Goal: Task Accomplishment & Management: Use online tool/utility

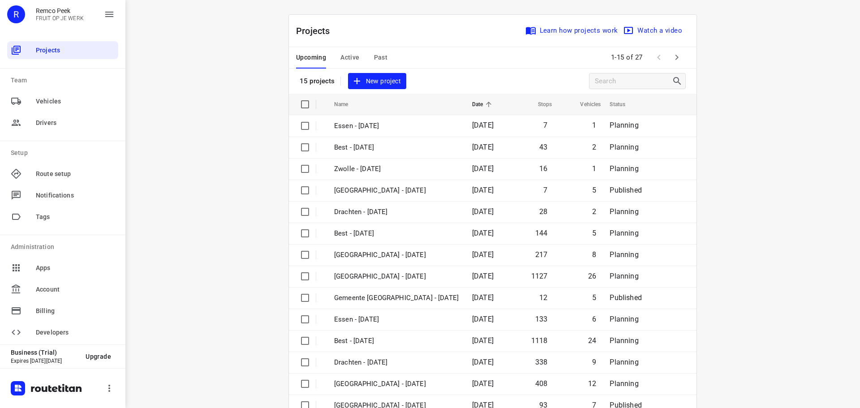
click at [342, 52] on button "Active" at bounding box center [350, 58] width 19 height 22
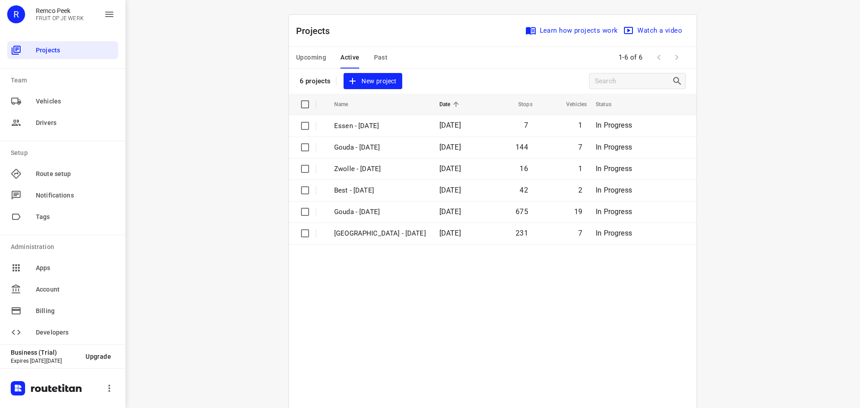
click at [315, 62] on span "Upcoming" at bounding box center [311, 57] width 30 height 11
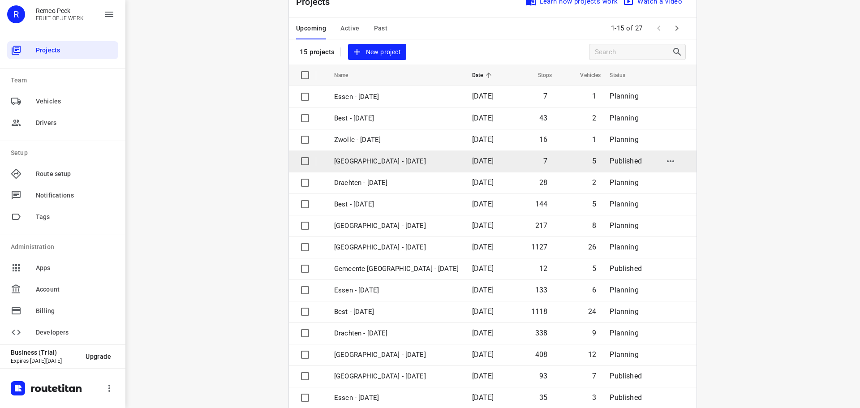
scroll to position [45, 0]
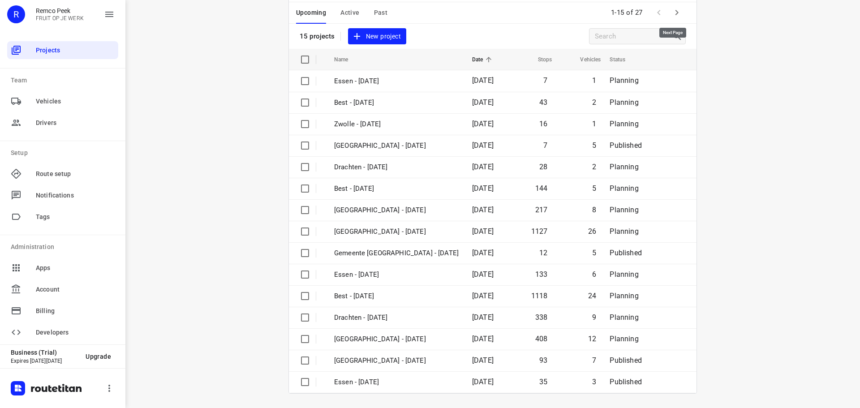
click at [673, 15] on icon "button" at bounding box center [677, 12] width 11 height 11
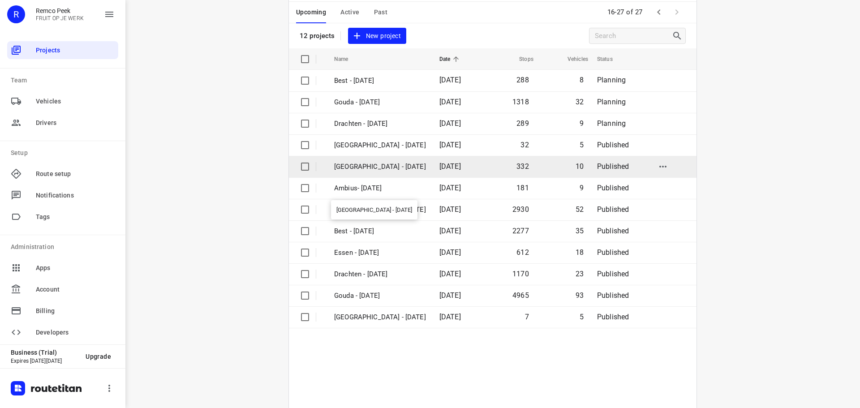
scroll to position [66, 0]
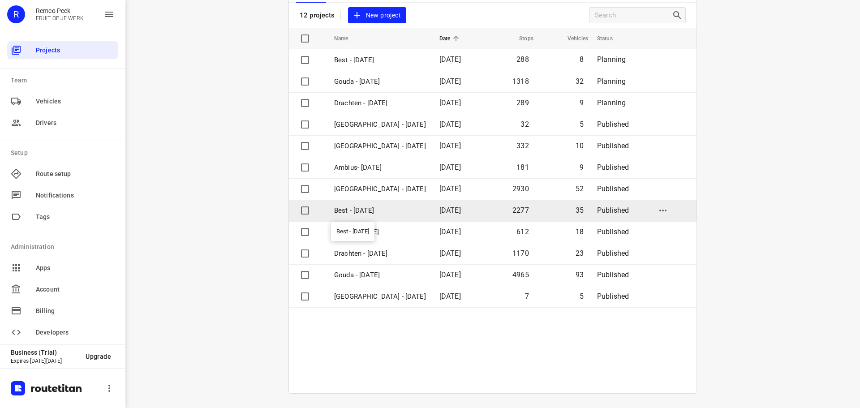
click at [380, 210] on p "Best - [DATE]" at bounding box center [380, 211] width 92 height 10
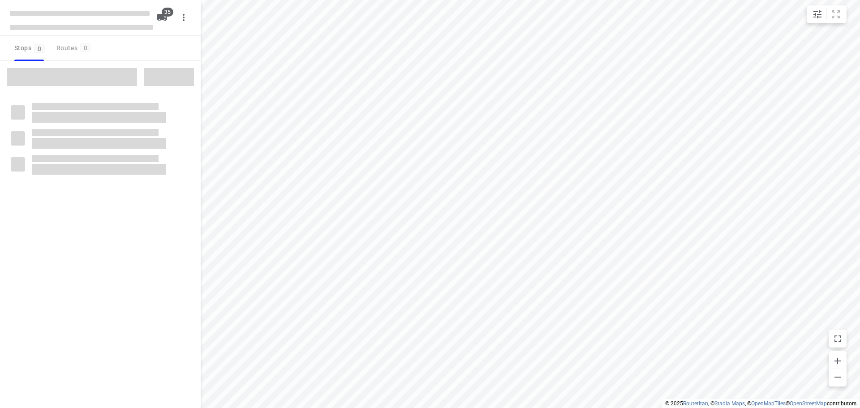
checkbox input "true"
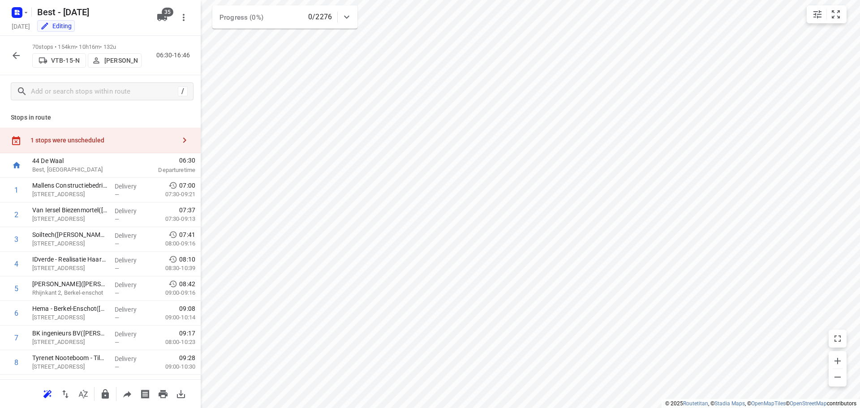
click at [95, 138] on div "1 stops were unscheduled" at bounding box center [102, 140] width 145 height 7
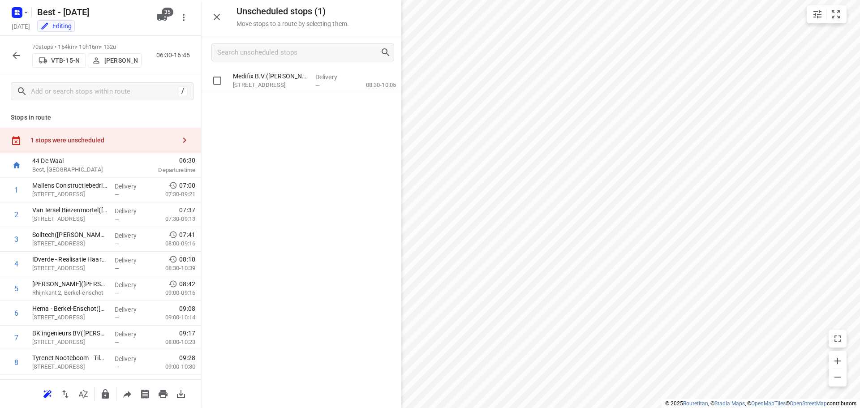
click at [248, 71] on div "Medifix B.V.(Anniecke van der Heijden) Nijverheidsweg 8, Udenhout" at bounding box center [270, 81] width 82 height 25
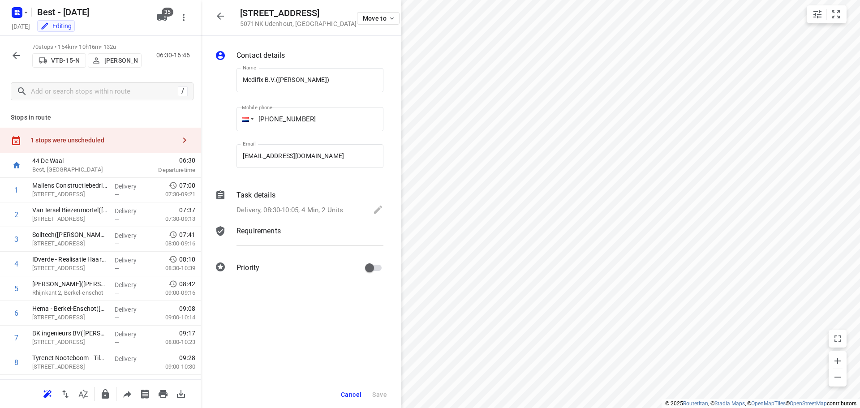
click at [296, 206] on p "Delivery, 08:30-10:05, 4 Min, 2 Units" at bounding box center [290, 210] width 107 height 10
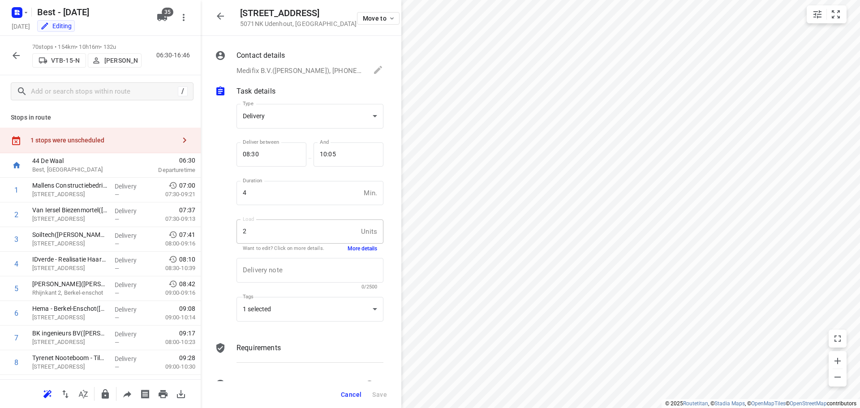
click at [348, 249] on button "More details" at bounding box center [363, 249] width 30 height 8
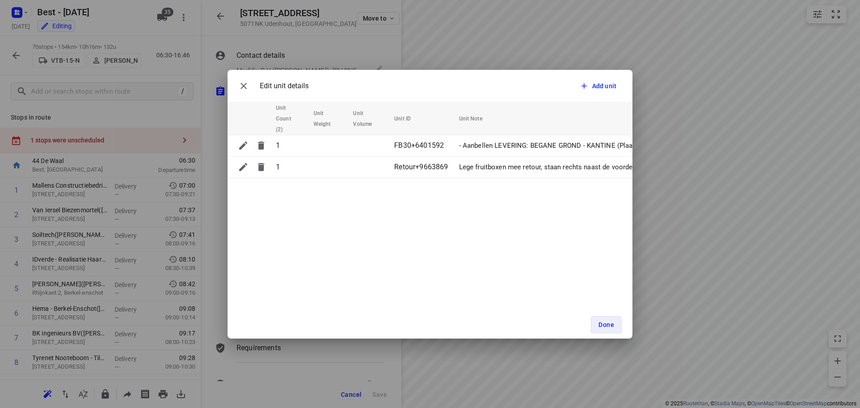
drag, startPoint x: 248, startPoint y: 86, endPoint x: 423, endPoint y: 134, distance: 181.3
click at [248, 86] on icon "button" at bounding box center [243, 86] width 11 height 11
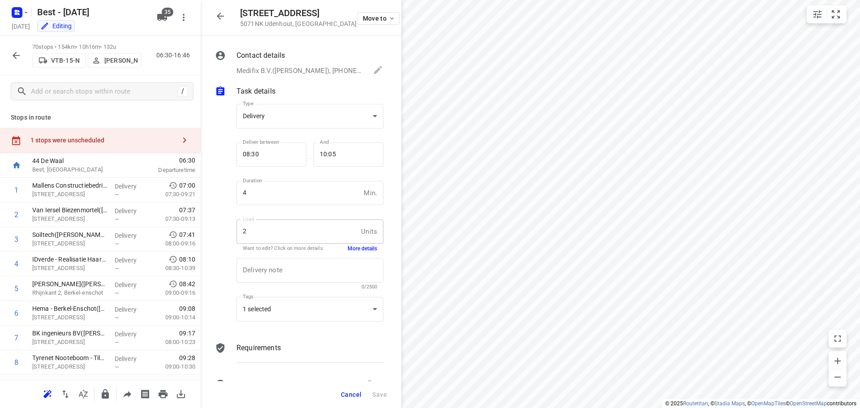
click at [19, 56] on icon "button" at bounding box center [16, 55] width 7 height 7
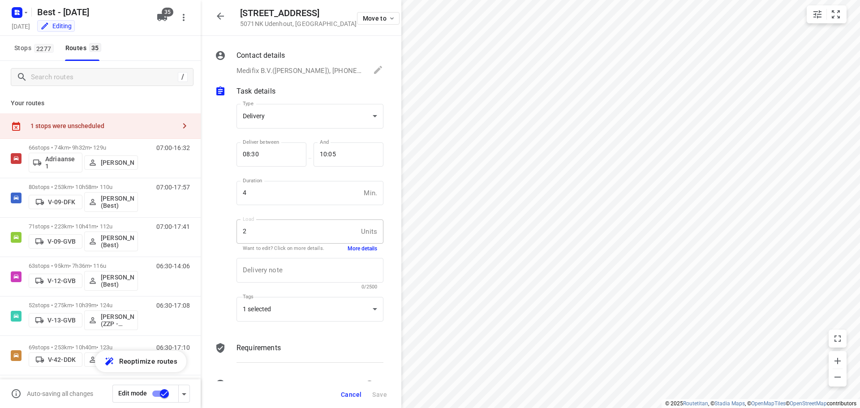
click at [156, 395] on input "checkbox" at bounding box center [164, 393] width 51 height 17
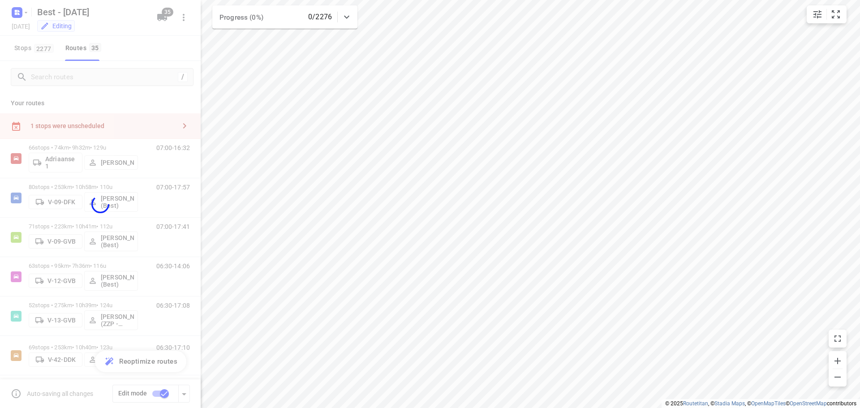
checkbox input "false"
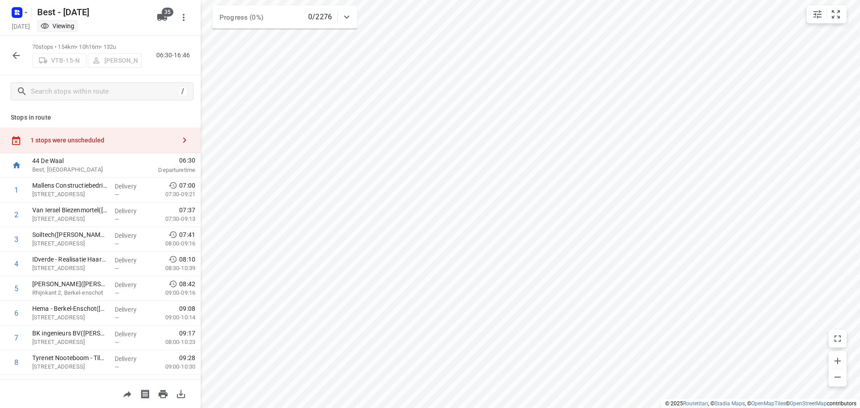
click at [104, 137] on div "1 stops were unscheduled" at bounding box center [102, 140] width 145 height 7
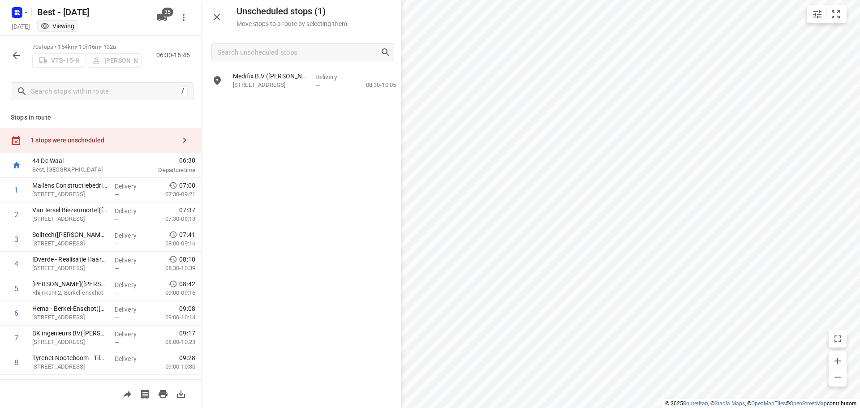
drag, startPoint x: 313, startPoint y: 78, endPoint x: 250, endPoint y: 109, distance: 70.3
click at [250, 115] on div "Medifix B.V.(Anniecke van der Heijden) Nijverheidsweg 8, Udenhout Delivery — 08…" at bounding box center [301, 238] width 201 height 339
drag, startPoint x: 261, startPoint y: 87, endPoint x: 166, endPoint y: 185, distance: 136.3
click at [166, 185] on div "Unscheduled stops ( 1 ) Move stops to a route by selecting them. Medifix B.V.(A…" at bounding box center [100, 204] width 201 height 408
click at [19, 56] on icon "button" at bounding box center [16, 55] width 7 height 7
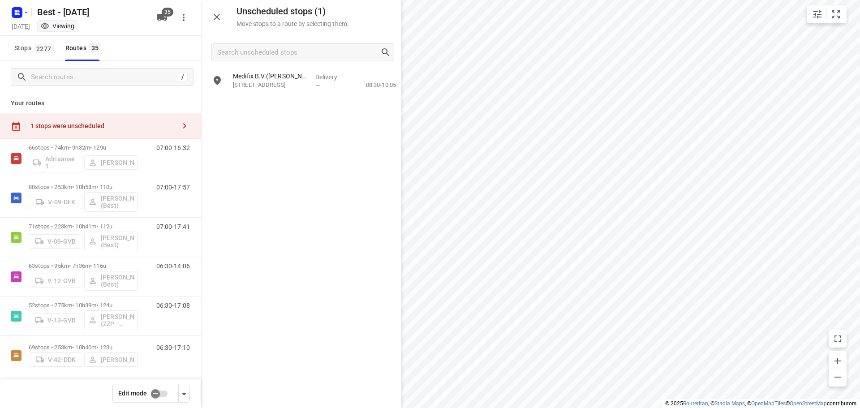
click at [156, 382] on div "Edit mode" at bounding box center [100, 394] width 201 height 29
click at [159, 391] on input "checkbox" at bounding box center [155, 393] width 51 height 17
checkbox input "false"
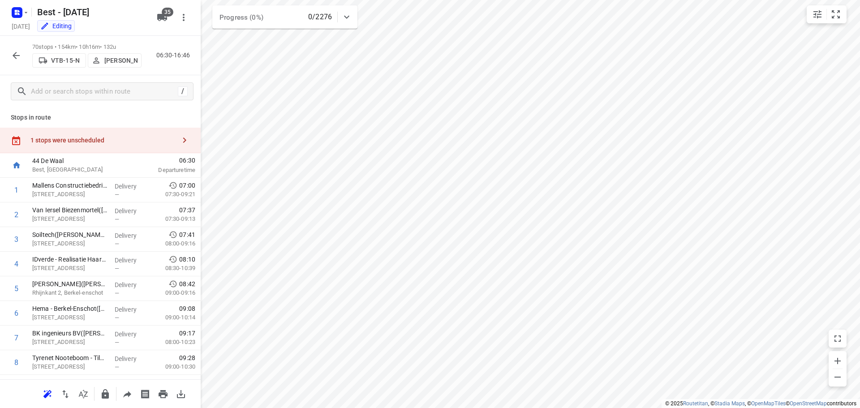
click at [92, 143] on div "1 stops were unscheduled" at bounding box center [102, 140] width 145 height 7
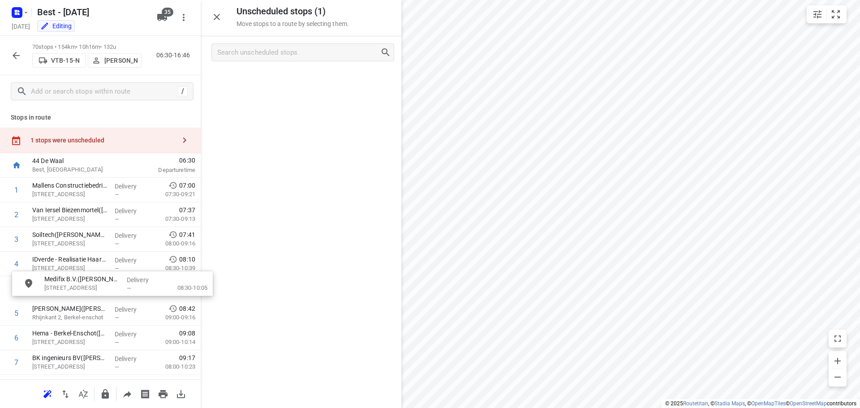
drag, startPoint x: 256, startPoint y: 76, endPoint x: 66, endPoint y: 281, distance: 280.3
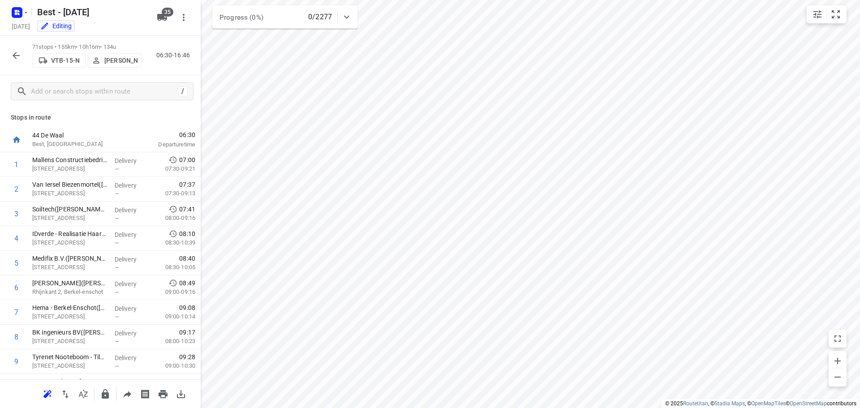
click at [17, 56] on icon "button" at bounding box center [16, 55] width 11 height 11
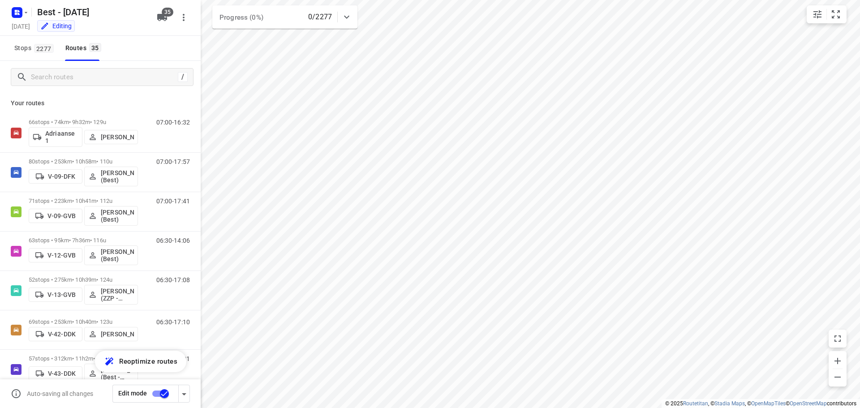
click at [161, 394] on input "checkbox" at bounding box center [164, 393] width 51 height 17
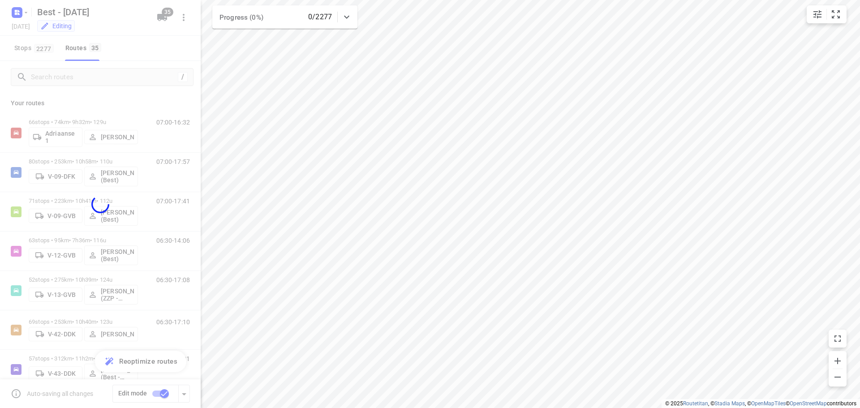
checkbox input "false"
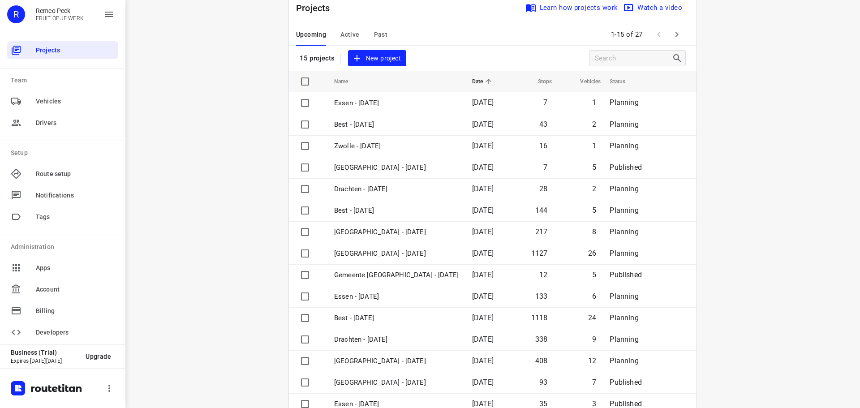
scroll to position [45, 0]
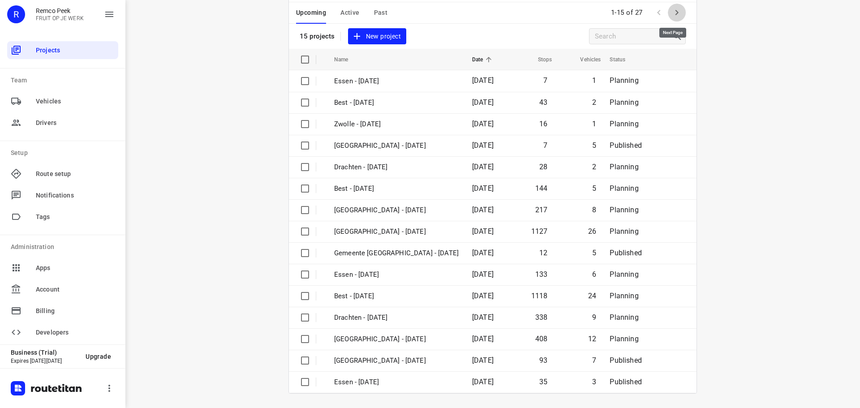
click at [676, 9] on icon "button" at bounding box center [677, 12] width 11 height 11
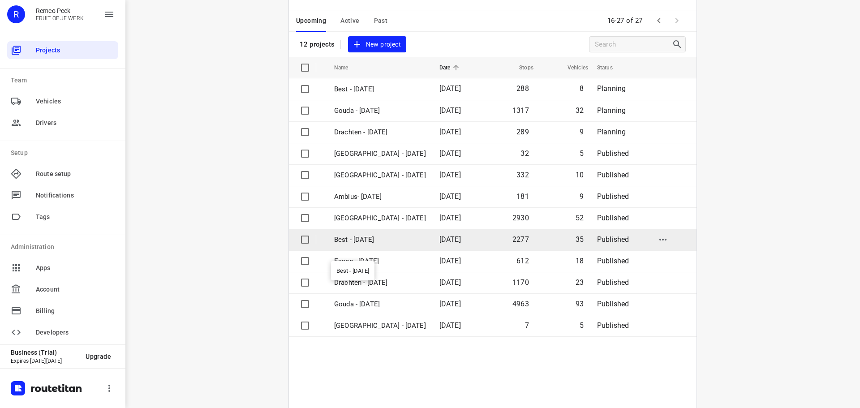
scroll to position [21, 0]
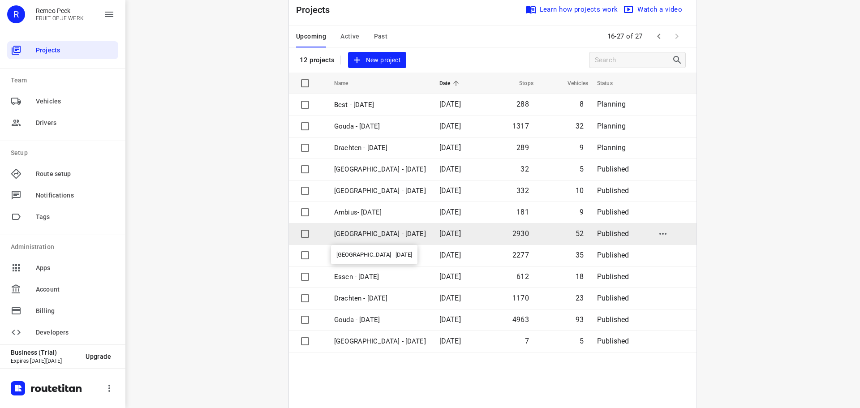
click at [378, 234] on p "[GEOGRAPHIC_DATA] - [DATE]" at bounding box center [380, 234] width 92 height 10
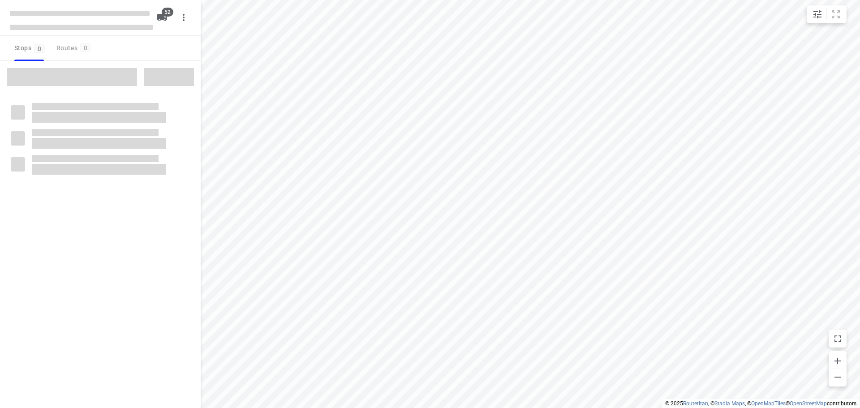
checkbox input "true"
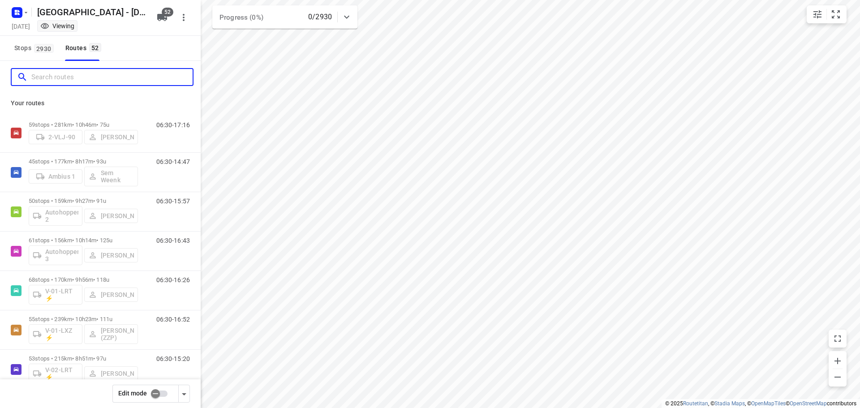
click at [50, 75] on input "Search routes" at bounding box center [111, 77] width 161 height 14
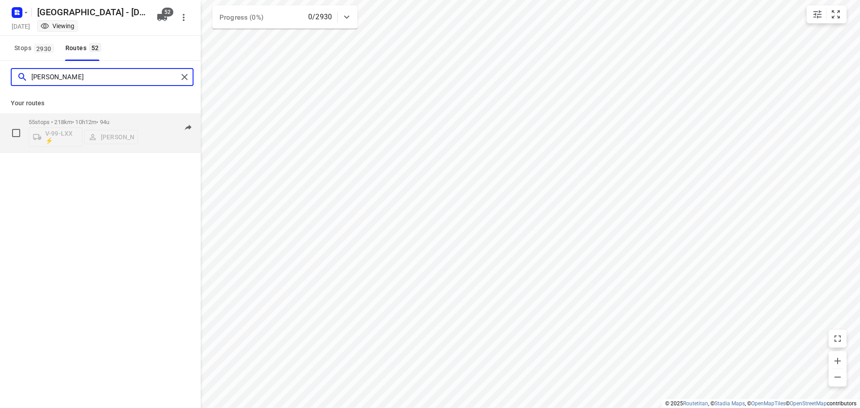
type input "nina"
click at [95, 113] on div "55 stops • 218km • 10h12m • 94u V-99-LXX ⚡ Nina Jo An Kleinjan 06:30-16:42" at bounding box center [100, 132] width 201 height 39
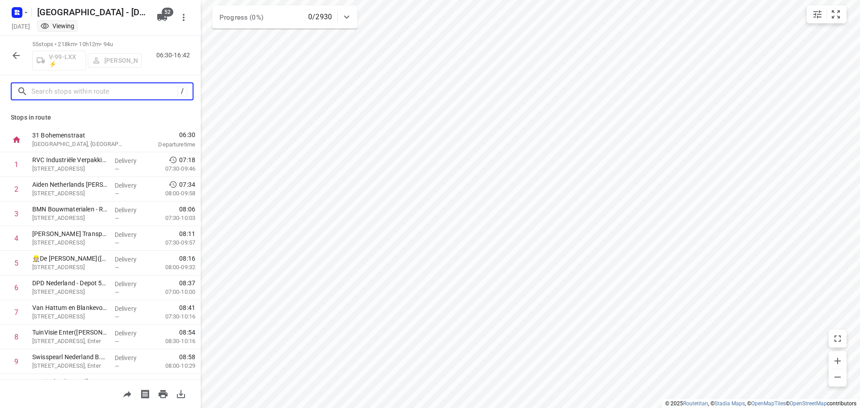
click at [74, 90] on input "text" at bounding box center [104, 92] width 146 height 14
type input "A"
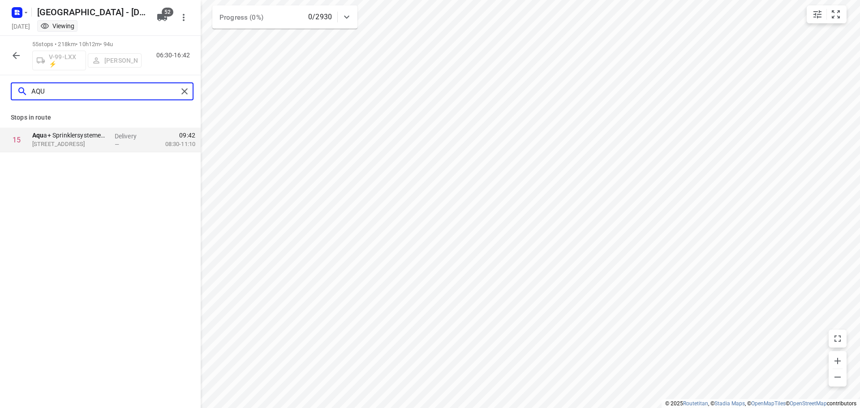
type input "AQU"
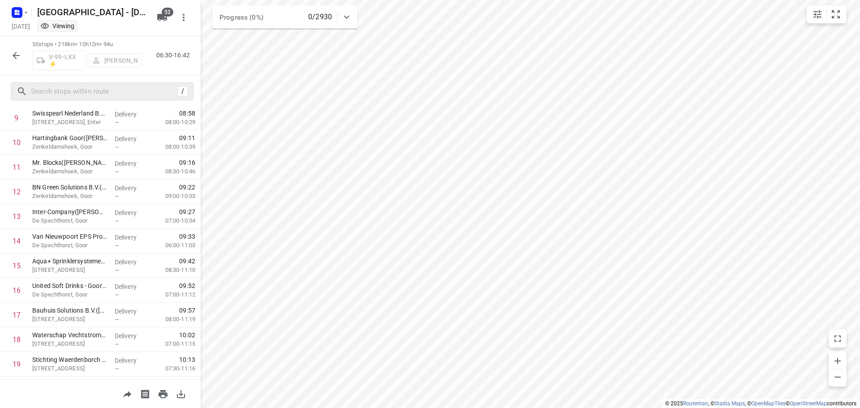
scroll to position [269, 0]
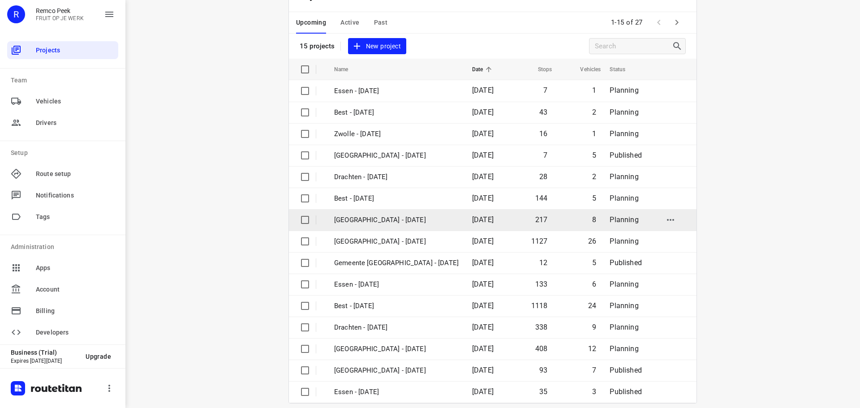
scroll to position [45, 0]
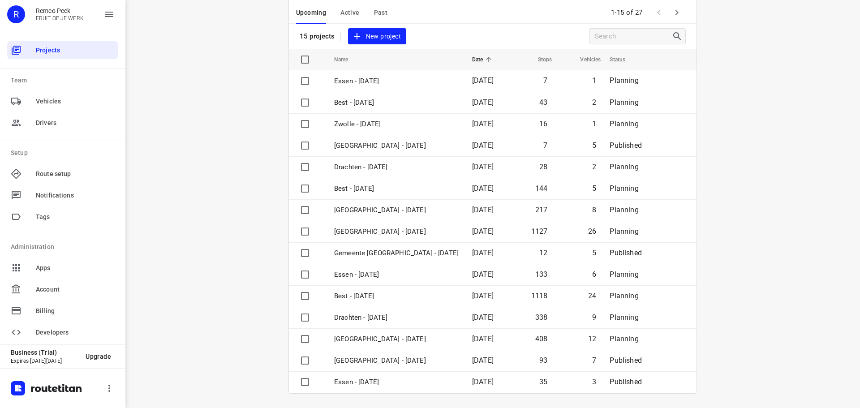
click at [189, 211] on div "i © 2025 Routetitan , © Stadia Maps , © OpenMapTiles © OpenStreetMap contributo…" at bounding box center [492, 204] width 735 height 408
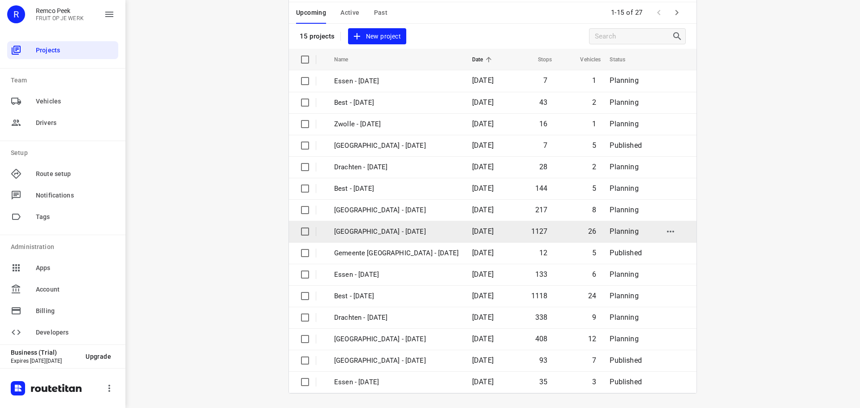
click at [385, 236] on p "[GEOGRAPHIC_DATA] - [DATE]" at bounding box center [396, 232] width 125 height 10
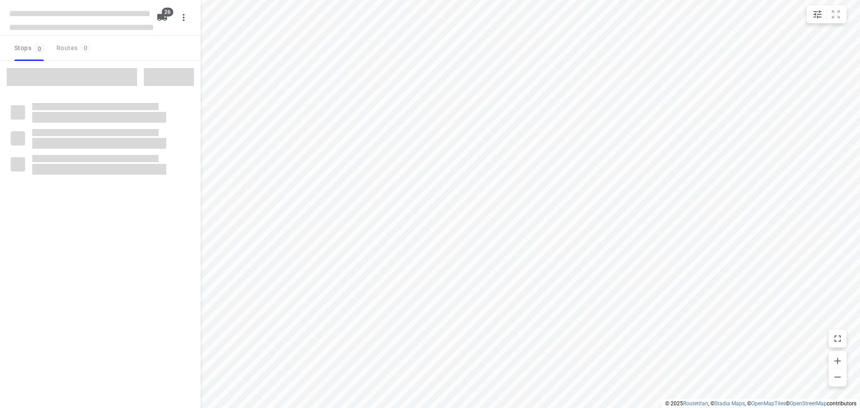
checkbox input "true"
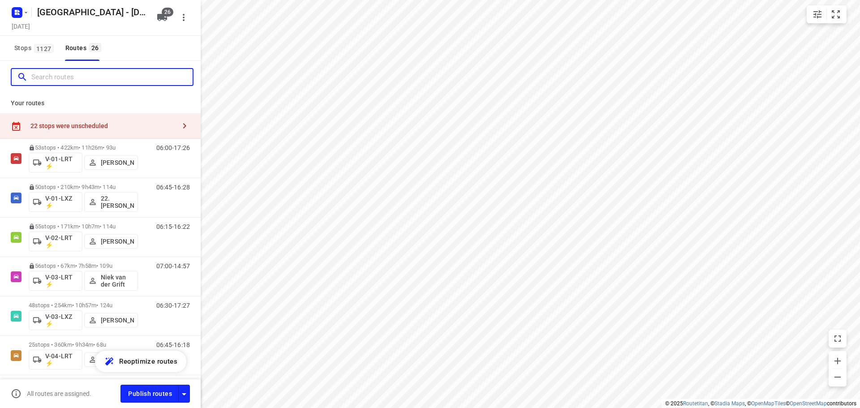
click at [94, 82] on input "Search routes" at bounding box center [111, 77] width 161 height 14
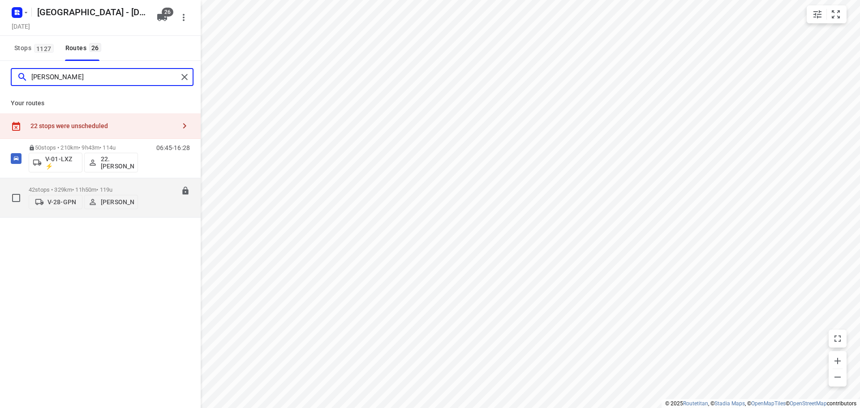
type input "FRANK"
click at [101, 186] on p "42 stops • 329km • 11h50m • 119u" at bounding box center [83, 189] width 109 height 7
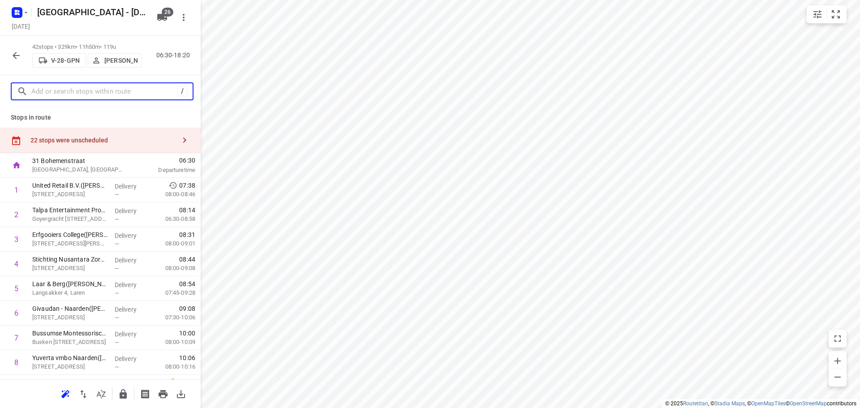
click at [118, 89] on input "text" at bounding box center [104, 92] width 146 height 14
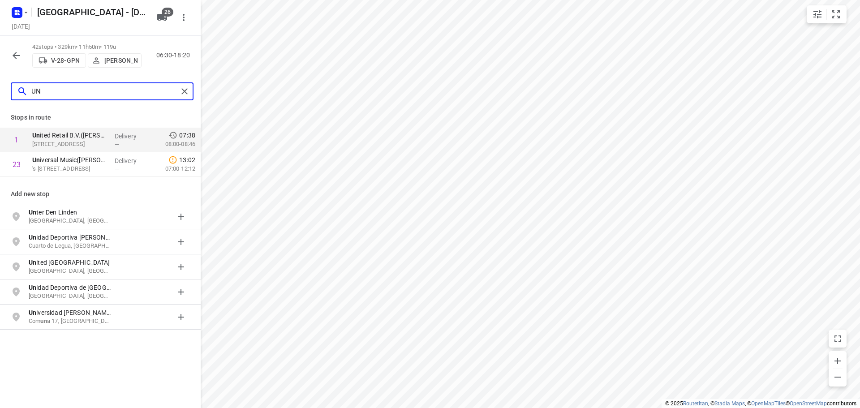
type input "U"
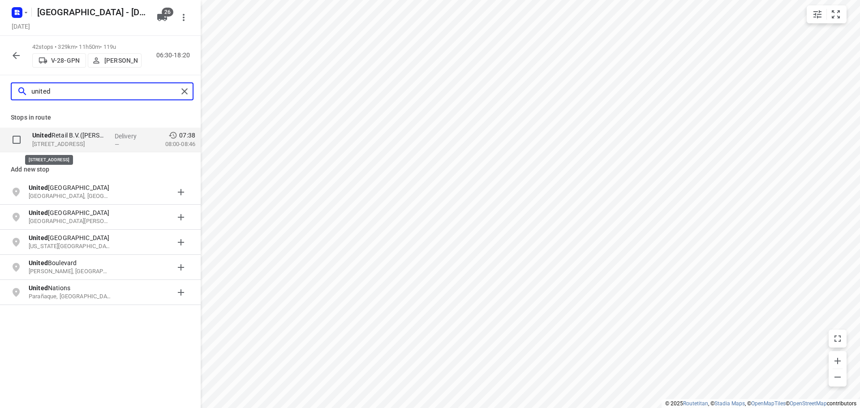
type input "united"
click at [97, 141] on p "Huizermaatweg 480, 1276LM, Huizen, NL" at bounding box center [69, 144] width 75 height 9
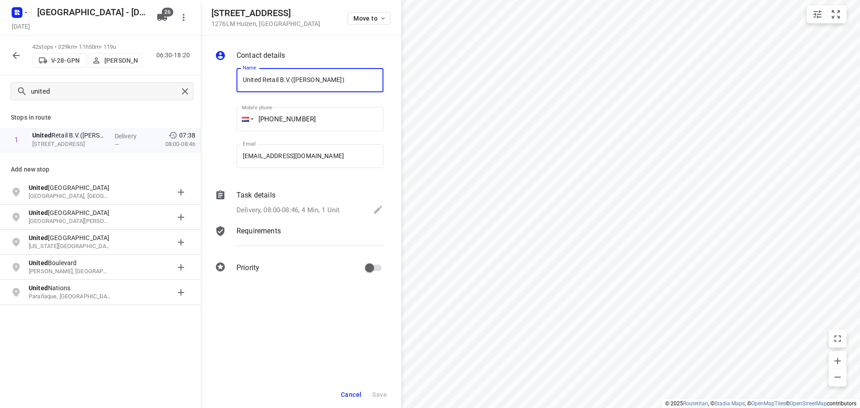
click at [356, 395] on span "Cancel" at bounding box center [351, 394] width 21 height 7
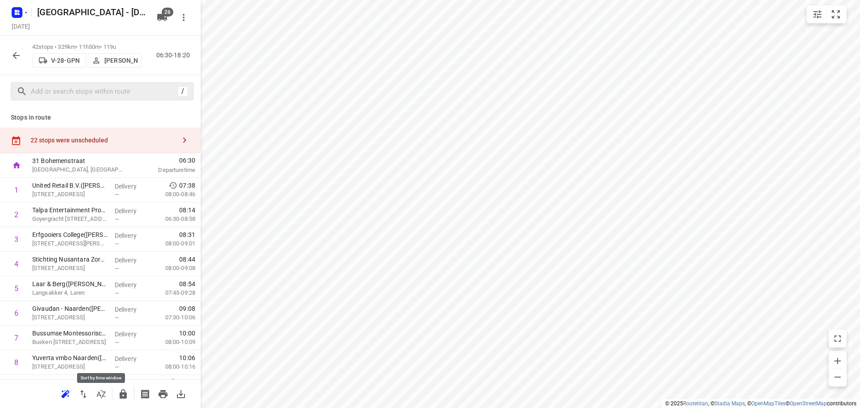
click at [107, 400] on button "button" at bounding box center [101, 394] width 18 height 18
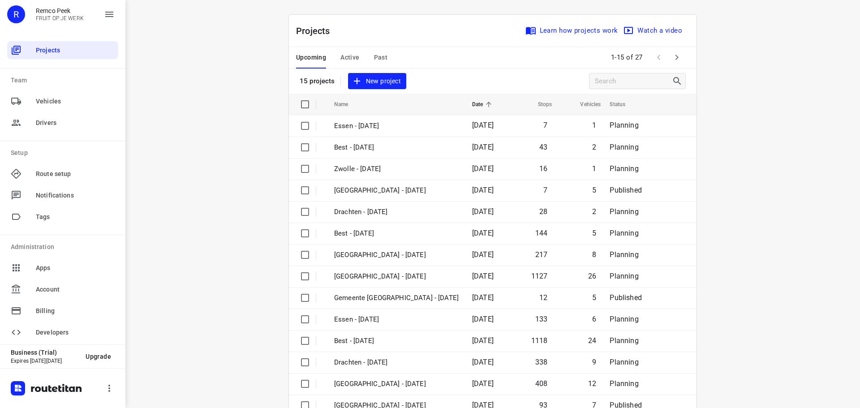
click at [244, 95] on div "i © 2025 Routetitan , © Stadia Maps , © OpenMapTiles © OpenStreetMap contributo…" at bounding box center [492, 204] width 735 height 408
click at [347, 54] on span "Active" at bounding box center [350, 57] width 19 height 11
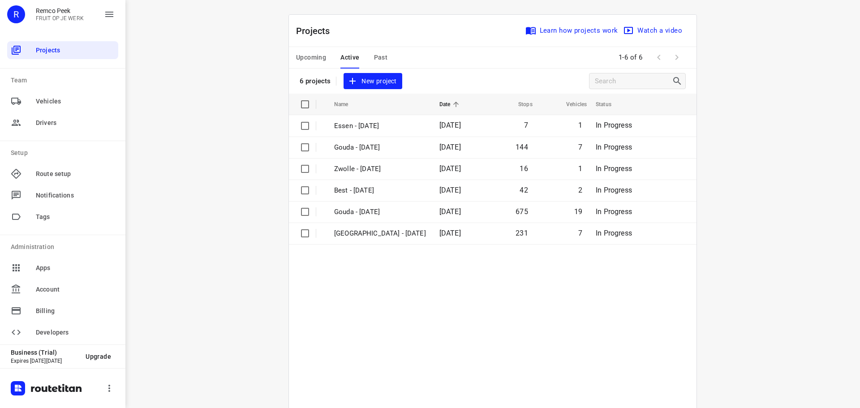
click at [245, 142] on div "i © 2025 Routetitan , © Stadia Maps , © OpenMapTiles © OpenStreetMap contributo…" at bounding box center [492, 204] width 735 height 408
click at [315, 55] on span "Upcoming" at bounding box center [311, 57] width 30 height 11
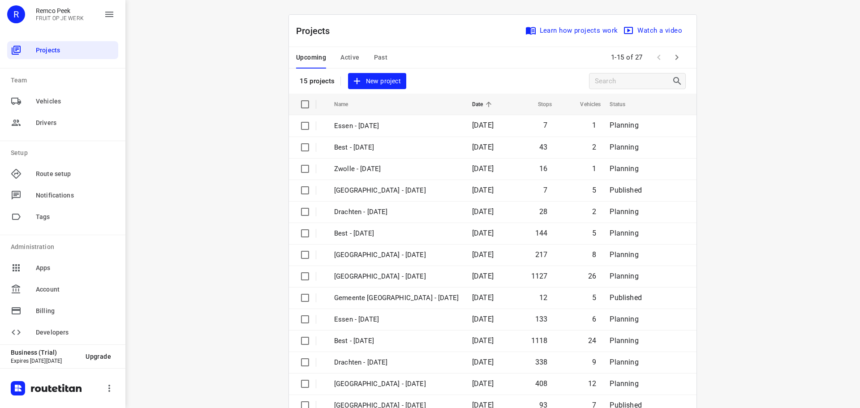
click at [224, 112] on div "i © 2025 Routetitan , © Stadia Maps , © OpenMapTiles © OpenStreetMap contributo…" at bounding box center [492, 204] width 735 height 408
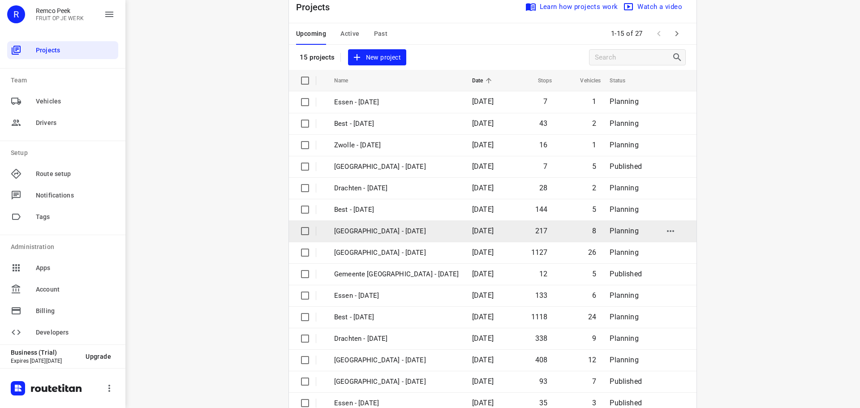
scroll to position [45, 0]
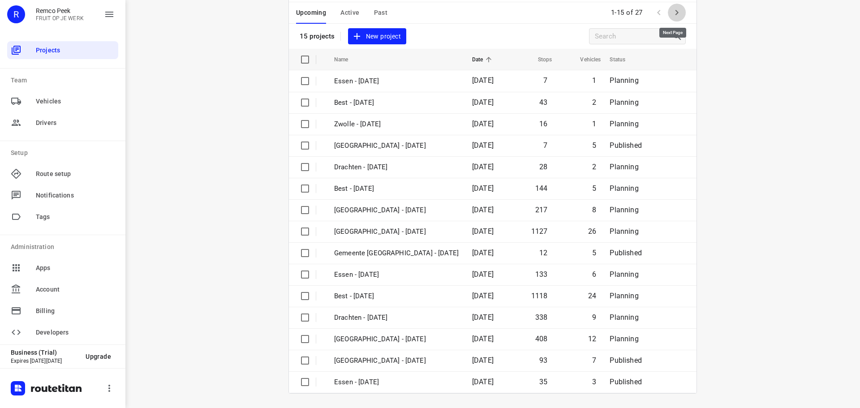
click at [677, 14] on icon "button" at bounding box center [677, 12] width 11 height 11
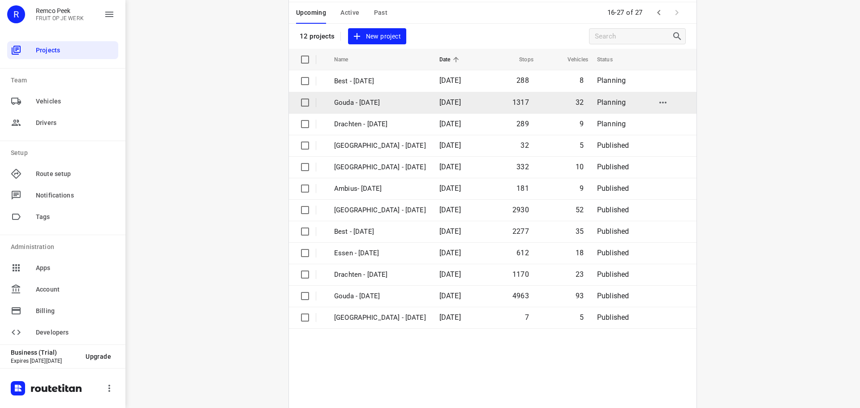
scroll to position [0, 0]
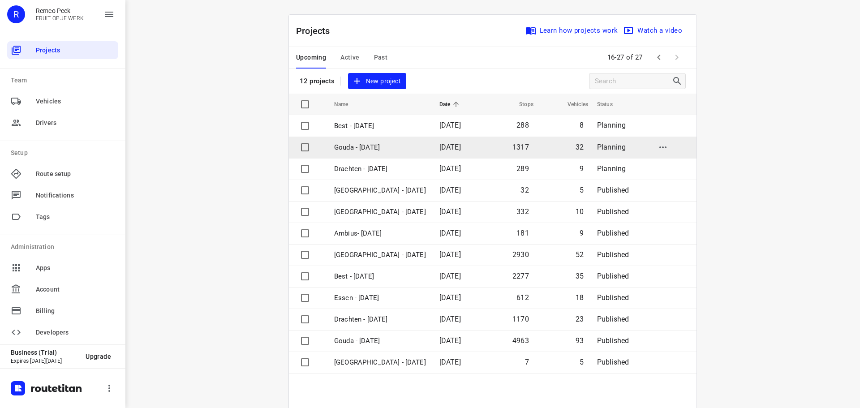
click at [357, 148] on p "Gouda - [DATE]" at bounding box center [380, 147] width 92 height 10
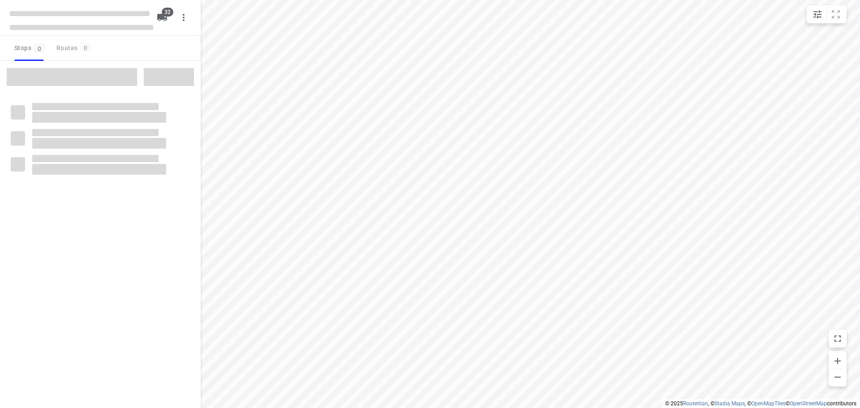
checkbox input "true"
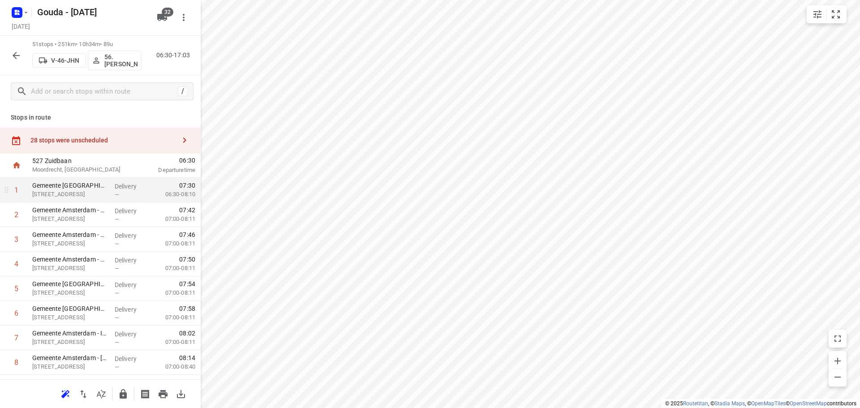
click at [106, 189] on div "Gemeente [GEOGRAPHIC_DATA] - Directie Stadswerken - Volendammerweg([GEOGRAPHIC_…" at bounding box center [70, 190] width 82 height 25
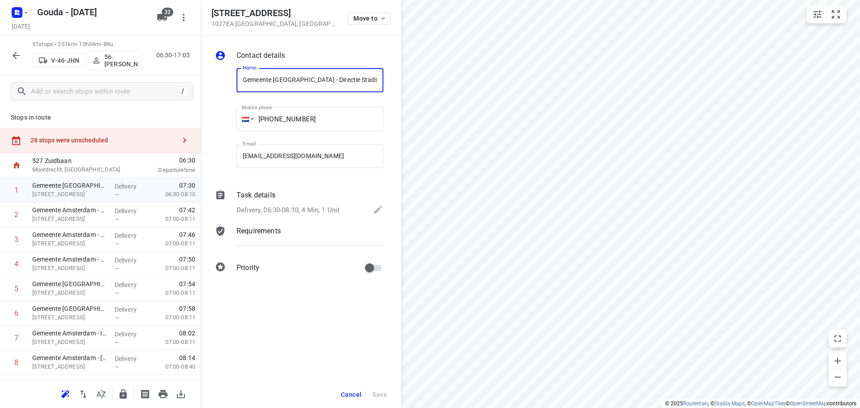
scroll to position [0, 120]
click at [362, 238] on div "i © 2025 Routetitan , © Stadia Maps , © OpenMapTiles © OpenStreetMap contributo…" at bounding box center [430, 204] width 860 height 408
click at [278, 203] on div "Task details Delivery, 06:30-08:10, 4 Min, 1 Unit" at bounding box center [310, 203] width 151 height 30
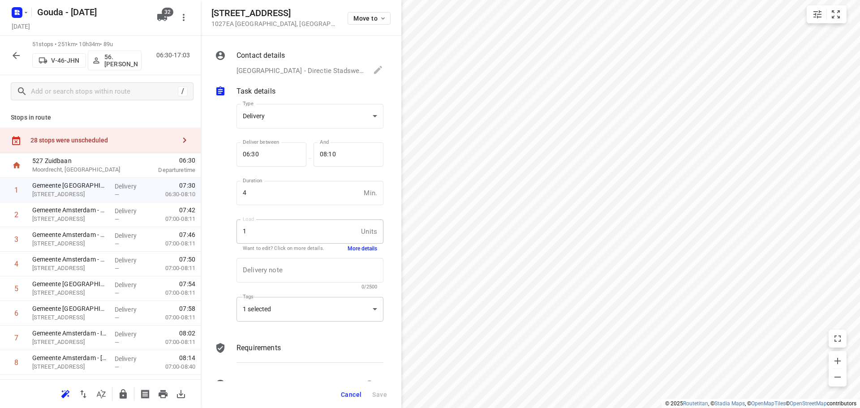
click at [285, 299] on div "1 selected" at bounding box center [310, 309] width 147 height 25
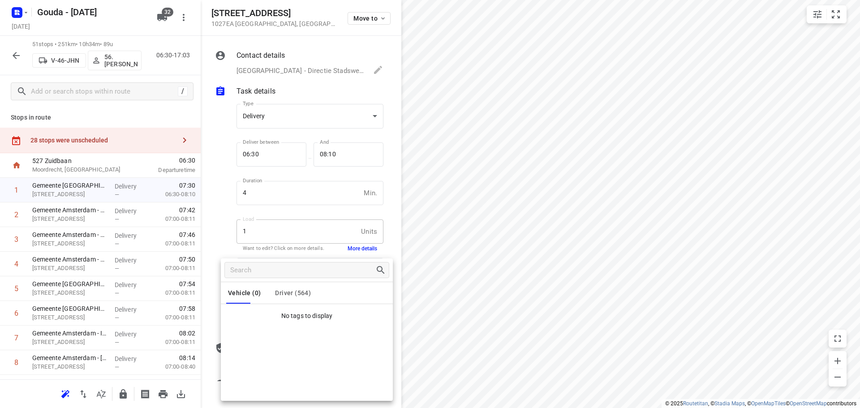
click at [282, 281] on div at bounding box center [307, 270] width 172 height 23
drag, startPoint x: 276, startPoint y: 303, endPoint x: 284, endPoint y: 291, distance: 14.5
click at [280, 295] on button "Driver (564)" at bounding box center [293, 293] width 36 height 22
click at [284, 291] on span "Driver (564)" at bounding box center [293, 292] width 36 height 7
click at [252, 317] on p "Di22" at bounding box center [253, 316] width 15 height 11
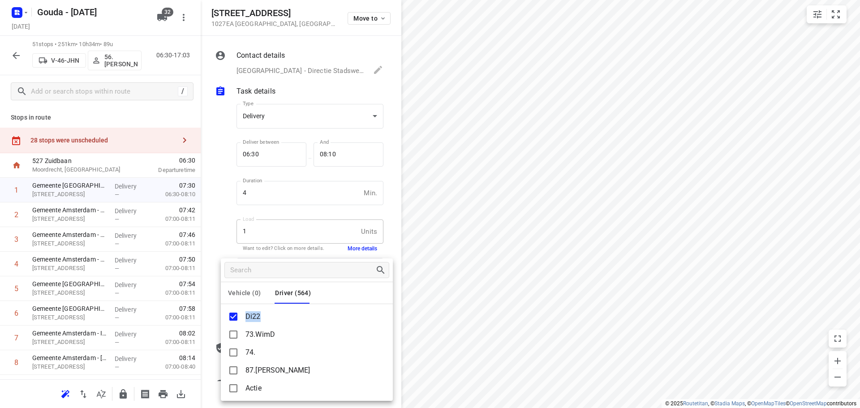
click at [252, 317] on p "Di22" at bounding box center [253, 316] width 15 height 11
copy p "Di22"
drag, startPoint x: 223, startPoint y: 207, endPoint x: 153, endPoint y: 142, distance: 95.7
click at [221, 198] on div at bounding box center [430, 204] width 860 height 408
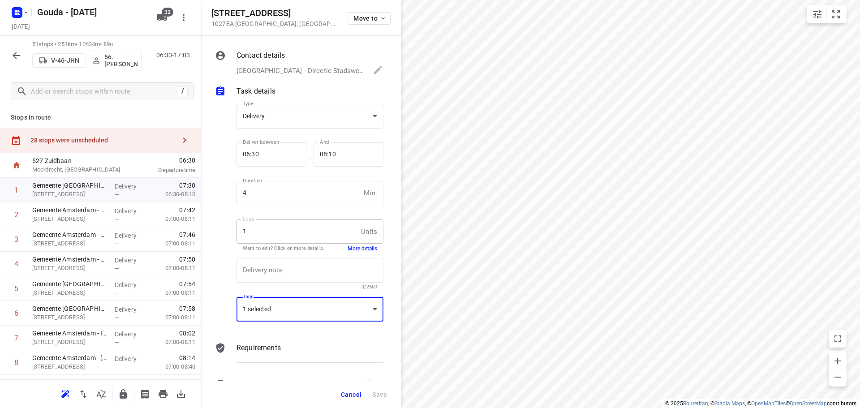
click at [149, 143] on div "Vehicle (0) Driver (564) Di22 73.WimD 74. 87.Pierre Actie Ambius 1 Ambius 2 Amb…" at bounding box center [430, 204] width 860 height 408
click at [125, 139] on div "28 stops were unscheduled" at bounding box center [102, 140] width 145 height 7
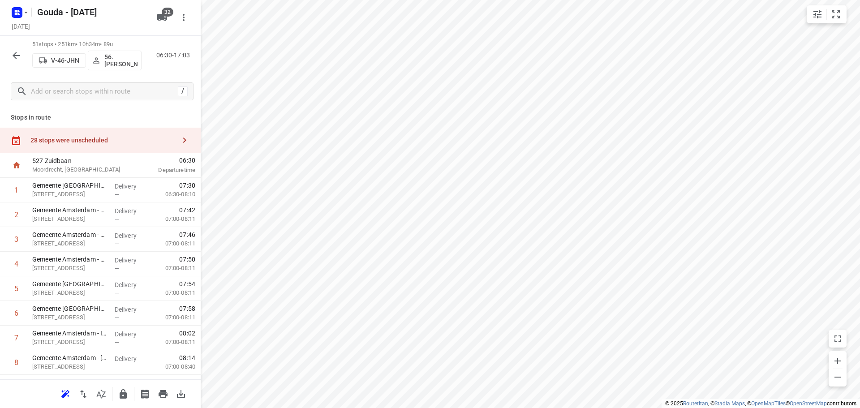
click at [125, 139] on div "28 stops were unscheduled" at bounding box center [102, 140] width 145 height 7
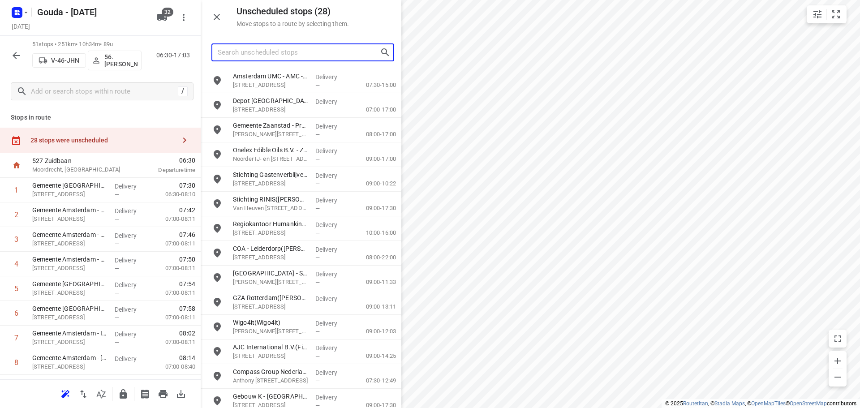
click at [252, 56] on input "Search unscheduled stops" at bounding box center [299, 53] width 162 height 14
paste input "Di22"
type input "Di22"
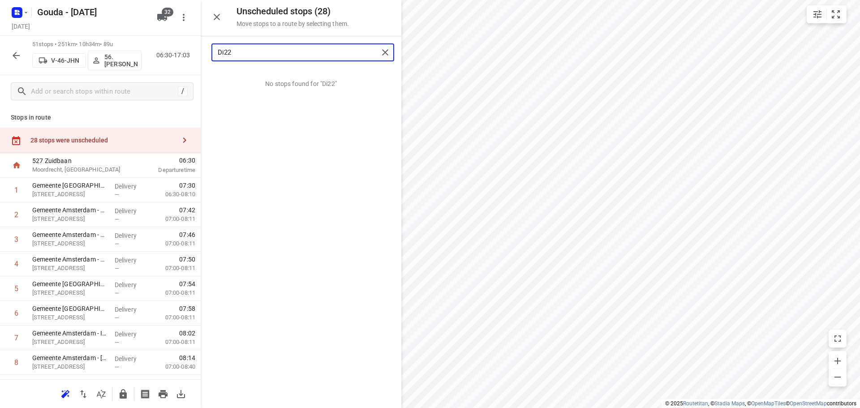
drag, startPoint x: 256, startPoint y: 51, endPoint x: 193, endPoint y: 50, distance: 62.7
click at [193, 50] on div "Unscheduled stops ( 28 ) Move stops to a route by selecting them. Di22 No stops…" at bounding box center [100, 204] width 201 height 408
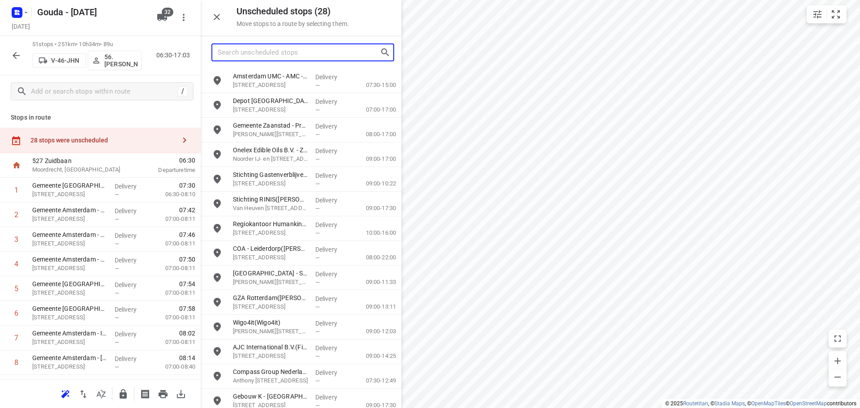
drag, startPoint x: 266, startPoint y: 59, endPoint x: 270, endPoint y: 57, distance: 4.8
click at [266, 58] on input "Search unscheduled stops" at bounding box center [299, 53] width 162 height 14
click at [270, 57] on input "Search unscheduled stops" at bounding box center [299, 53] width 162 height 14
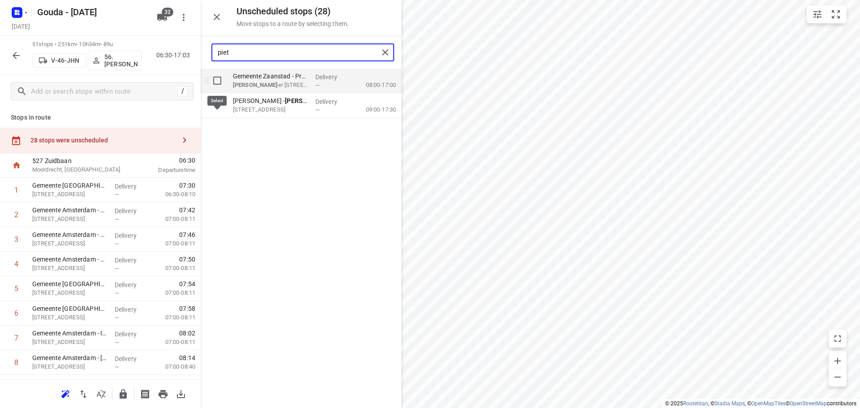
type input "piet"
click at [219, 84] on input "grid" at bounding box center [217, 81] width 18 height 18
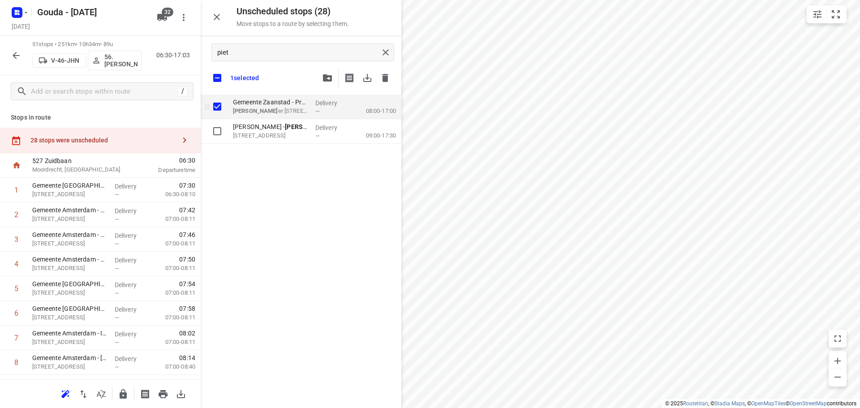
checkbox input "true"
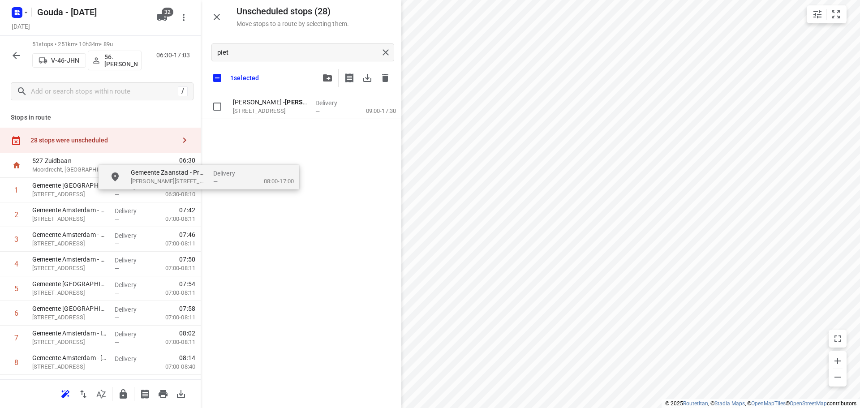
drag, startPoint x: 276, startPoint y: 109, endPoint x: 274, endPoint y: 203, distance: 93.7
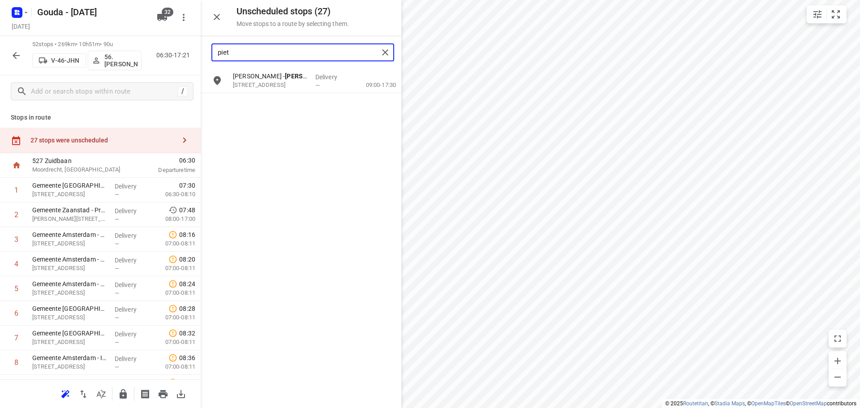
drag, startPoint x: 258, startPoint y: 52, endPoint x: -353, endPoint y: 99, distance: 612.2
click at [0, 99] on html "i © 2025 Routetitan , © Stadia Maps , © OpenMapTiles © OpenStreetMap contributo…" at bounding box center [430, 204] width 860 height 408
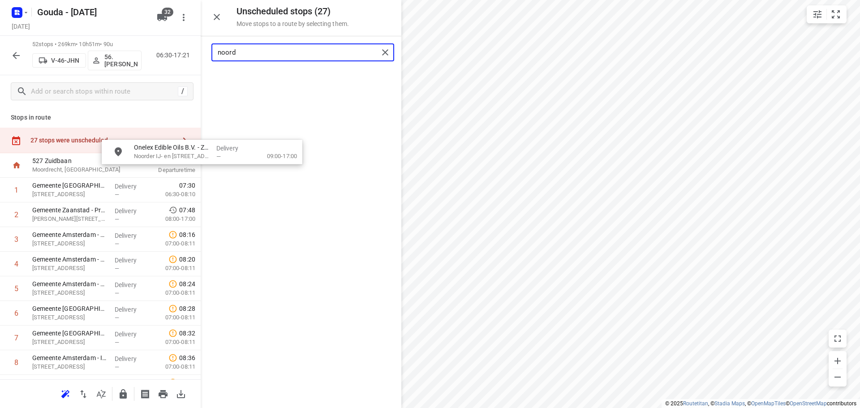
drag, startPoint x: 288, startPoint y: 77, endPoint x: 101, endPoint y: 240, distance: 247.7
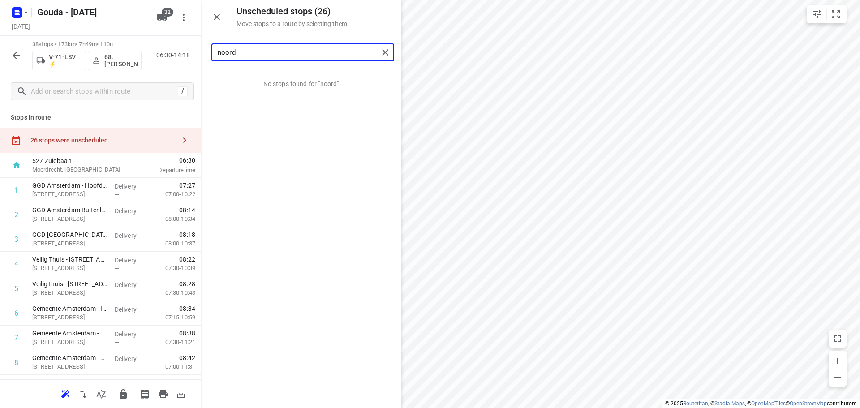
drag, startPoint x: 275, startPoint y: 52, endPoint x: -6, endPoint y: 77, distance: 282.0
click at [0, 77] on html "i © 2025 Routetitan , © Stadia Maps , © OpenMapTiles © OpenStreetMap contributo…" at bounding box center [430, 204] width 860 height 408
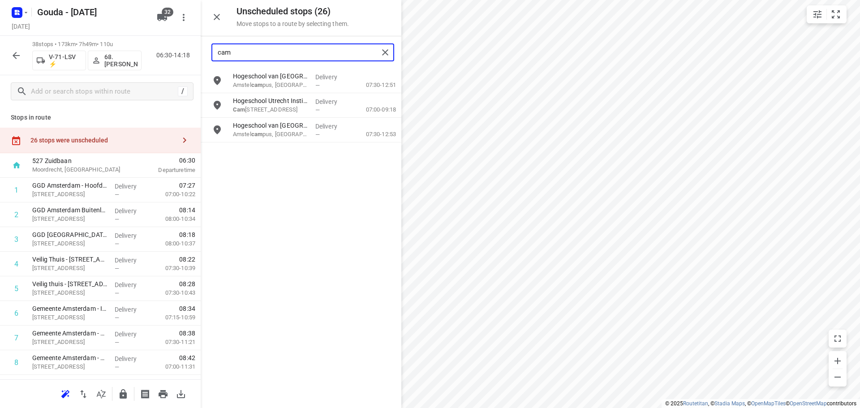
type input "camp"
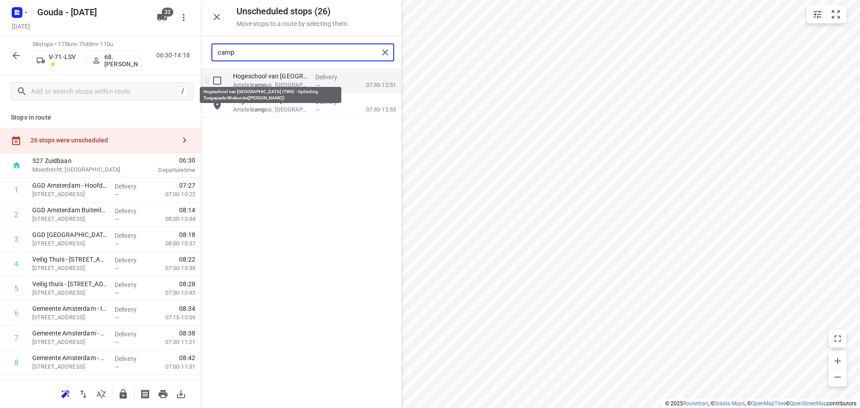
click at [284, 80] on p "Hogeschool van Amsterdam (TWK) - Opleiding Toegepaste Wiskunde(Annemieke Koopma…" at bounding box center [270, 76] width 75 height 9
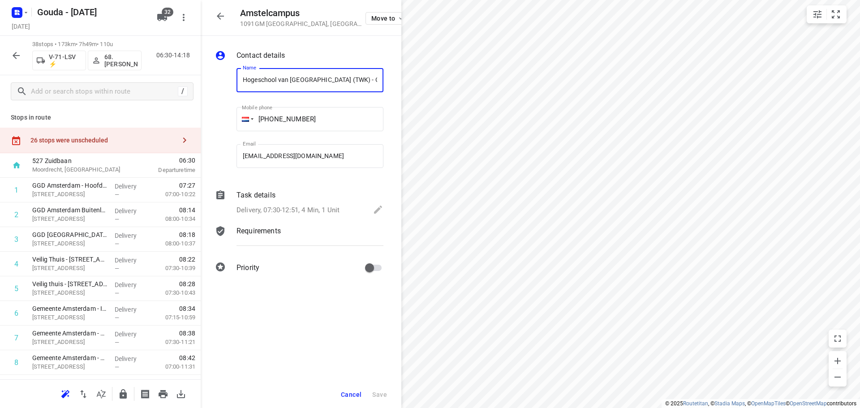
scroll to position [0, 127]
click at [310, 207] on p "Delivery, 07:30-12:51, 4 Min, 1 Unit" at bounding box center [288, 210] width 103 height 10
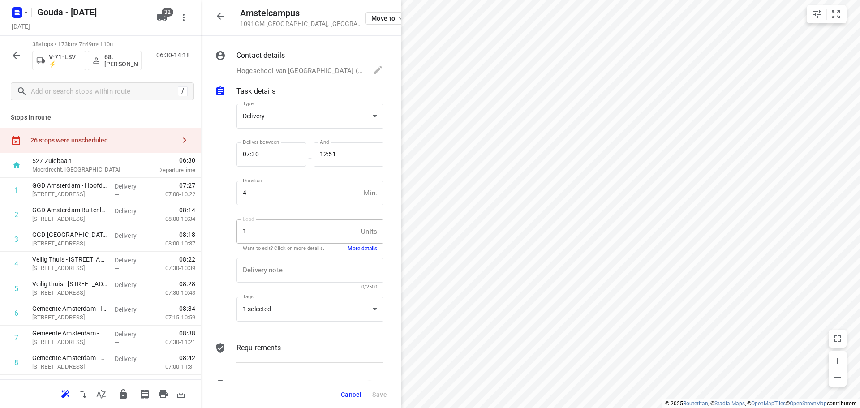
scroll to position [0, 0]
click at [291, 311] on div "1 selected" at bounding box center [310, 309] width 147 height 25
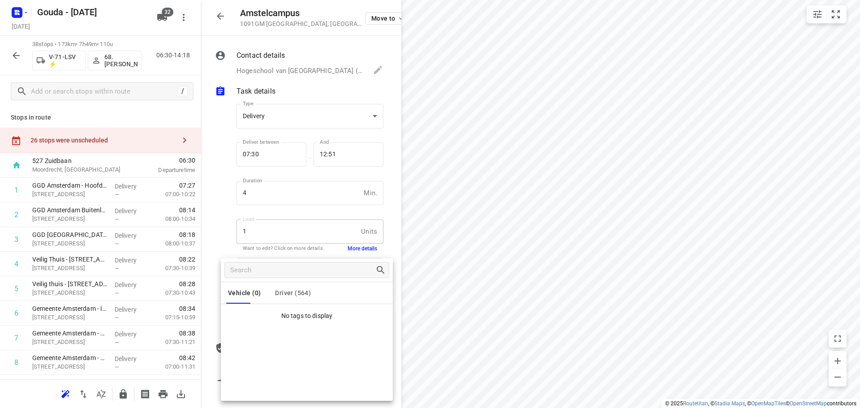
click at [281, 286] on button "Driver (564)" at bounding box center [293, 293] width 36 height 22
drag, startPoint x: 243, startPoint y: 317, endPoint x: 257, endPoint y: 318, distance: 13.9
click at [257, 318] on li "Di13" at bounding box center [307, 317] width 172 height 18
click at [257, 318] on p "Di13" at bounding box center [253, 316] width 15 height 11
click at [229, 225] on div at bounding box center [430, 204] width 860 height 408
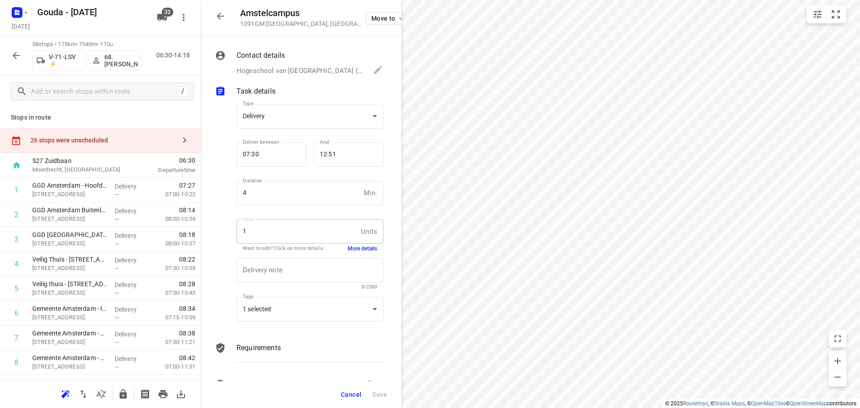
click at [229, 225] on div "Vehicle (0) Driver (564) Di13 73.WimD 74. 87.Pierre Actie Ambius 1 Ambius 2 Amb…" at bounding box center [430, 204] width 860 height 408
click at [214, 186] on div at bounding box center [224, 214] width 22 height 235
click at [353, 391] on span "Cancel" at bounding box center [351, 394] width 21 height 7
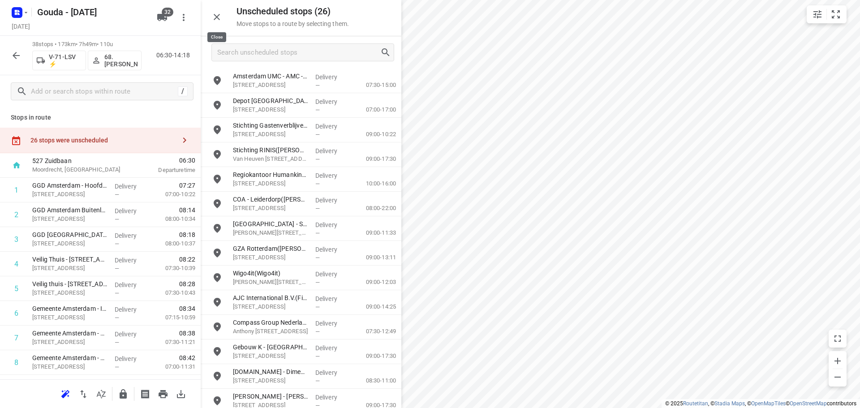
click at [219, 19] on icon "button" at bounding box center [217, 17] width 6 height 6
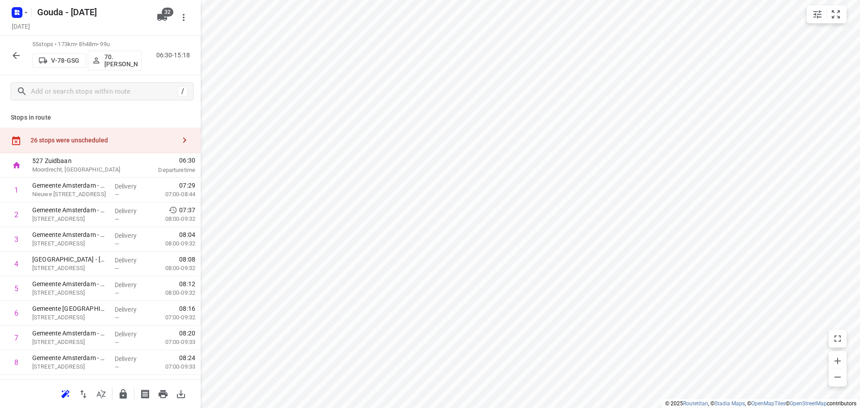
drag, startPoint x: 71, startPoint y: 142, endPoint x: 163, endPoint y: 117, distance: 95.5
click at [71, 142] on div "26 stops were unscheduled" at bounding box center [102, 140] width 145 height 7
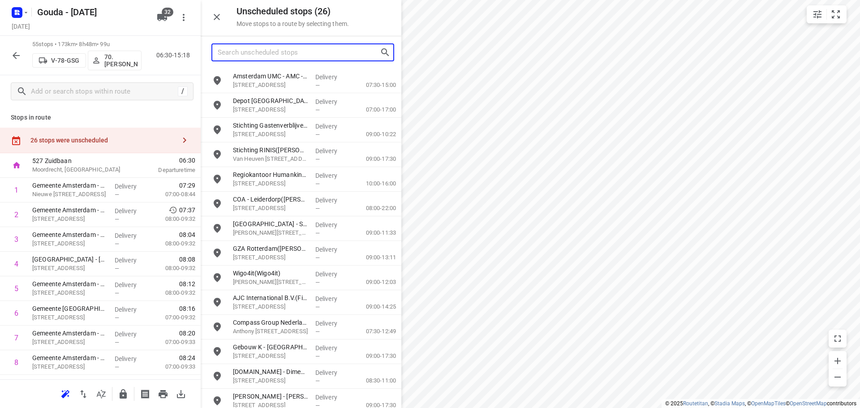
click at [270, 50] on input "Search unscheduled stops" at bounding box center [299, 53] width 162 height 14
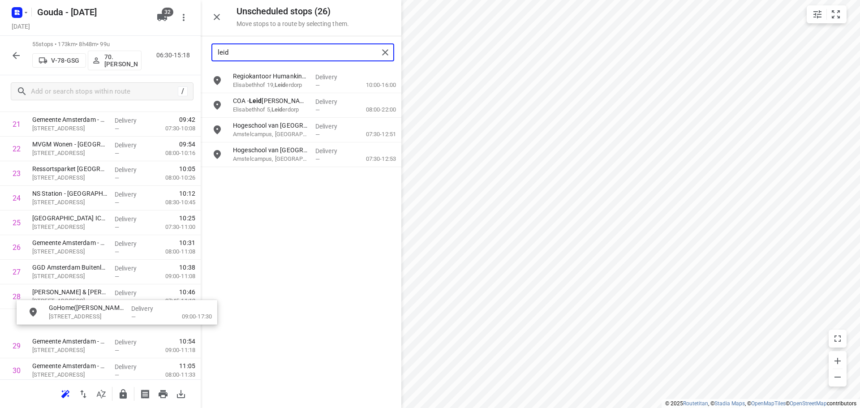
scroll to position [563, 0]
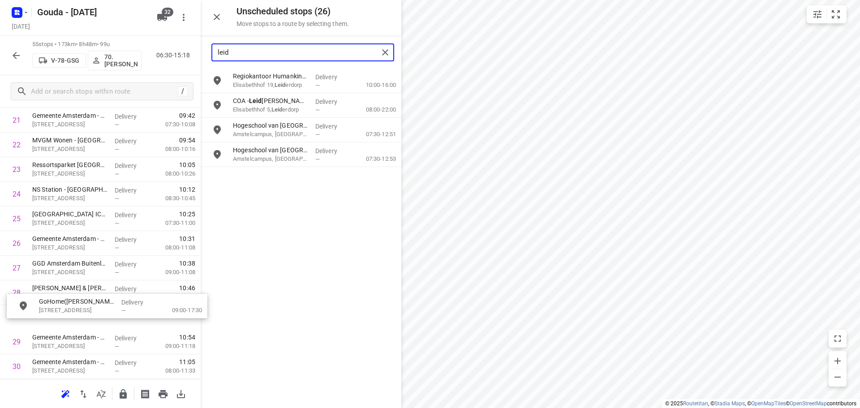
drag, startPoint x: 261, startPoint y: 124, endPoint x: 63, endPoint y: 306, distance: 269.5
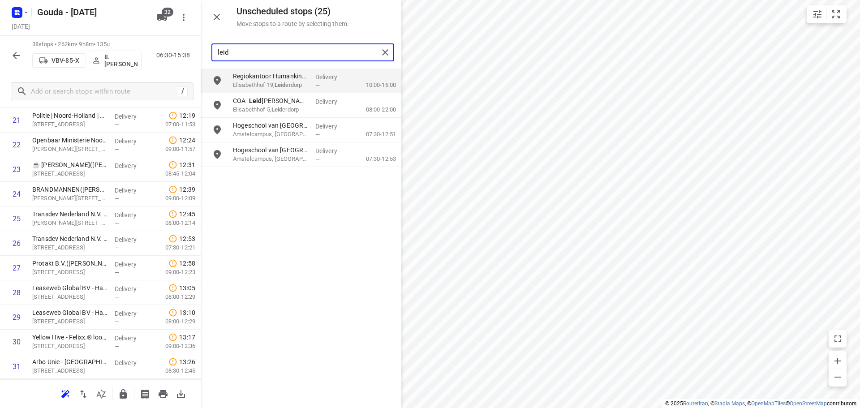
drag, startPoint x: 283, startPoint y: 55, endPoint x: -242, endPoint y: 79, distance: 524.8
click at [0, 79] on html "i © 2025 Routetitan , © Stadia Maps , © OpenMapTiles © OpenStreetMap contributo…" at bounding box center [430, 204] width 860 height 408
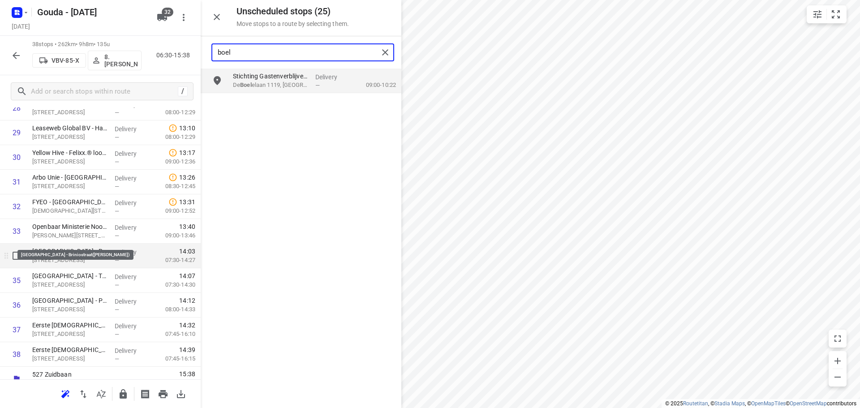
scroll to position [759, 0]
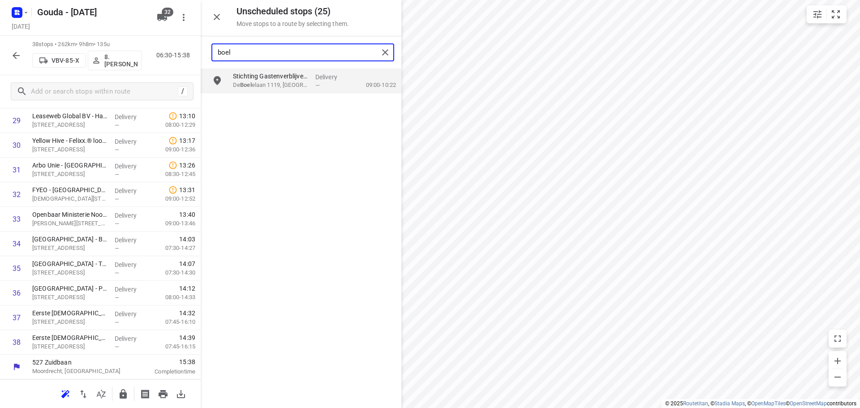
type input "boel"
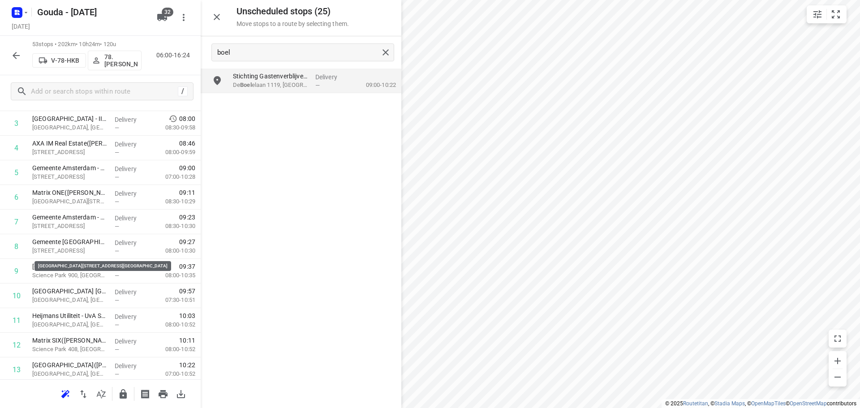
scroll to position [0, 0]
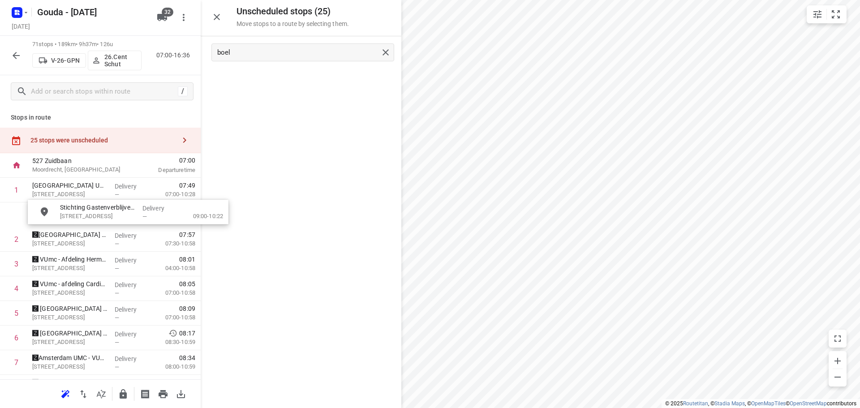
drag, startPoint x: 286, startPoint y: 86, endPoint x: 102, endPoint y: 223, distance: 230.2
click at [19, 60] on icon "button" at bounding box center [16, 55] width 11 height 11
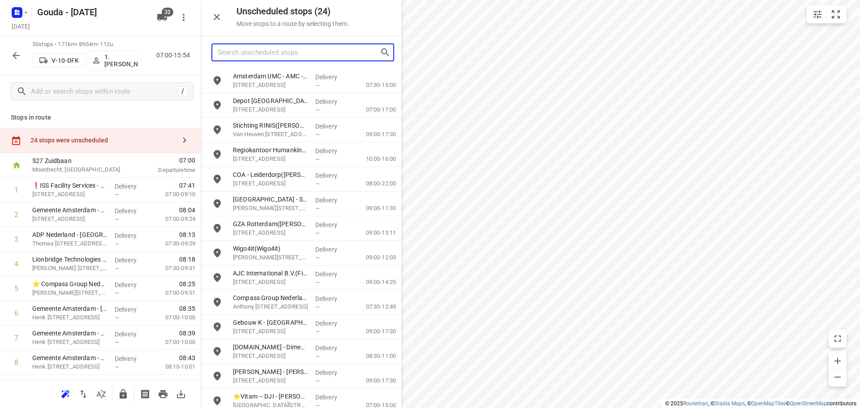
click at [293, 50] on input "Search unscheduled stops" at bounding box center [299, 53] width 162 height 14
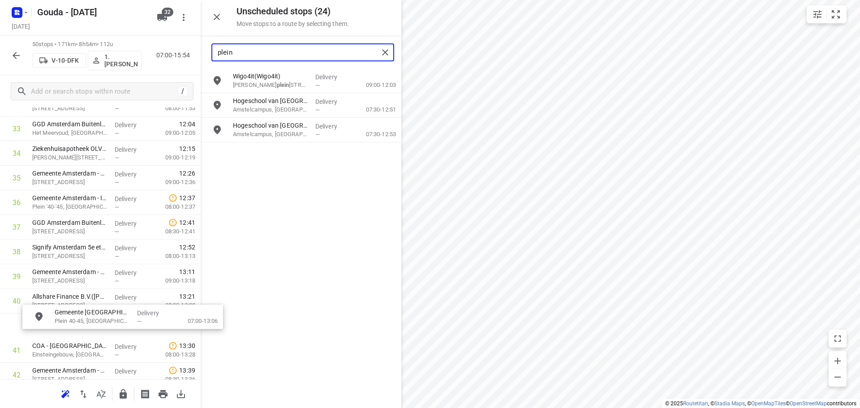
scroll to position [854, 0]
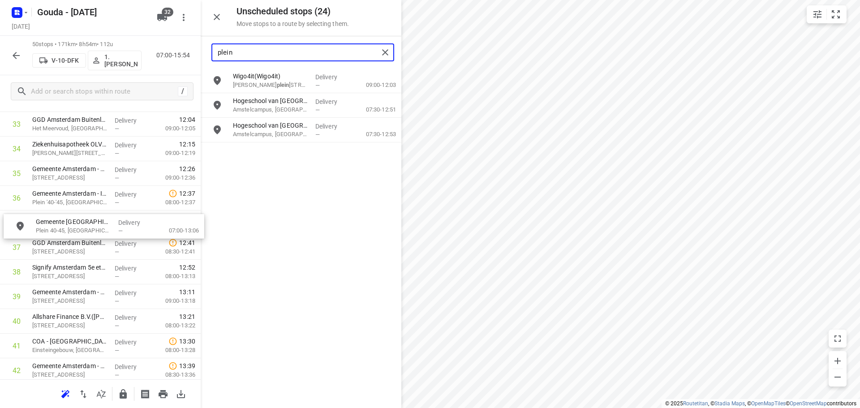
drag, startPoint x: 273, startPoint y: 157, endPoint x: 64, endPoint y: 230, distance: 221.9
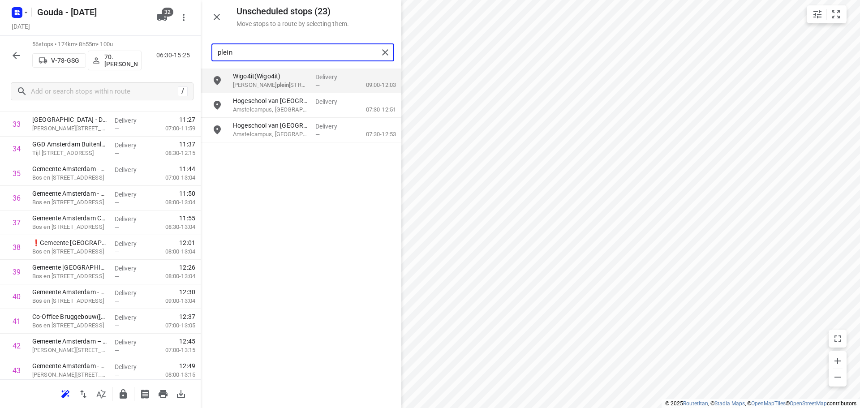
drag, startPoint x: 259, startPoint y: 55, endPoint x: -222, endPoint y: 99, distance: 482.8
click at [0, 99] on html "i © 2025 Routetitan , © Stadia Maps , © OpenMapTiles © OpenStreetMap contributo…" at bounding box center [430, 204] width 860 height 408
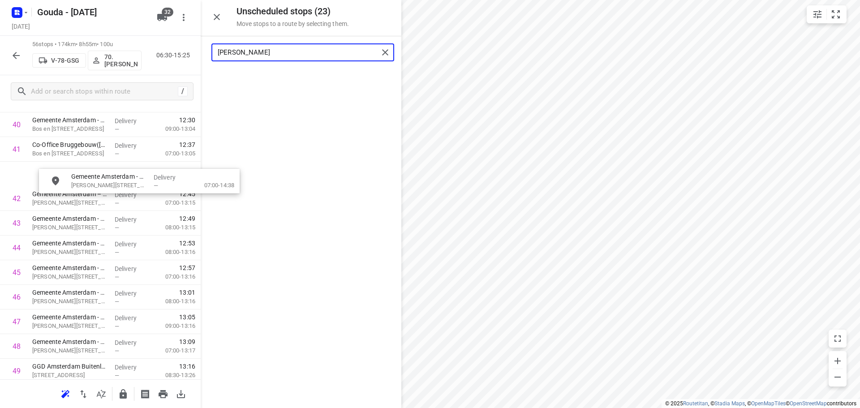
scroll to position [1024, 4]
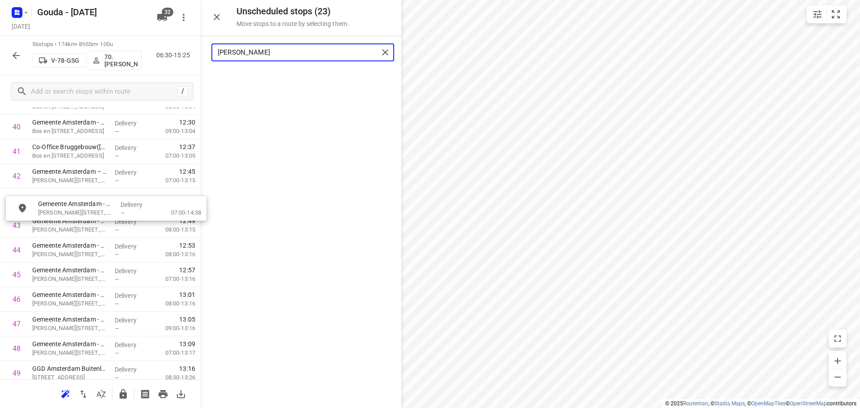
drag, startPoint x: 272, startPoint y: 69, endPoint x: 63, endPoint y: 195, distance: 244.1
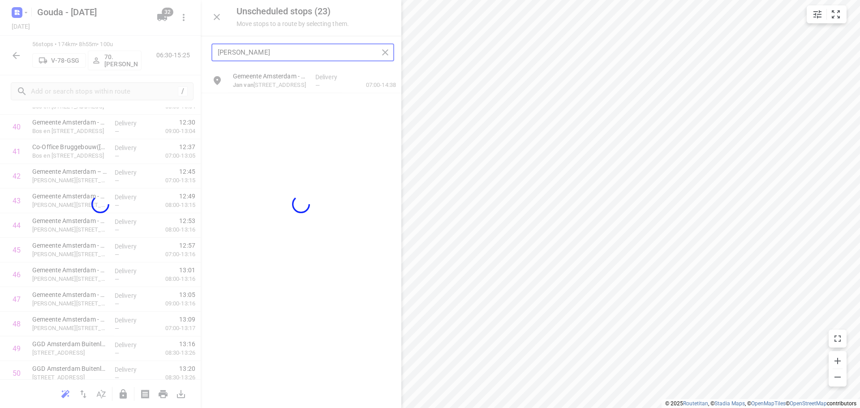
scroll to position [1024, 0]
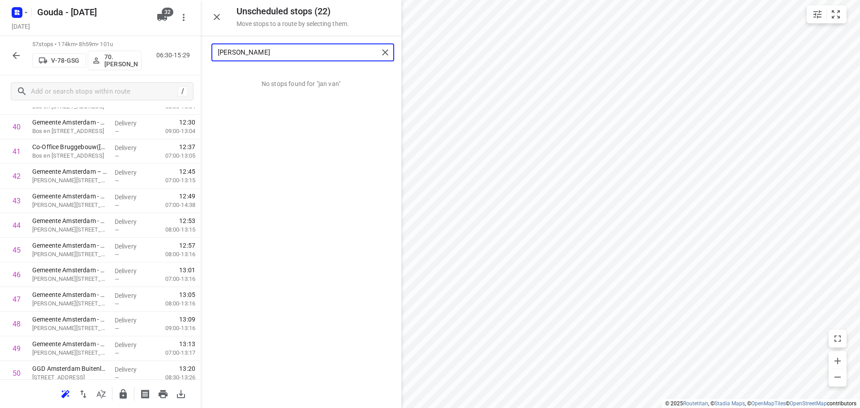
type input "jan van"
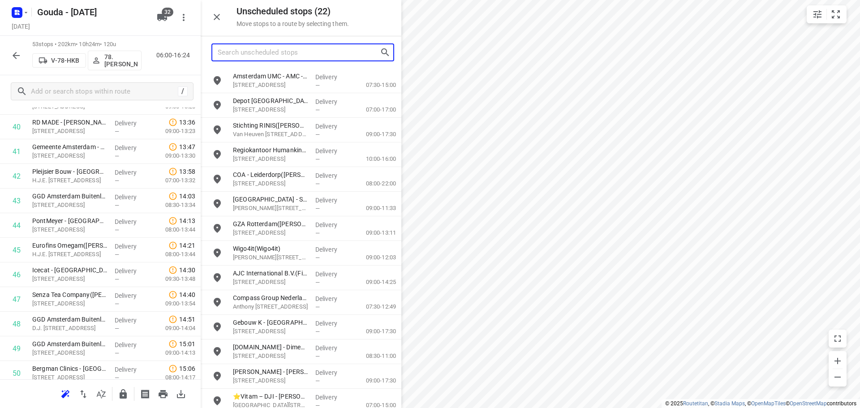
click at [288, 52] on input "Search unscheduled stops" at bounding box center [299, 53] width 162 height 14
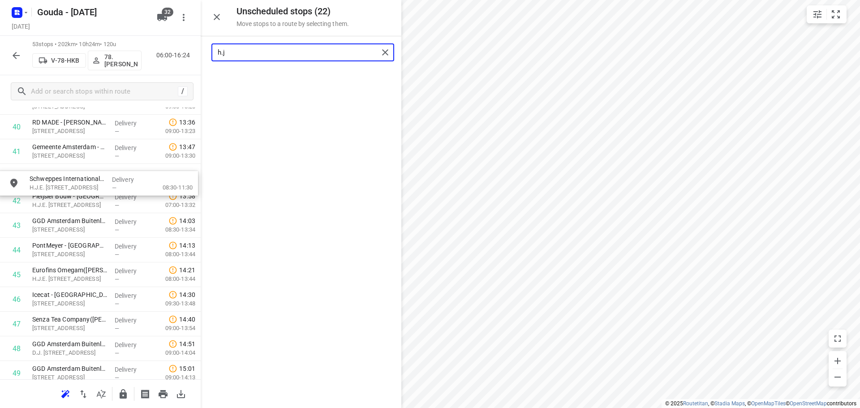
drag, startPoint x: 285, startPoint y: 75, endPoint x: 81, endPoint y: 179, distance: 228.8
type input "h.j"
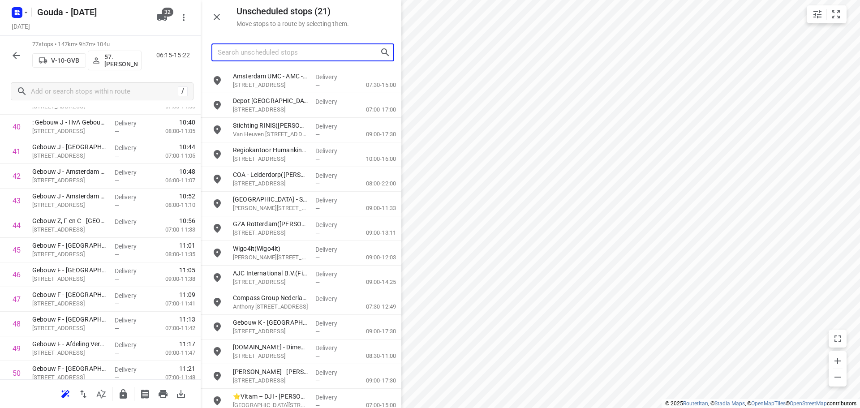
click at [286, 59] on input "Search unscheduled stops" at bounding box center [299, 53] width 162 height 14
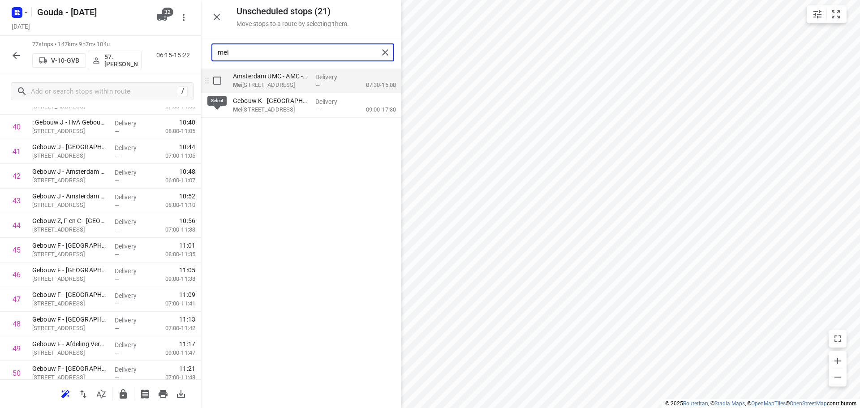
type input "mei"
click at [212, 81] on input "grid" at bounding box center [217, 81] width 18 height 18
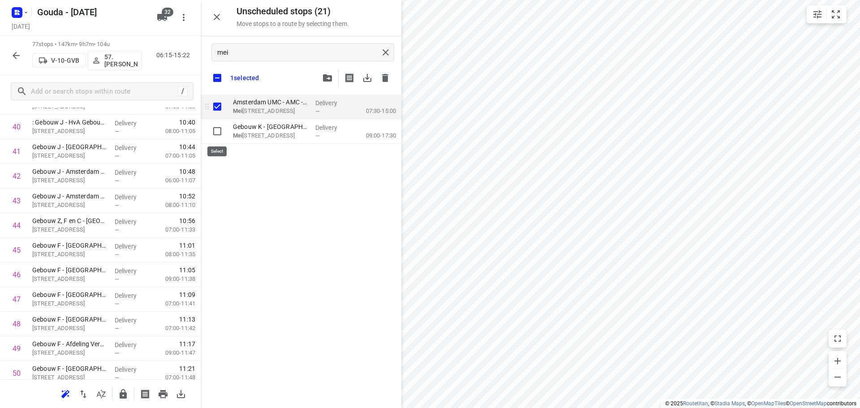
checkbox input "true"
click at [217, 110] on input "grid" at bounding box center [217, 107] width 18 height 18
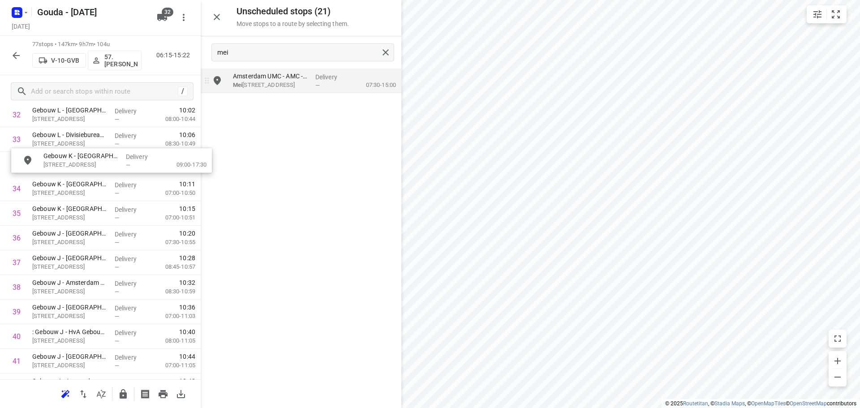
scroll to position [839, 0]
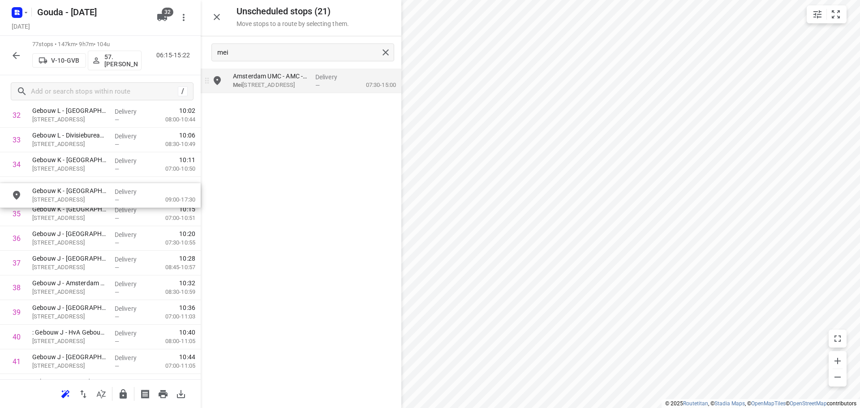
drag, startPoint x: 273, startPoint y: 120, endPoint x: 82, endPoint y: 198, distance: 206.8
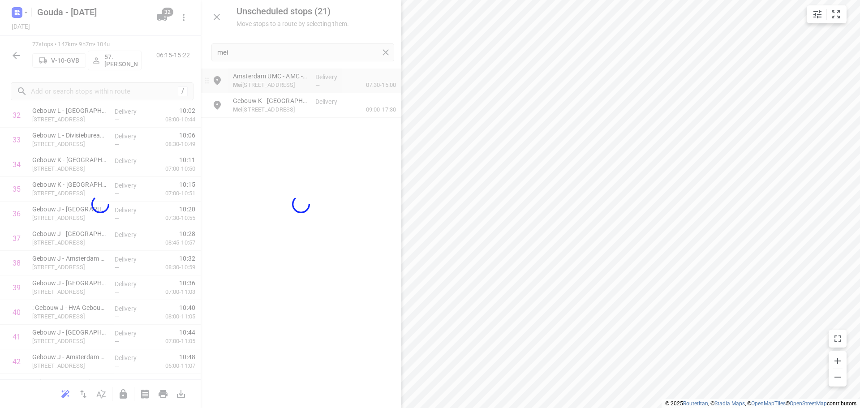
click at [332, 190] on div at bounding box center [301, 204] width 201 height 408
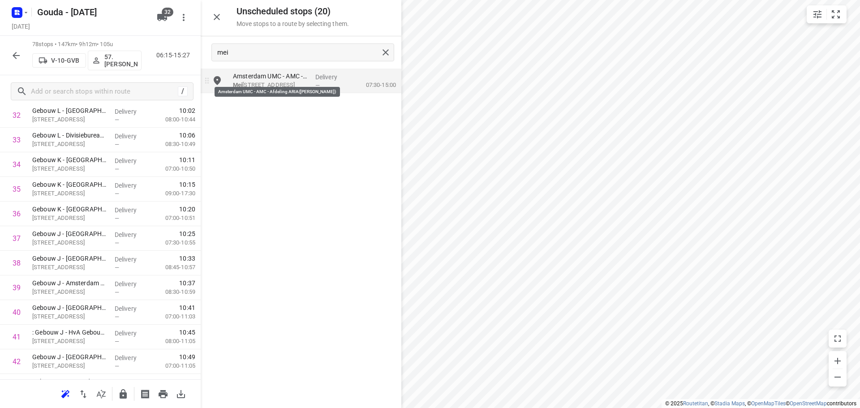
click at [278, 78] on p "Amsterdam UMC - AMC - Afdeling ARIA([PERSON_NAME][GEOGRAPHIC_DATA])" at bounding box center [270, 76] width 75 height 9
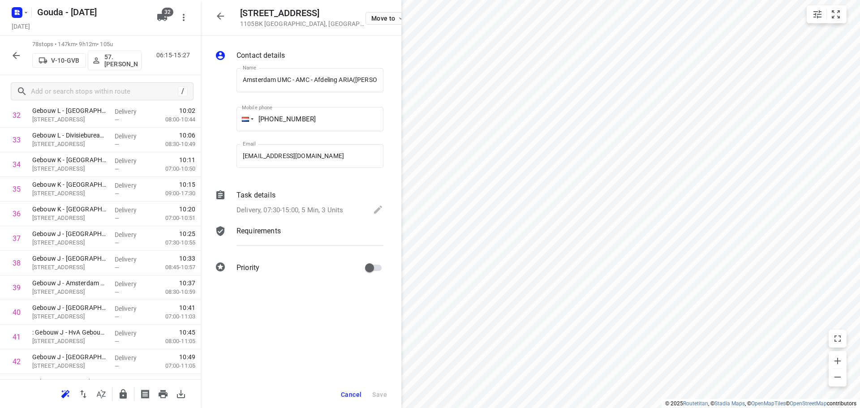
scroll to position [0, 13]
click at [322, 213] on p "Delivery, 07:30-15:00, 5 Min, 3 Units" at bounding box center [290, 210] width 107 height 10
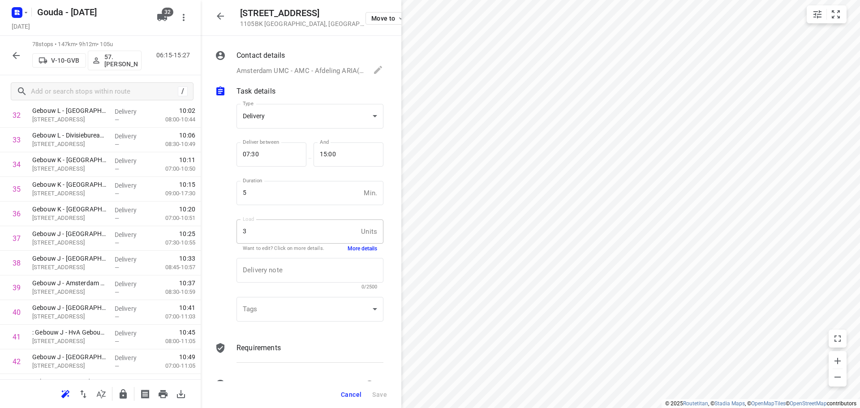
click at [361, 246] on button "More details" at bounding box center [363, 249] width 30 height 8
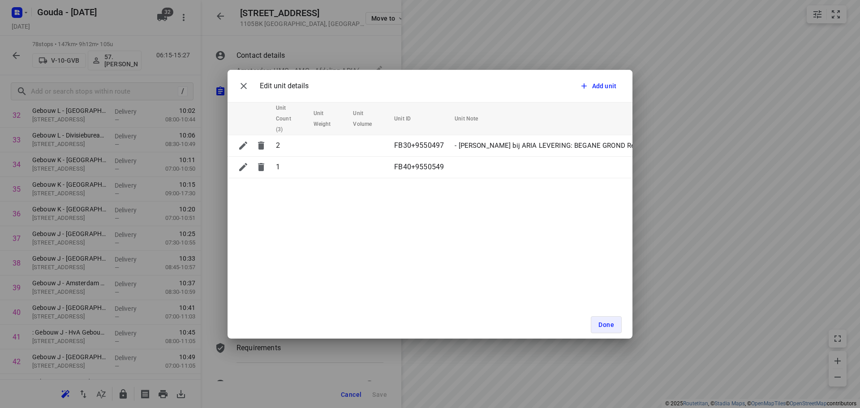
drag, startPoint x: 506, startPoint y: 252, endPoint x: 517, endPoint y: 247, distance: 11.8
click at [517, 247] on div "Edit unit details Add unit Unit Count (3) Unit Weight Unit Volume Unit ID Unit …" at bounding box center [430, 204] width 405 height 269
click at [604, 326] on span "Done" at bounding box center [607, 324] width 16 height 7
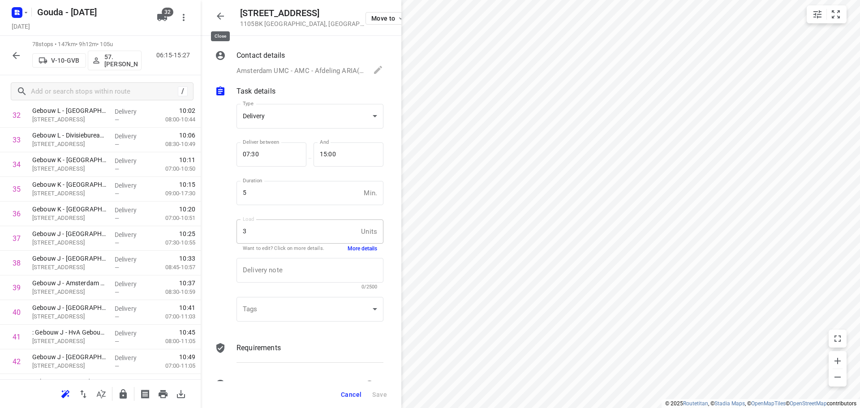
click at [224, 18] on icon "button" at bounding box center [220, 16] width 11 height 11
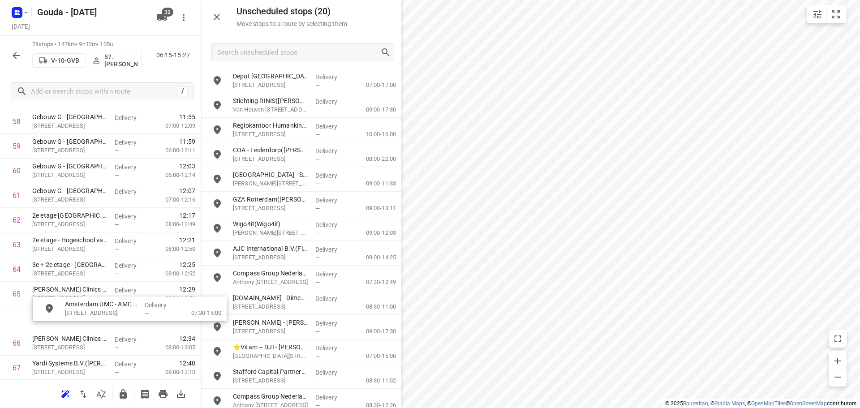
scroll to position [1480, 0]
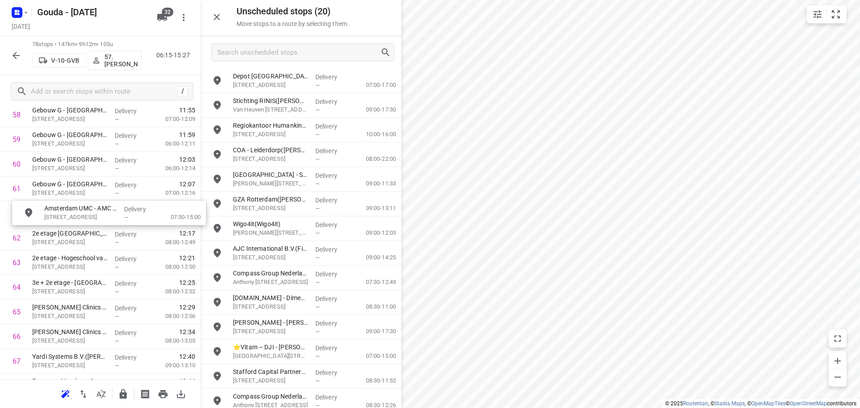
drag, startPoint x: 282, startPoint y: 81, endPoint x: 90, endPoint y: 215, distance: 233.7
click at [213, 13] on icon "button" at bounding box center [216, 17] width 11 height 11
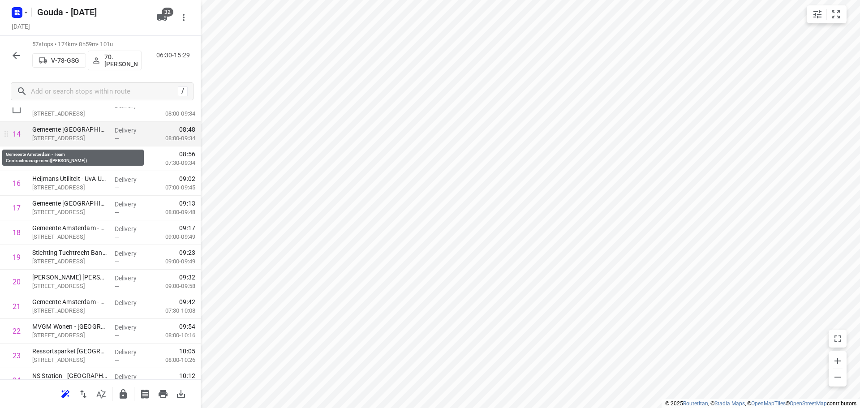
scroll to position [0, 0]
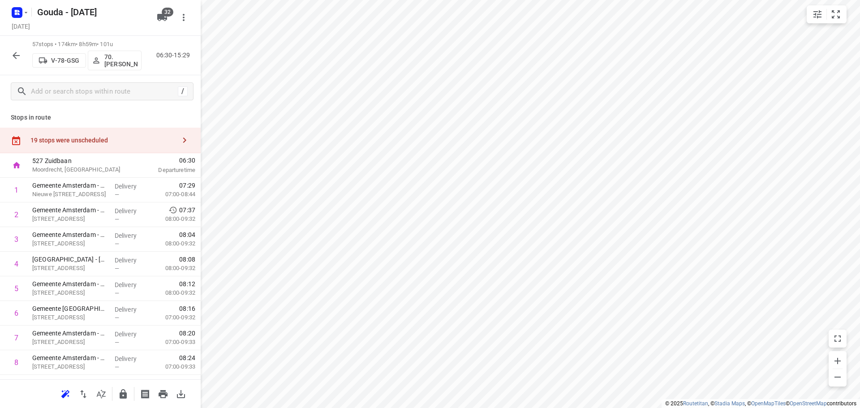
drag, startPoint x: 94, startPoint y: 135, endPoint x: 134, endPoint y: 78, distance: 70.5
click at [94, 135] on div "19 stops were unscheduled" at bounding box center [100, 141] width 201 height 26
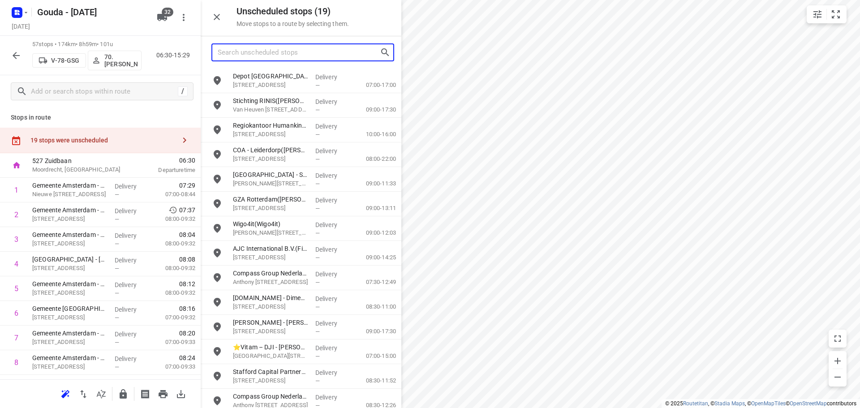
click at [240, 54] on input "Search unscheduled stops" at bounding box center [299, 53] width 162 height 14
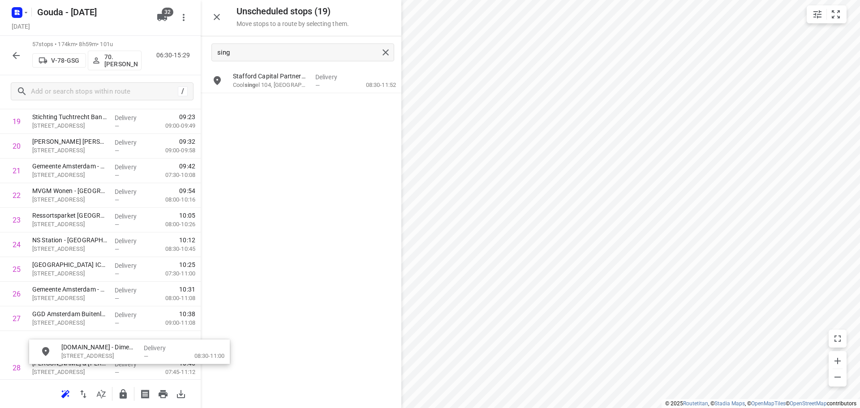
scroll to position [523, 0]
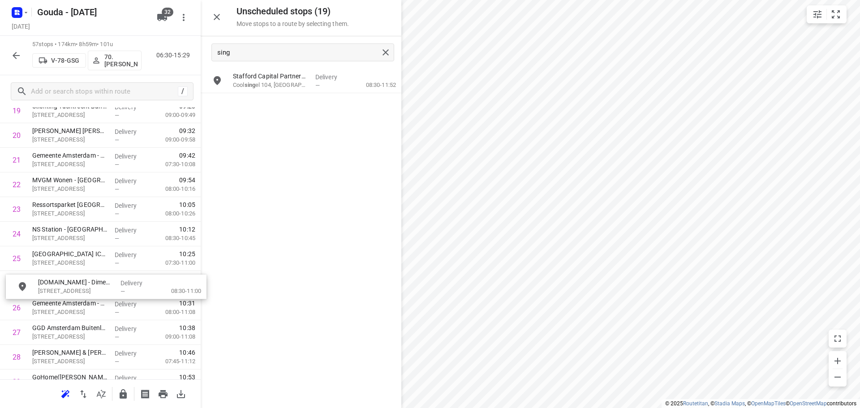
drag, startPoint x: 272, startPoint y: 85, endPoint x: 71, endPoint y: 289, distance: 286.1
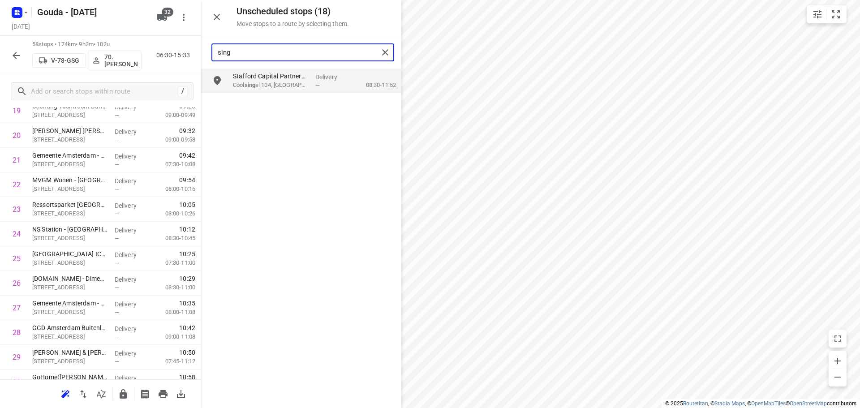
drag, startPoint x: 238, startPoint y: 47, endPoint x: 55, endPoint y: 74, distance: 184.7
click at [55, 74] on div "Unscheduled stops ( 18 ) Move stops to a route by selecting them. sing Stafford…" at bounding box center [100, 204] width 201 height 408
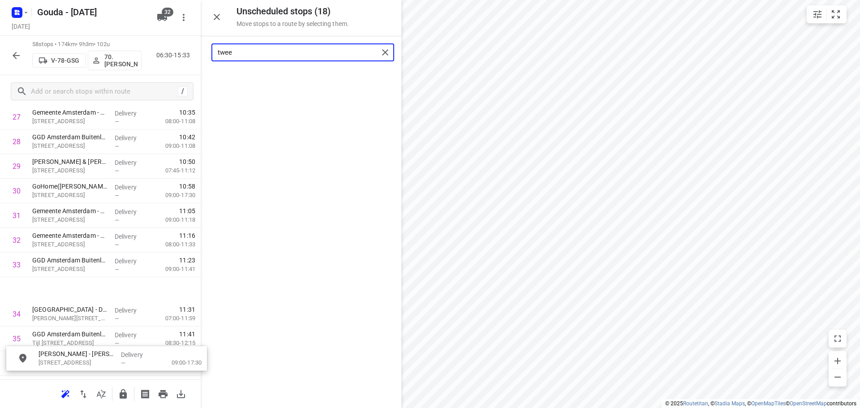
scroll to position [733, 0]
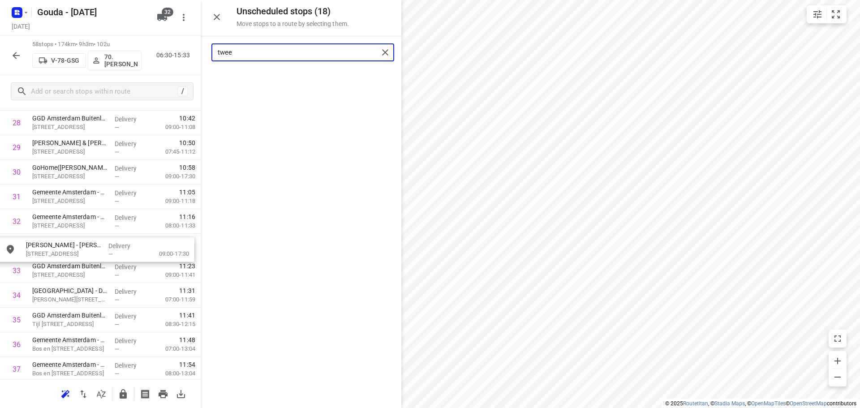
drag, startPoint x: 276, startPoint y: 85, endPoint x: 63, endPoint y: 255, distance: 272.4
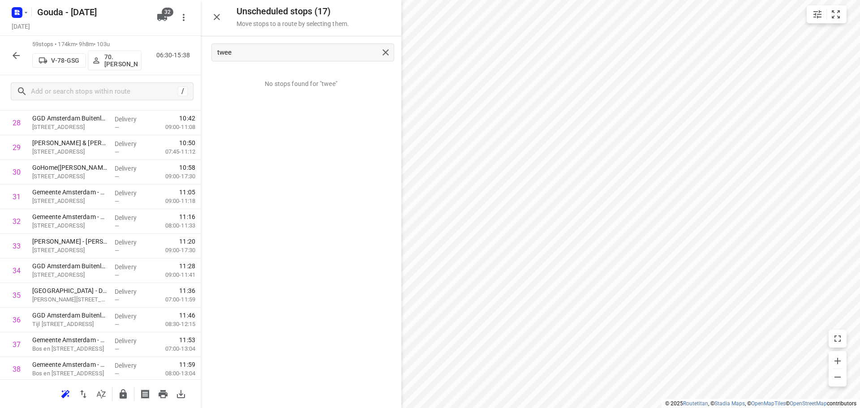
scroll to position [710, 0]
drag, startPoint x: 255, startPoint y: 45, endPoint x: 235, endPoint y: 49, distance: 21.0
click at [235, 48] on div "twee" at bounding box center [302, 52] width 183 height 18
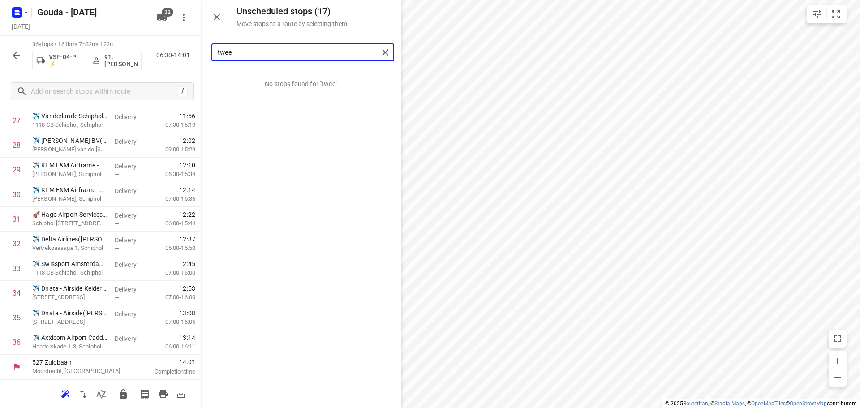
drag, startPoint x: 245, startPoint y: 55, endPoint x: 194, endPoint y: 57, distance: 50.2
click at [194, 57] on div "Unscheduled stops ( 17 ) Move stops to a route by selecting them. twee No stops…" at bounding box center [100, 204] width 201 height 408
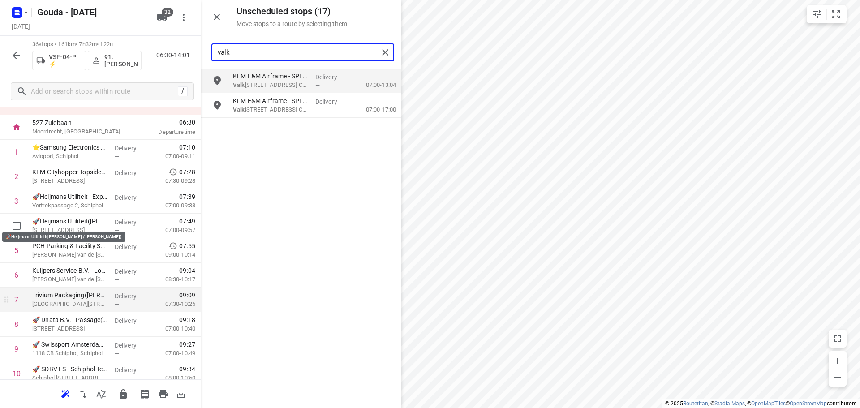
scroll to position [0, 0]
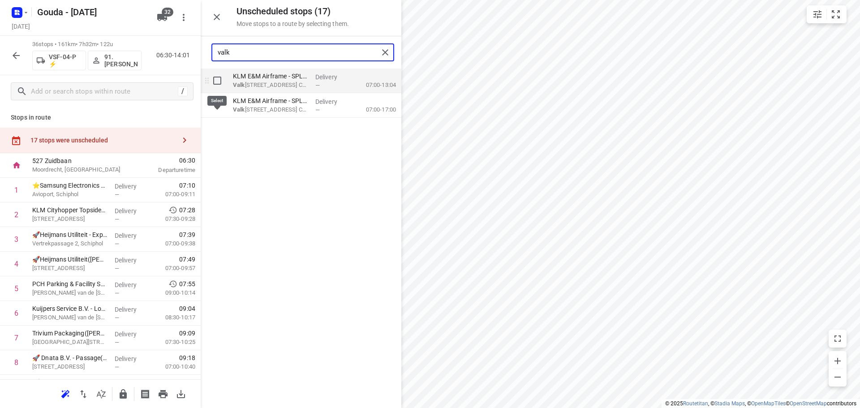
type input "valk"
click at [220, 78] on input "grid" at bounding box center [217, 81] width 18 height 18
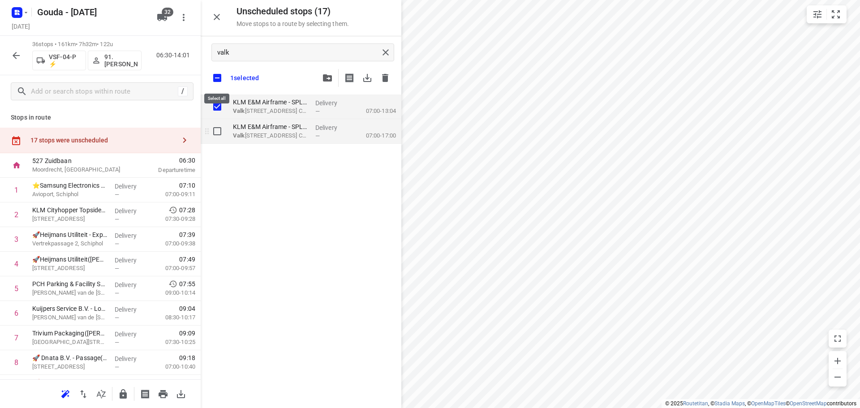
checkbox input "true"
click at [213, 131] on input "grid" at bounding box center [217, 131] width 18 height 18
checkbox input "true"
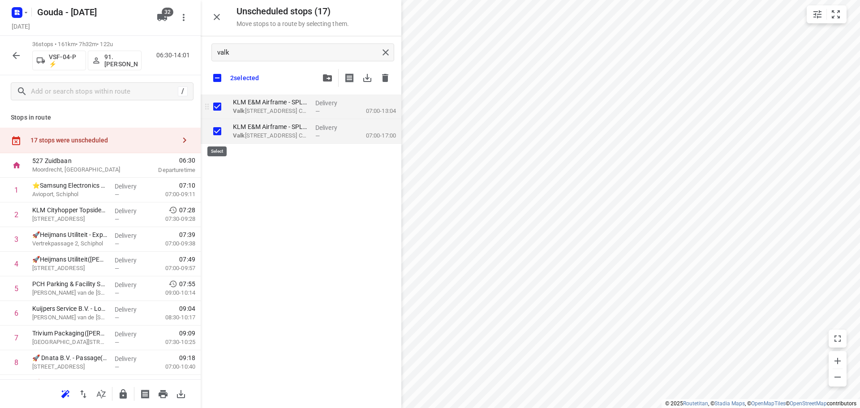
checkbox input "true"
click at [274, 104] on p "KLM E&M Airframe - SPL/C - P30(Jasmijn Mansvelder)" at bounding box center [270, 102] width 75 height 9
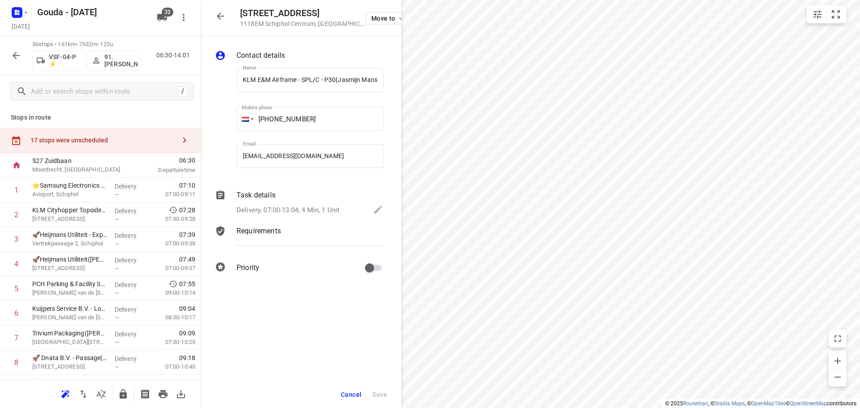
scroll to position [0, 21]
click at [289, 204] on div "Delivery, 07:00-13:04, 4 Min, 1 Unit" at bounding box center [310, 210] width 147 height 13
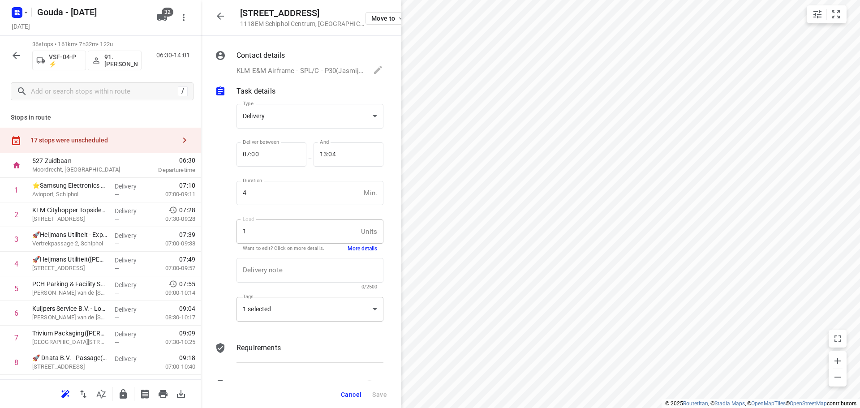
click at [283, 306] on div "1 selected" at bounding box center [310, 309] width 147 height 25
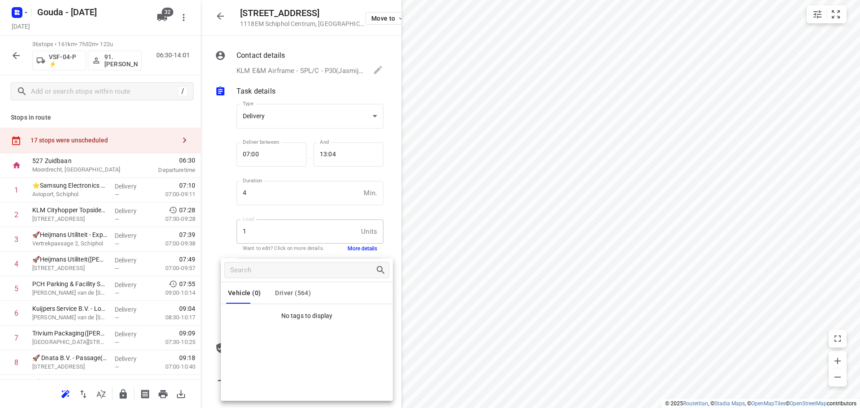
click at [285, 298] on button "Driver (564)" at bounding box center [293, 293] width 36 height 22
click at [345, 249] on div at bounding box center [430, 204] width 860 height 408
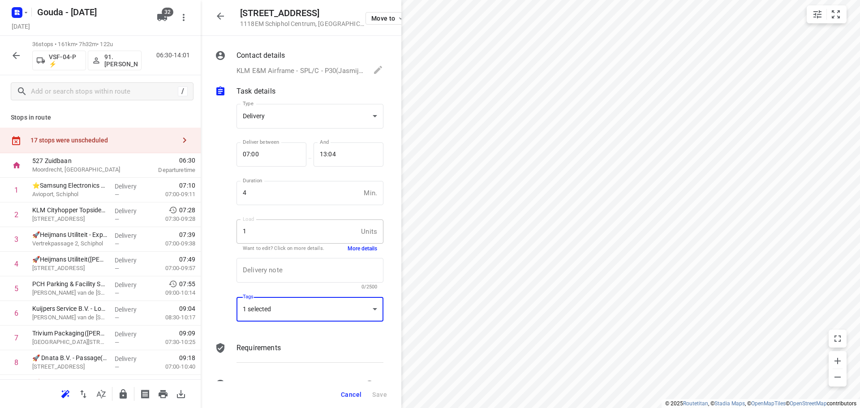
click at [350, 247] on div "Vehicle (0) Driver (564) Di04 73.WimD 74. 87.Pierre Actie Ambius 1 Ambius 2 Amb…" at bounding box center [430, 204] width 860 height 408
click at [350, 247] on button "More details" at bounding box center [363, 249] width 30 height 8
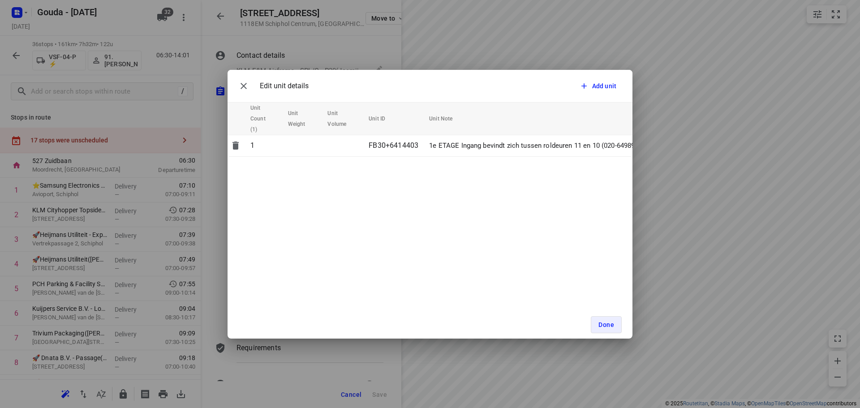
scroll to position [0, 50]
click at [243, 89] on icon "button" at bounding box center [243, 86] width 11 height 11
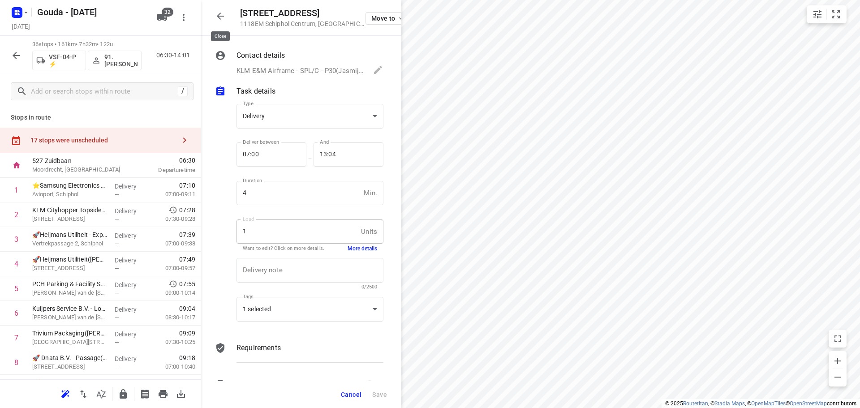
click at [221, 16] on icon "button" at bounding box center [220, 16] width 7 height 7
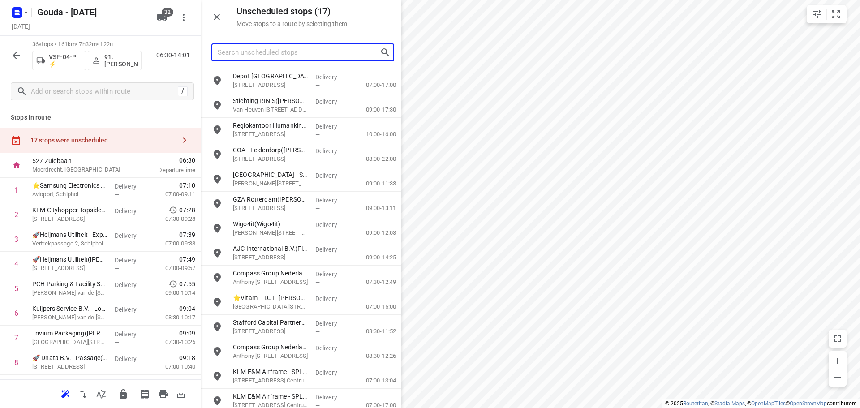
click at [252, 52] on input "Search unscheduled stops" at bounding box center [299, 53] width 162 height 14
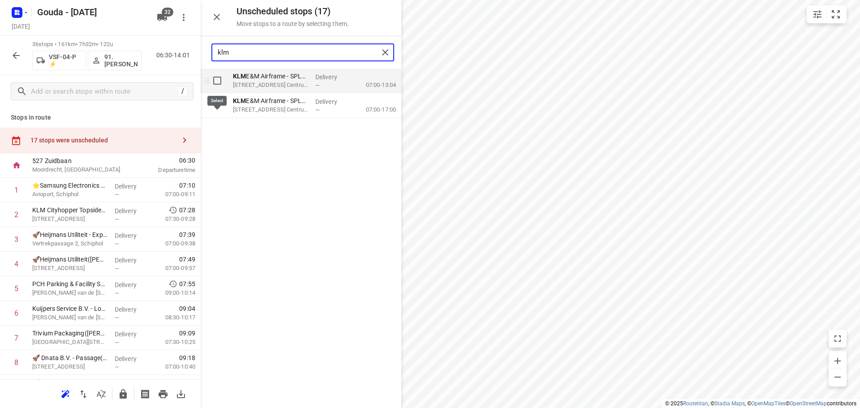
type input "klm"
click at [220, 86] on input "grid" at bounding box center [217, 81] width 18 height 18
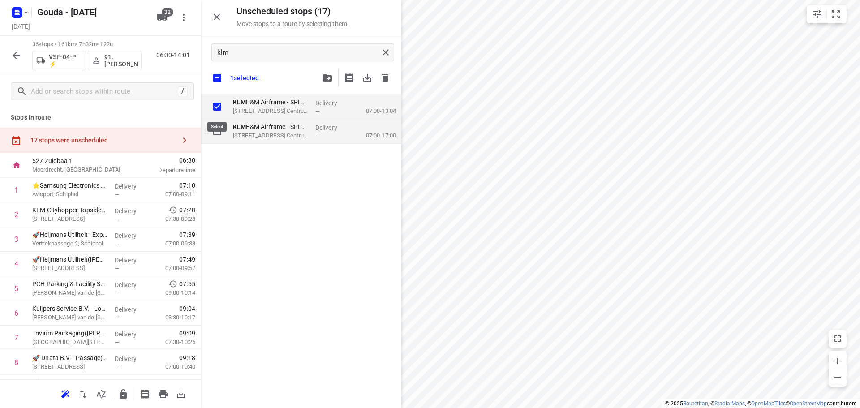
checkbox input "true"
click at [221, 140] on input "grid" at bounding box center [217, 131] width 18 height 18
checkbox input "true"
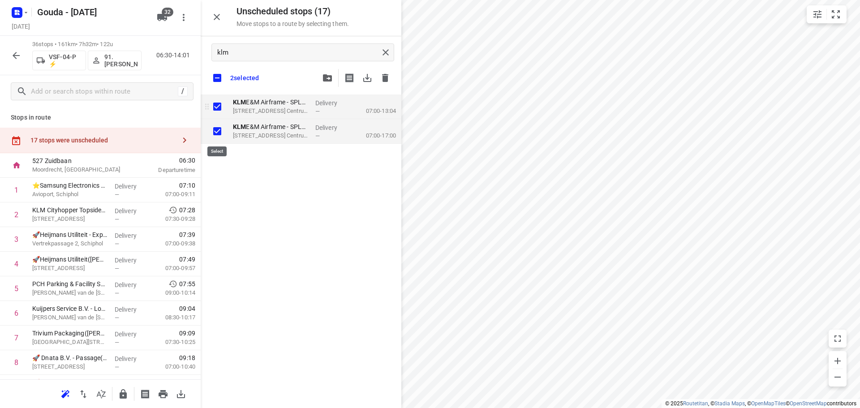
checkbox input "true"
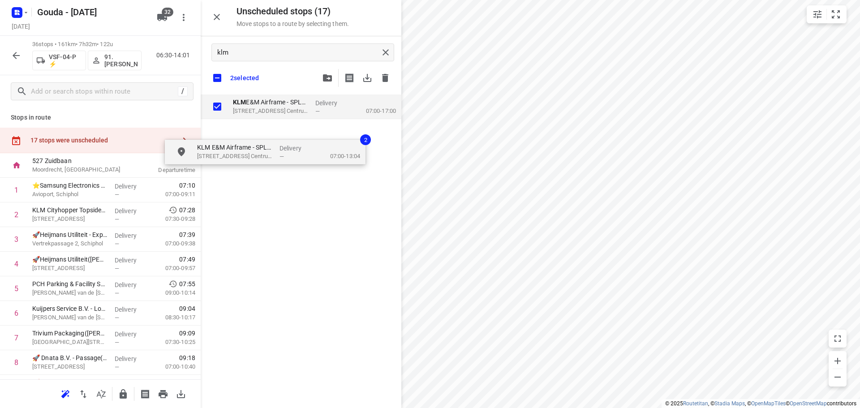
checkbox input "true"
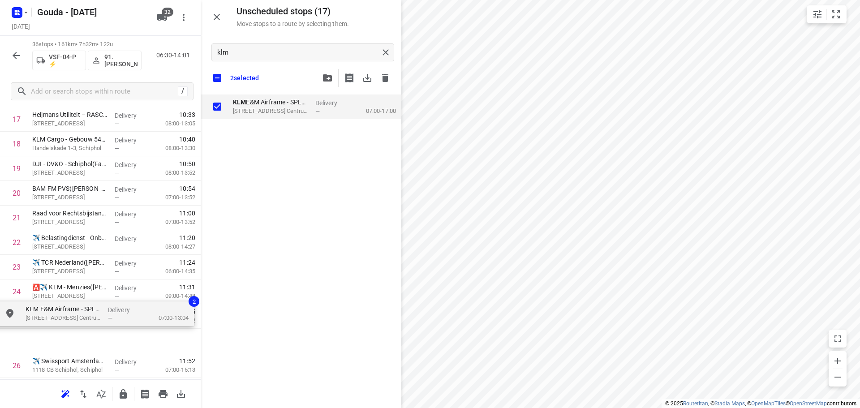
scroll to position [490, 0]
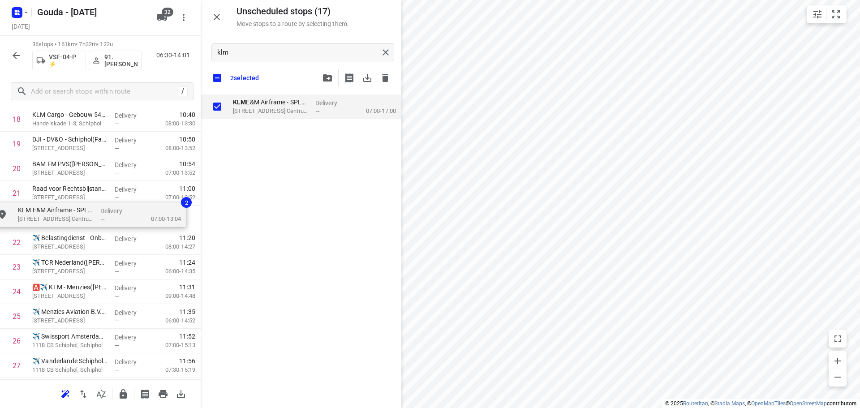
drag, startPoint x: 298, startPoint y: 112, endPoint x: 77, endPoint y: 230, distance: 250.8
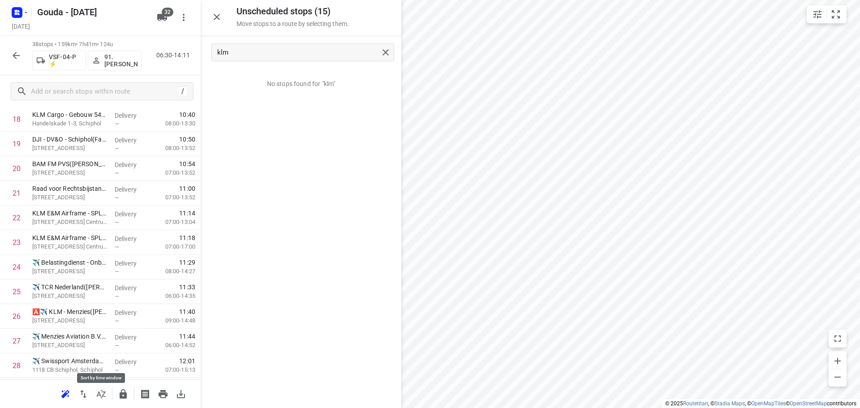
click at [112, 393] on div at bounding box center [100, 394] width 201 height 29
click at [220, 18] on icon "button" at bounding box center [216, 17] width 11 height 11
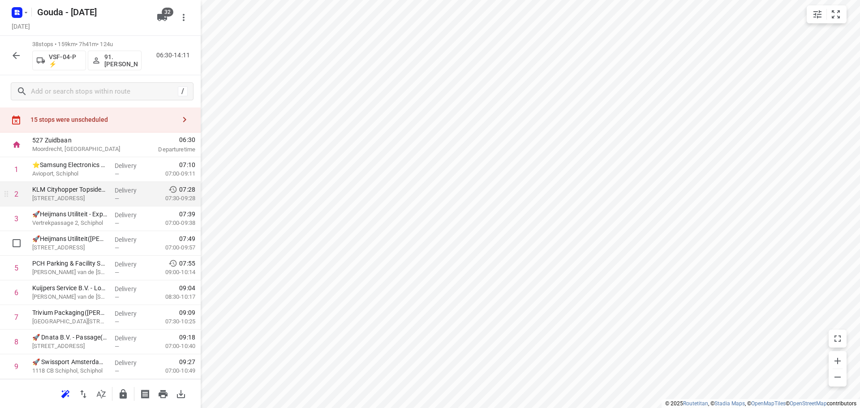
scroll to position [0, 0]
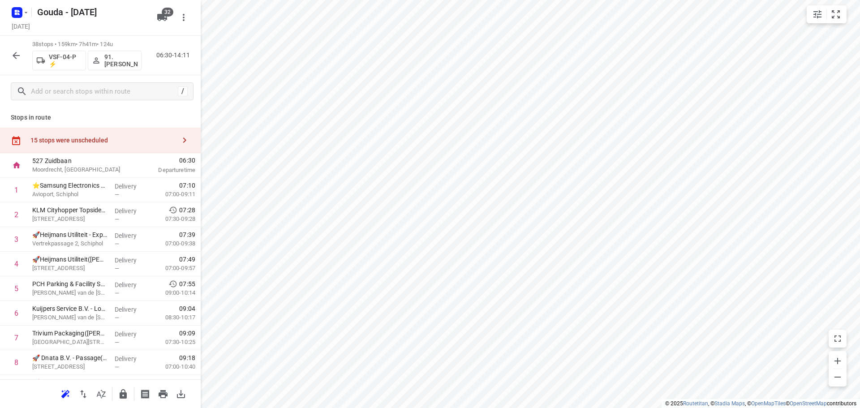
click at [99, 143] on div "15 stops were unscheduled" at bounding box center [102, 140] width 145 height 7
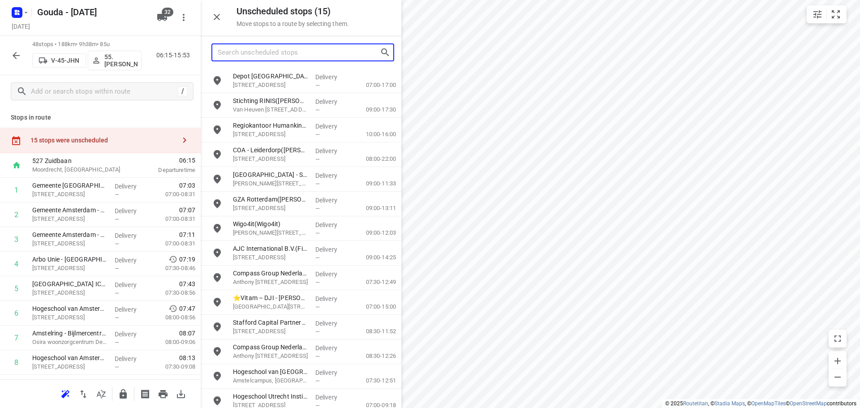
click at [274, 50] on input "Search unscheduled stops" at bounding box center [299, 53] width 162 height 14
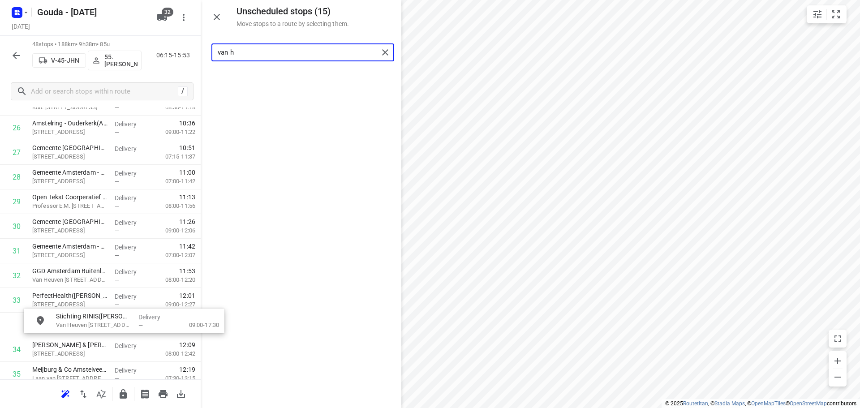
scroll to position [682, 3]
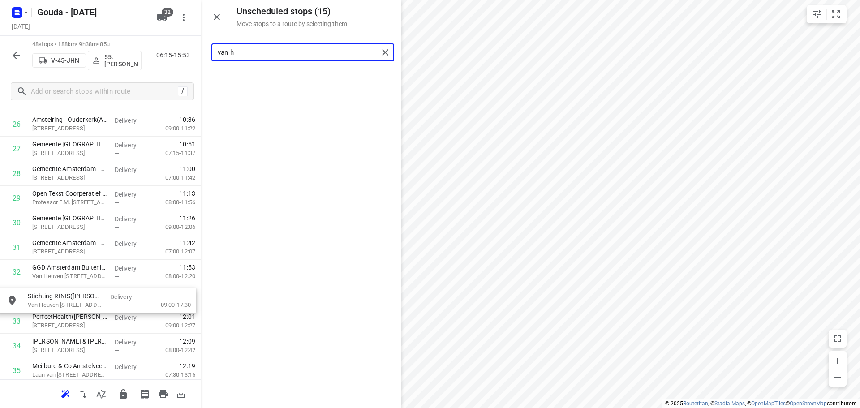
drag, startPoint x: 264, startPoint y: 74, endPoint x: 163, endPoint y: 287, distance: 235.1
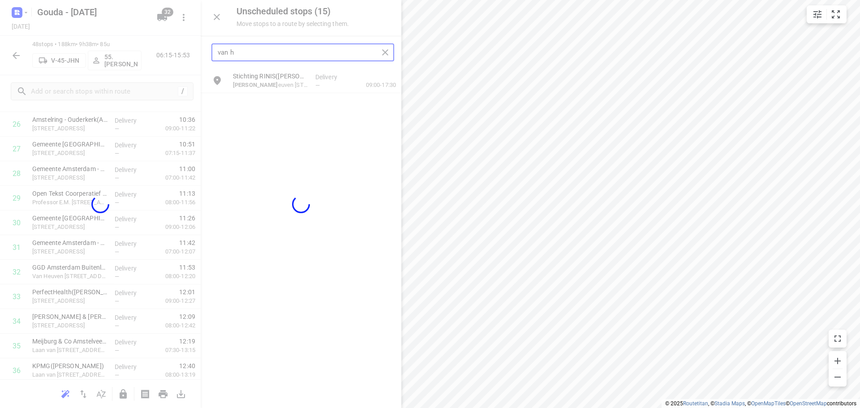
scroll to position [682, 0]
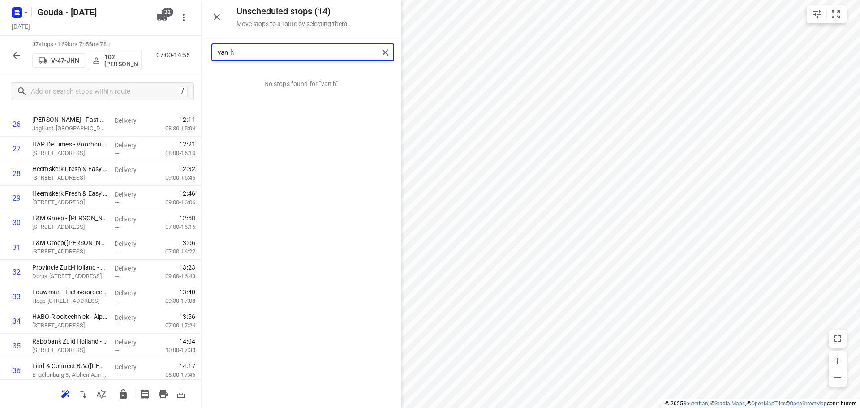
drag, startPoint x: 273, startPoint y: 47, endPoint x: -155, endPoint y: 53, distance: 428.4
click at [0, 53] on html "i © 2025 Routetitan , © Stadia Maps , © OpenMapTiles © OpenStreetMap contributo…" at bounding box center [430, 204] width 860 height 408
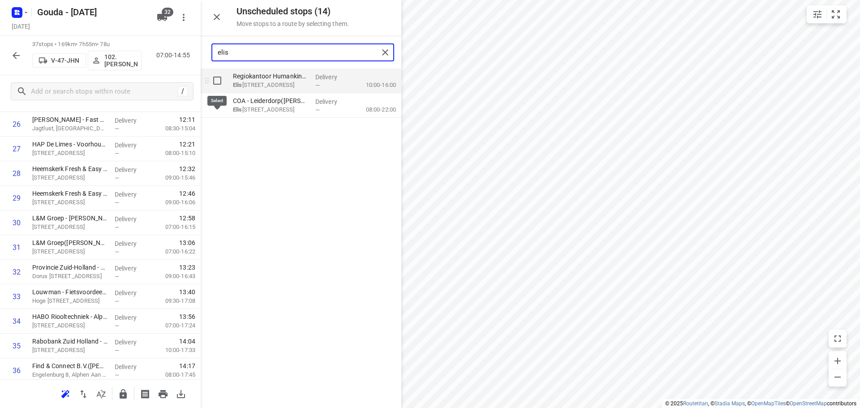
type input "elis"
click at [224, 79] on input "grid" at bounding box center [217, 81] width 18 height 18
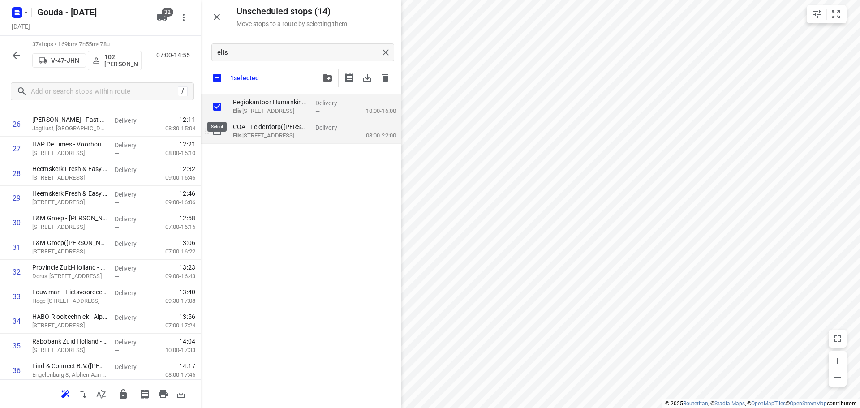
checkbox input "true"
click at [217, 127] on input "grid" at bounding box center [217, 131] width 18 height 18
checkbox input "true"
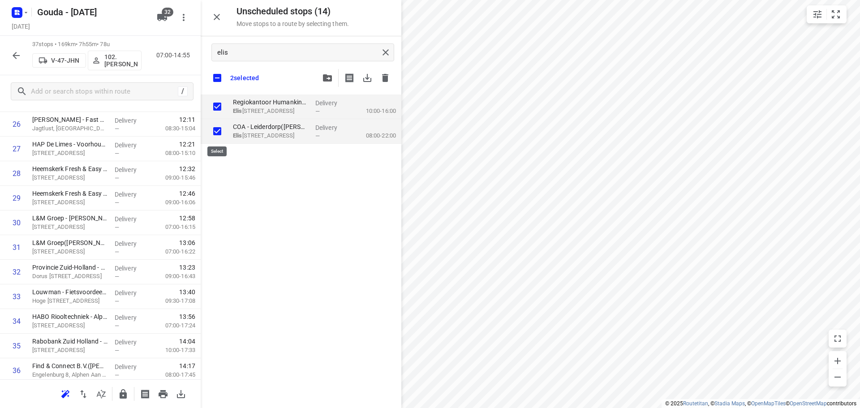
checkbox input "true"
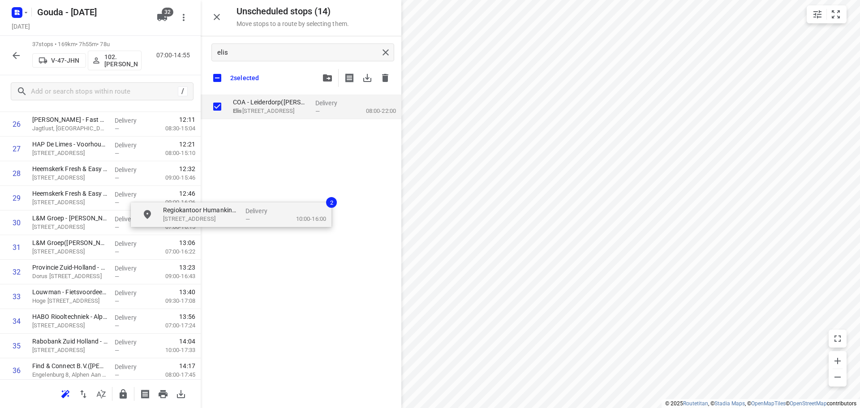
checkbox input "true"
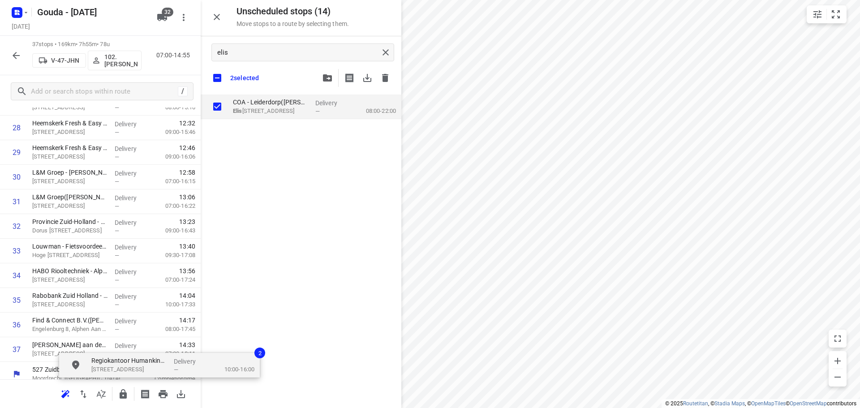
scroll to position [755, 0]
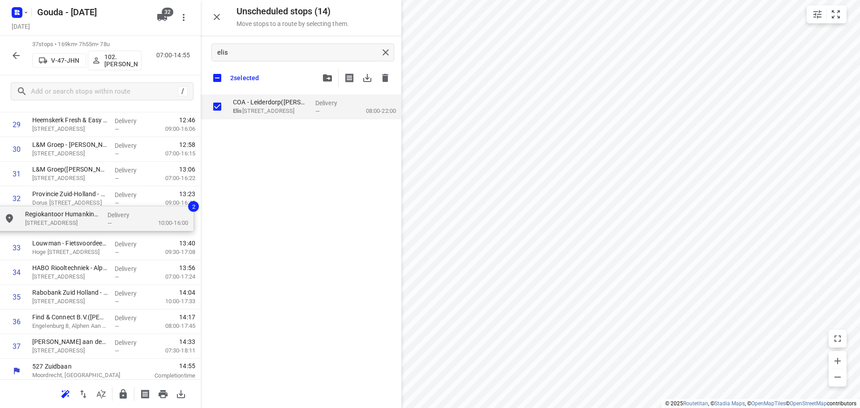
drag, startPoint x: 304, startPoint y: 107, endPoint x: 87, endPoint y: 228, distance: 248.3
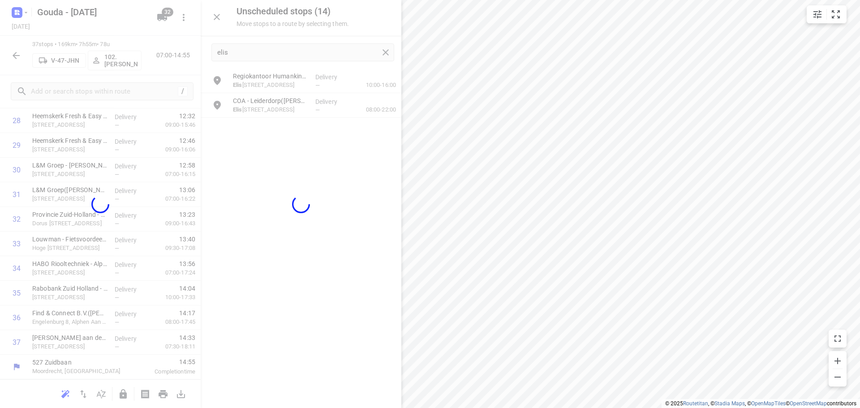
scroll to position [735, 0]
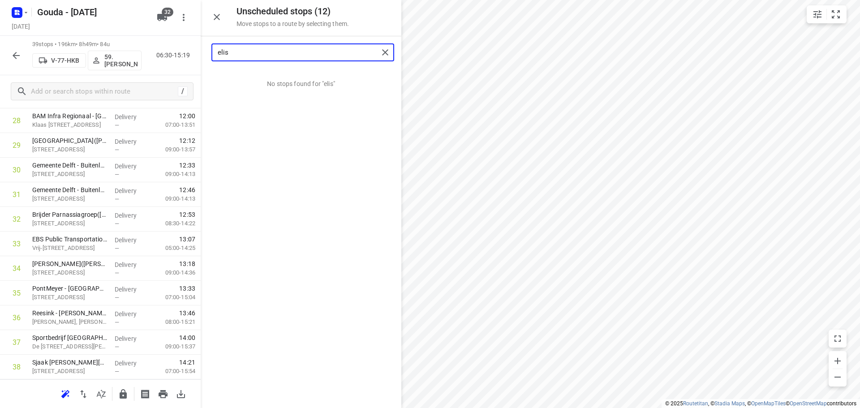
drag, startPoint x: 273, startPoint y: 55, endPoint x: -60, endPoint y: 60, distance: 332.5
click at [0, 60] on html "i © 2025 Routetitan , © Stadia Maps , © OpenMapTiles © OpenStreetMap contributo…" at bounding box center [430, 204] width 860 height 408
type input "van d"
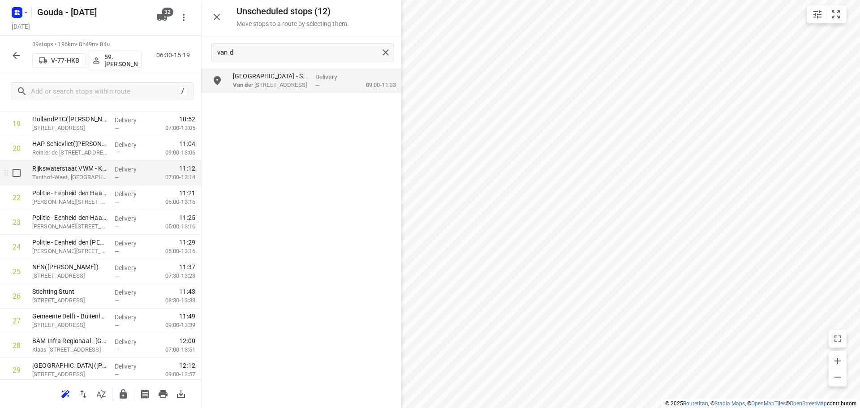
scroll to position [511, 0]
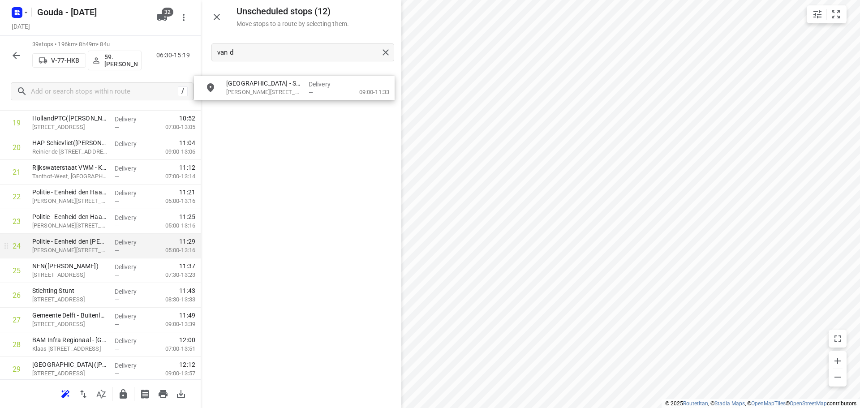
drag, startPoint x: 299, startPoint y: 90, endPoint x: 131, endPoint y: 266, distance: 243.7
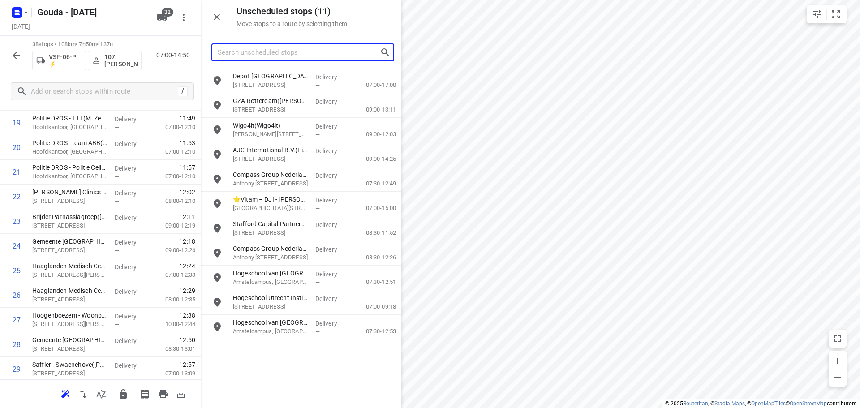
click at [286, 50] on input "Search unscheduled stops" at bounding box center [299, 53] width 162 height 14
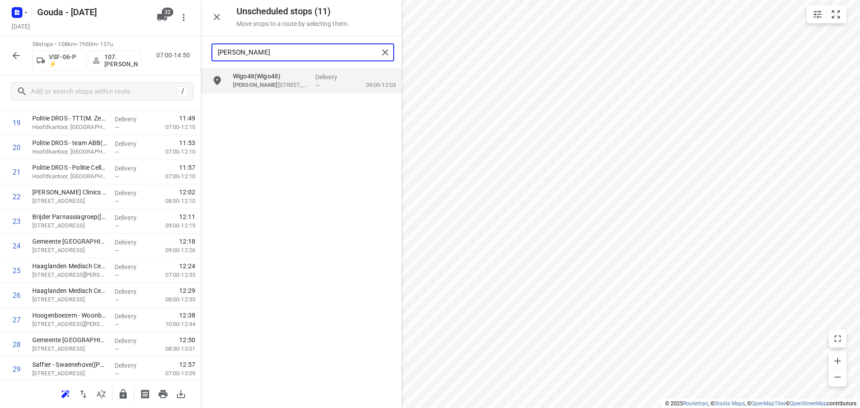
type input "anna"
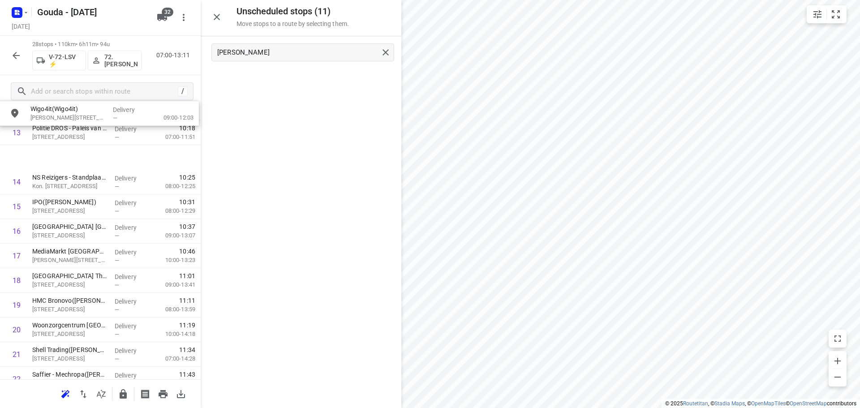
scroll to position [314, 0]
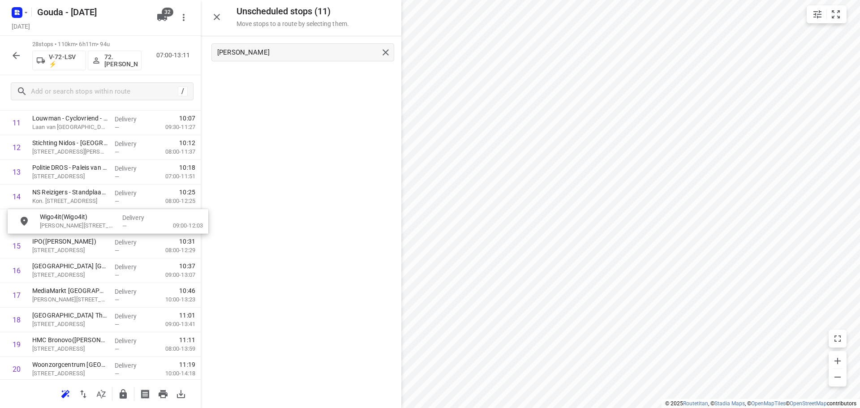
drag, startPoint x: 301, startPoint y: 82, endPoint x: 90, endPoint y: 234, distance: 260.5
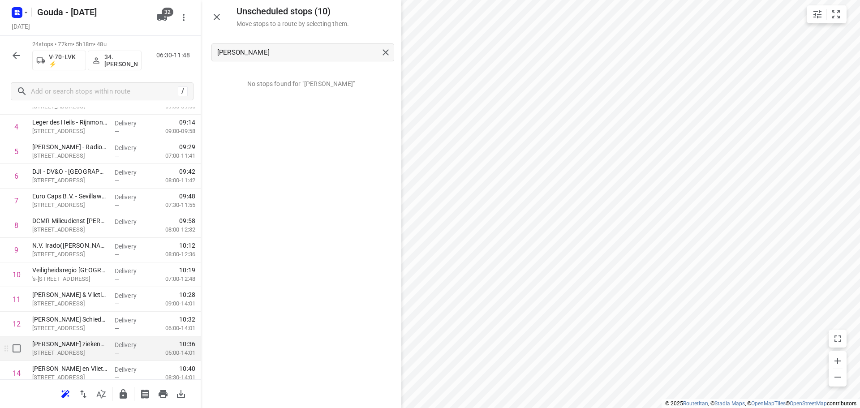
scroll to position [0, 0]
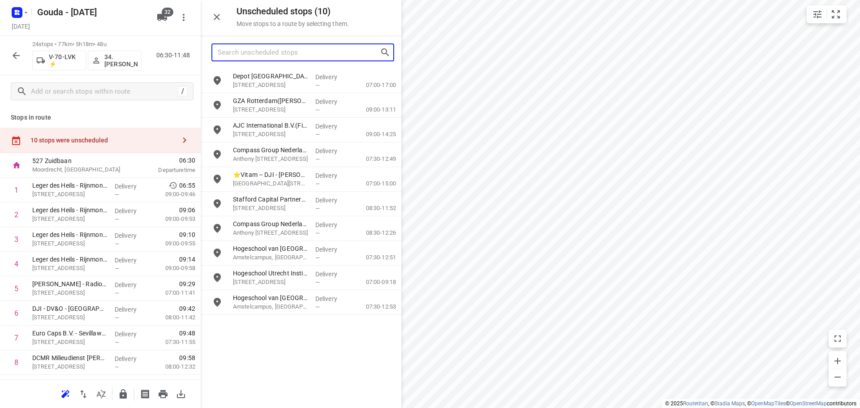
click at [261, 50] on input "Search unscheduled stops" at bounding box center [299, 53] width 162 height 14
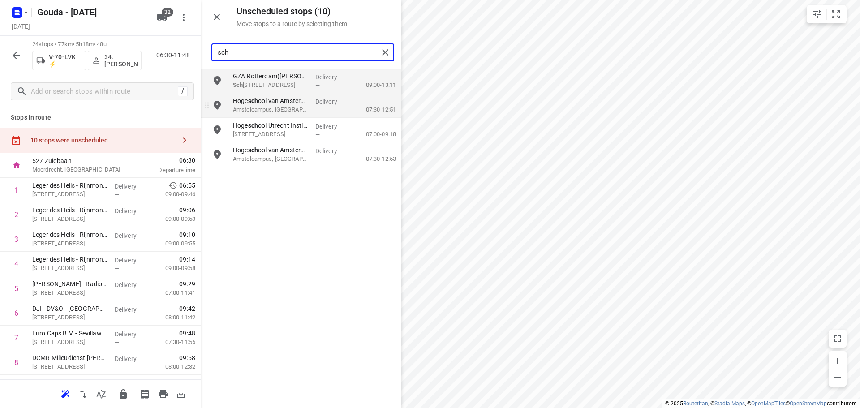
type input "sch"
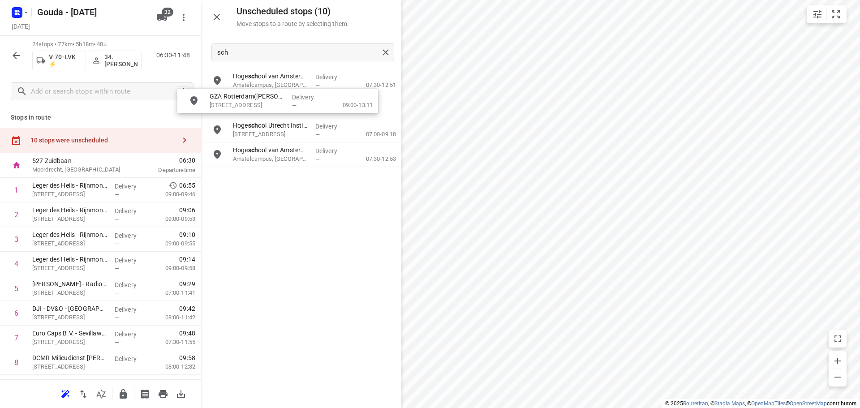
drag, startPoint x: 272, startPoint y: 77, endPoint x: 75, endPoint y: 274, distance: 279.1
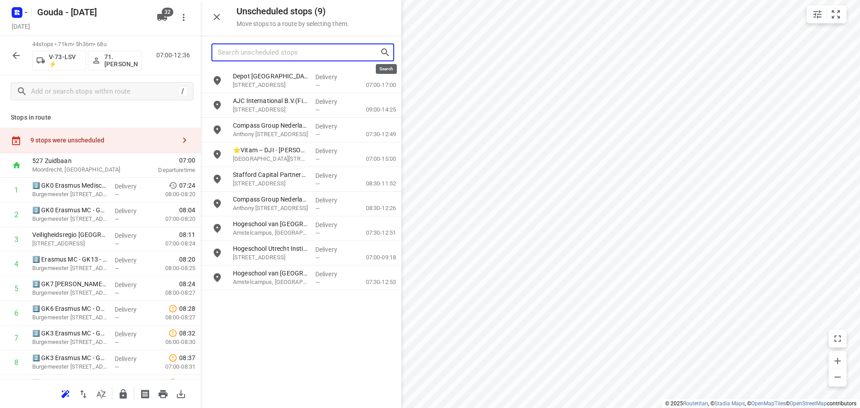
drag, startPoint x: 262, startPoint y: 51, endPoint x: -32, endPoint y: 37, distance: 294.2
click at [0, 37] on html "i © 2025 Routetitan , © Stadia Maps , © OpenMapTiles © OpenStreetMap contributo…" at bounding box center [430, 204] width 860 height 408
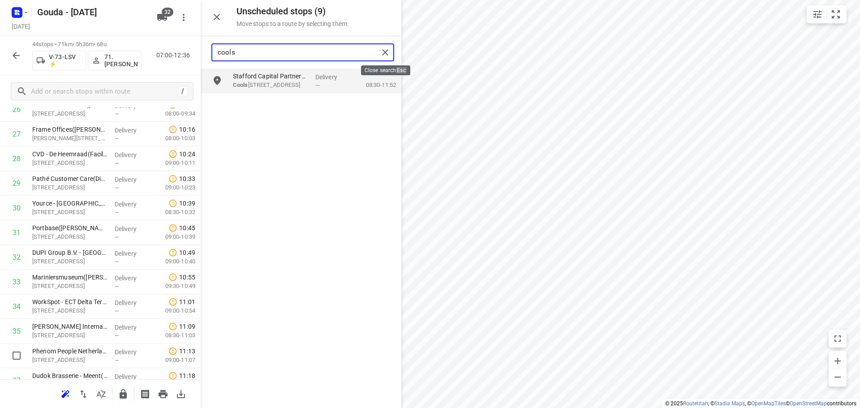
scroll to position [683, 0]
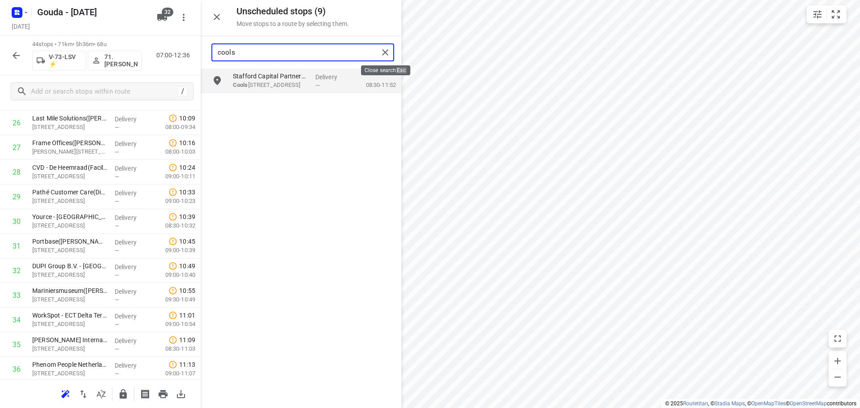
type input "cools"
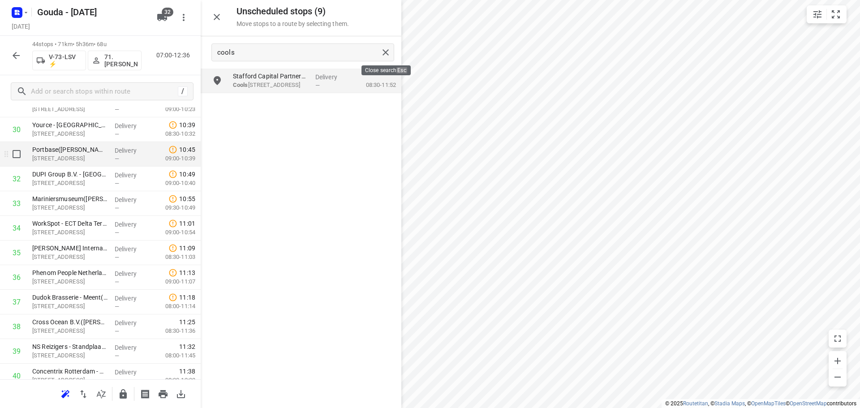
scroll to position [728, 0]
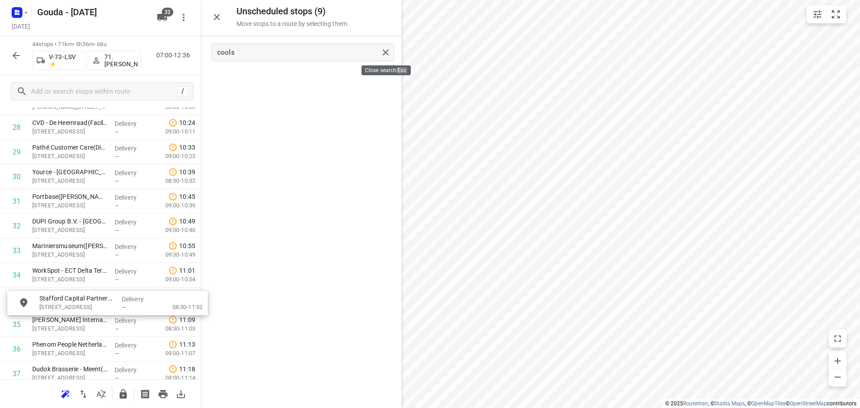
drag, startPoint x: 304, startPoint y: 86, endPoint x: 87, endPoint y: 308, distance: 310.5
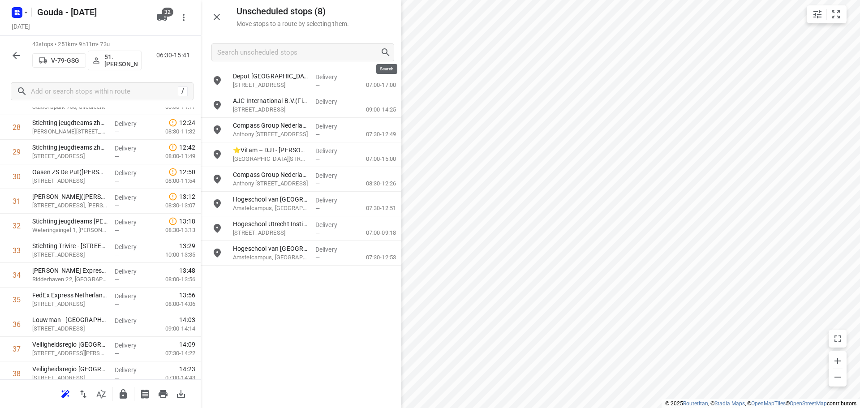
drag, startPoint x: 384, startPoint y: 52, endPoint x: 362, endPoint y: 54, distance: 21.2
click at [336, 54] on input "Search unscheduled stops" at bounding box center [299, 53] width 162 height 14
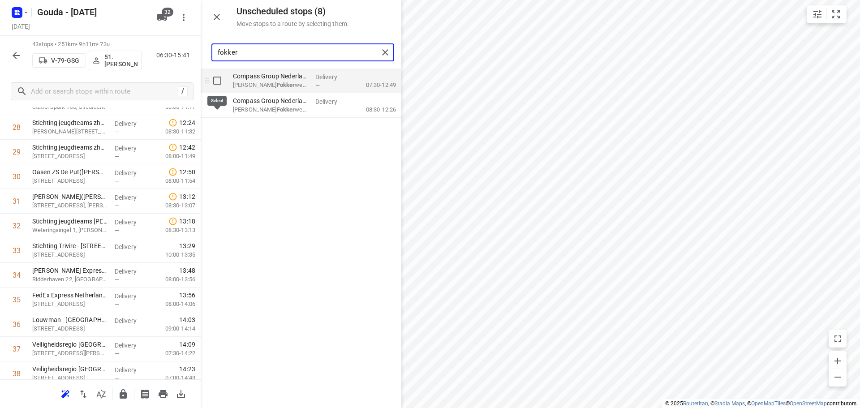
type input "fokker"
click at [223, 82] on input "grid" at bounding box center [217, 81] width 18 height 18
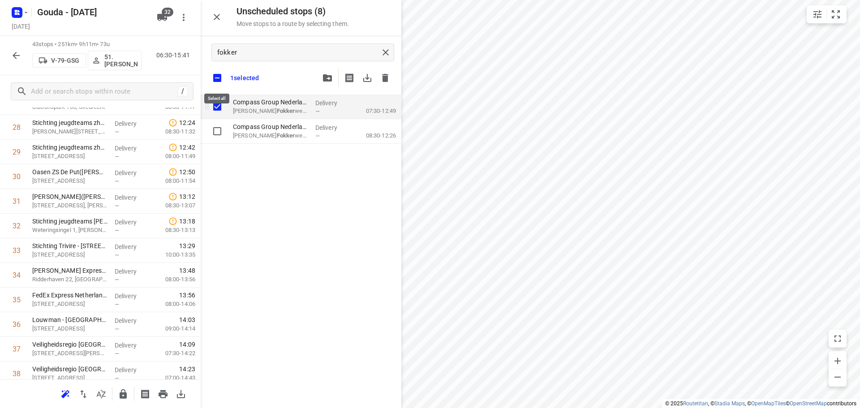
checkbox input "true"
click at [213, 75] on input "checkbox" at bounding box center [217, 78] width 19 height 19
checkbox input "false"
checkbox input "true"
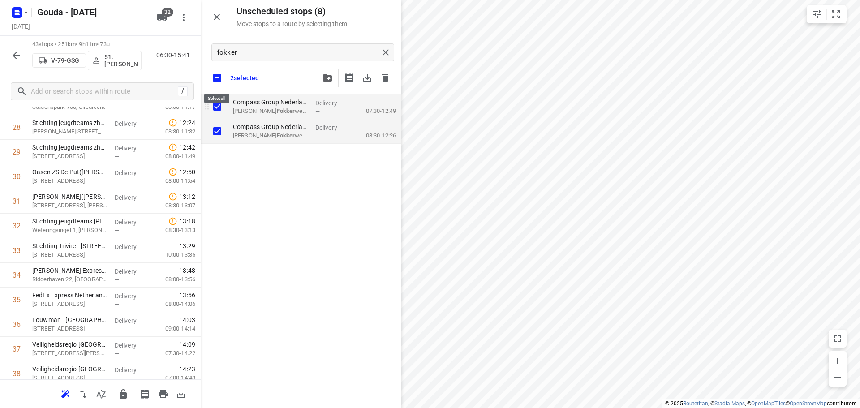
checkbox input "true"
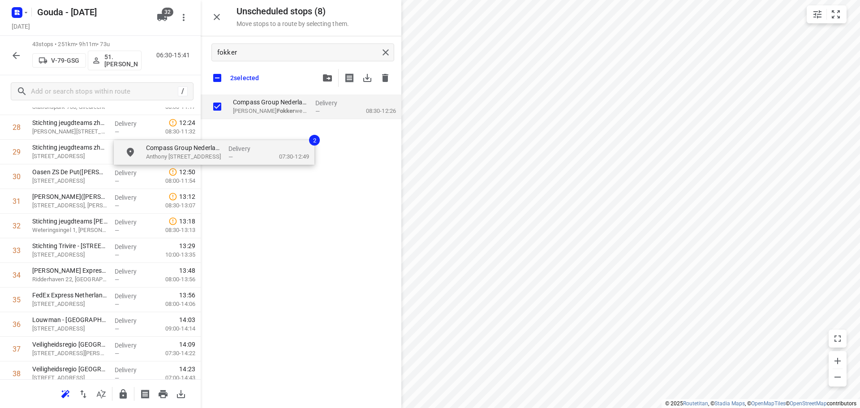
checkbox input "true"
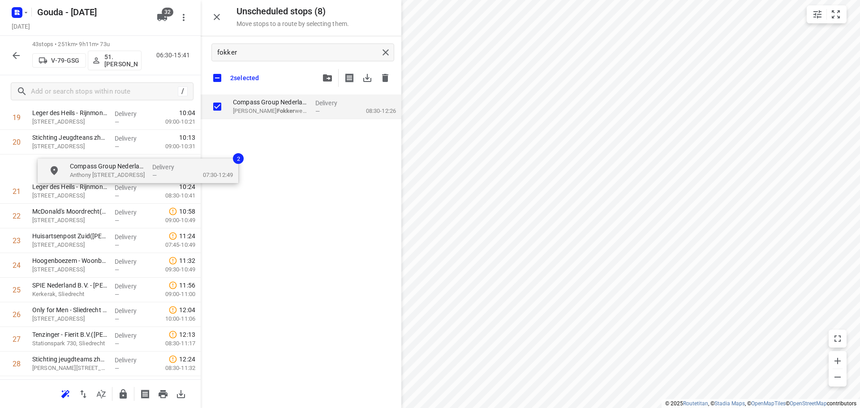
scroll to position [511, 0]
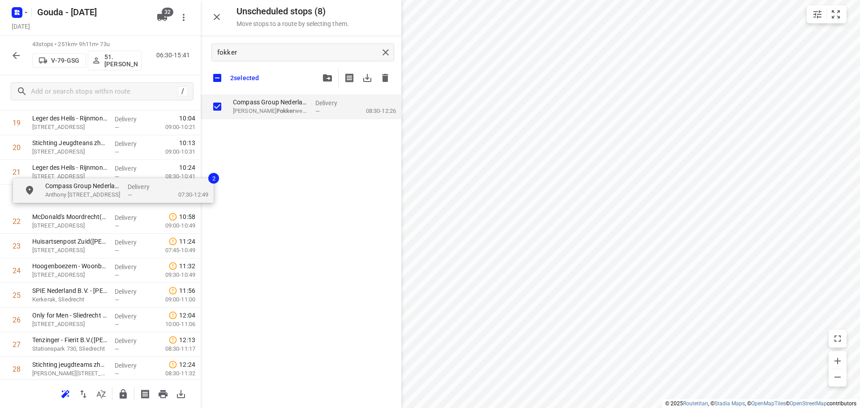
drag, startPoint x: 303, startPoint y: 104, endPoint x: 109, endPoint y: 200, distance: 216.6
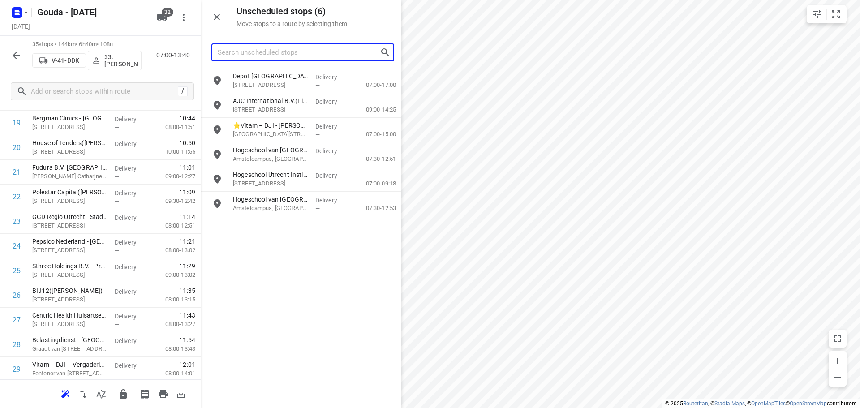
click at [322, 53] on input "Search unscheduled stops" at bounding box center [299, 53] width 162 height 14
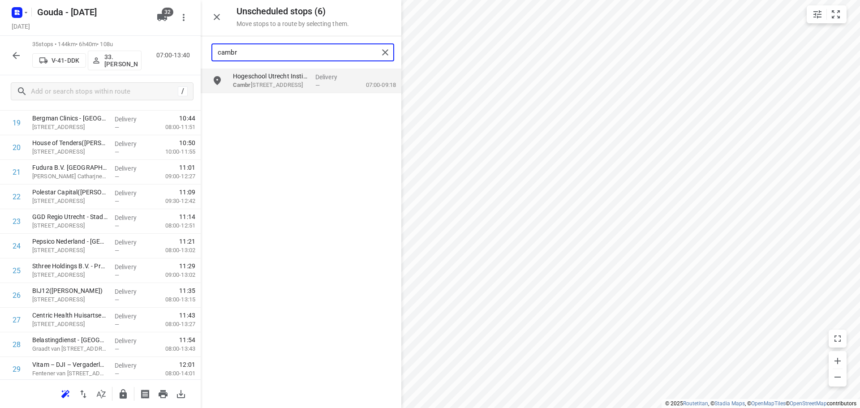
type input "cambr"
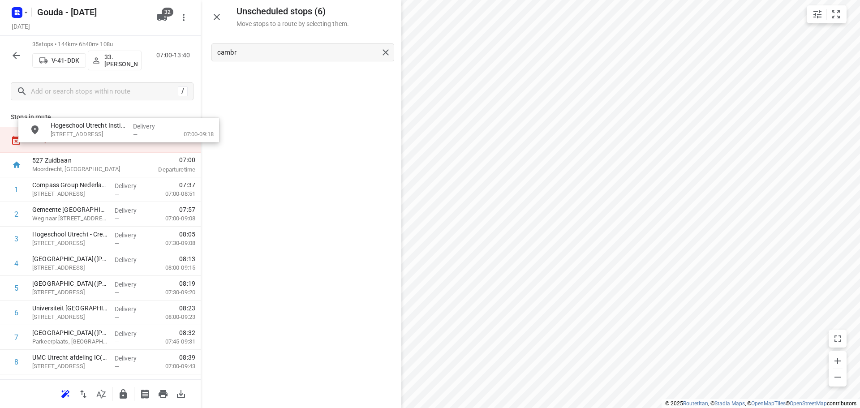
scroll to position [0, 0]
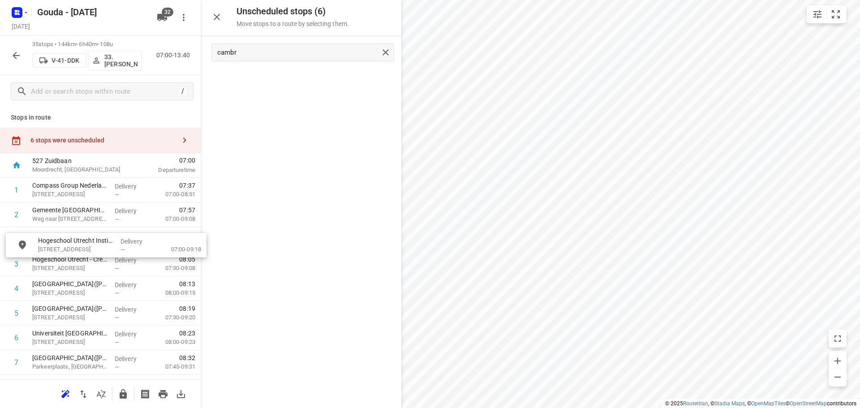
drag, startPoint x: 272, startPoint y: 81, endPoint x: 71, endPoint y: 241, distance: 256.7
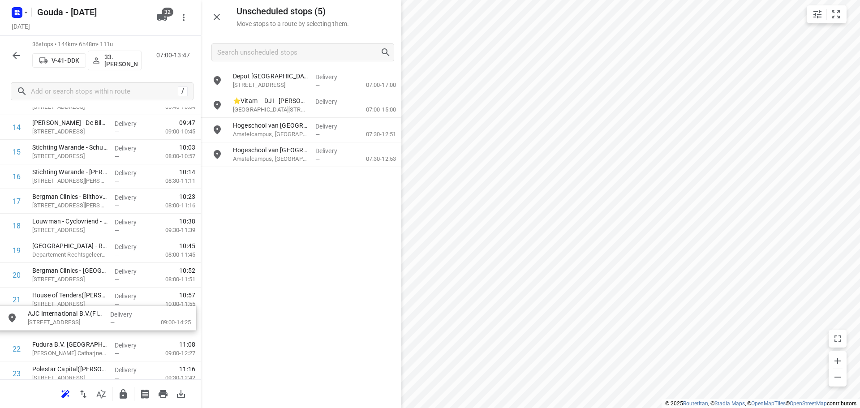
drag, startPoint x: 282, startPoint y: 108, endPoint x: 77, endPoint y: 324, distance: 297.6
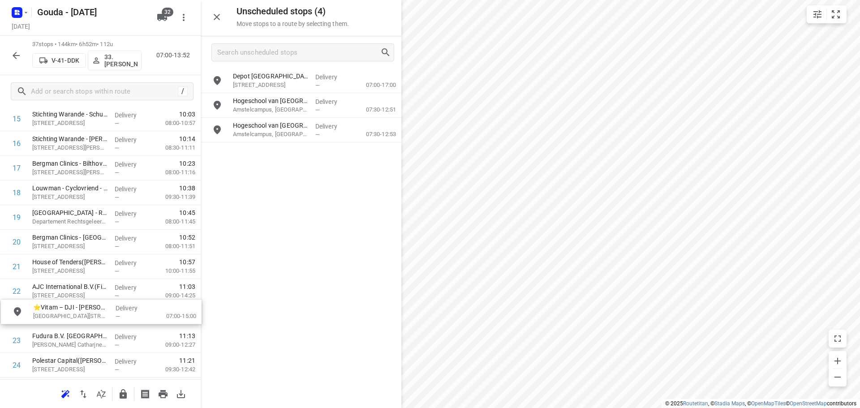
drag, startPoint x: 280, startPoint y: 111, endPoint x: 80, endPoint y: 321, distance: 289.7
click at [216, 13] on icon "button" at bounding box center [216, 17] width 11 height 11
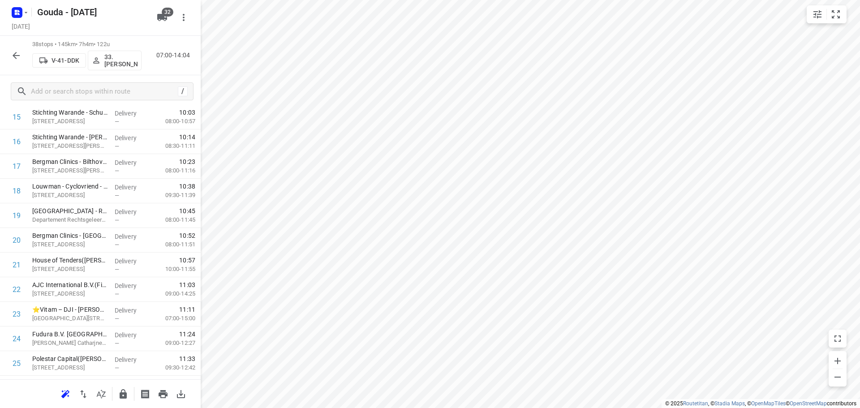
click at [22, 52] on button "button" at bounding box center [16, 56] width 18 height 18
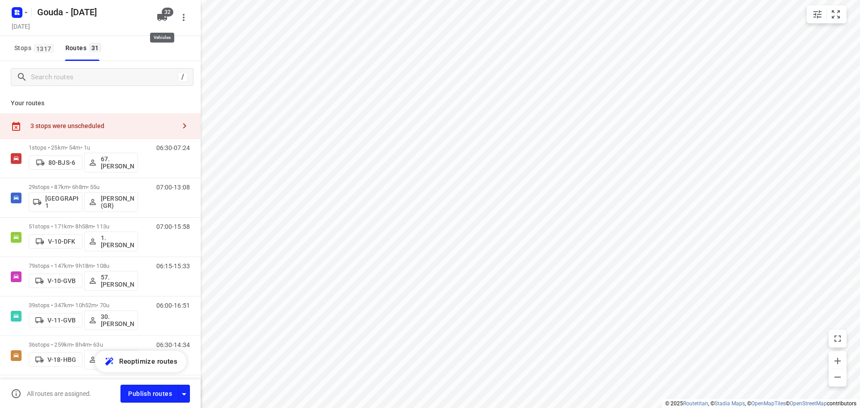
click at [163, 20] on icon "button" at bounding box center [162, 17] width 11 height 11
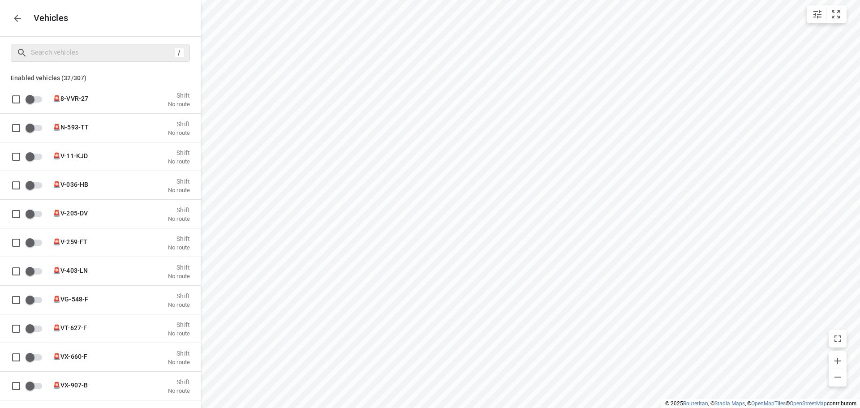
click at [114, 45] on div "/" at bounding box center [100, 53] width 179 height 18
click at [113, 47] on input "Search vehicles" at bounding box center [101, 53] width 140 height 14
type input "v"
checkbox input "false"
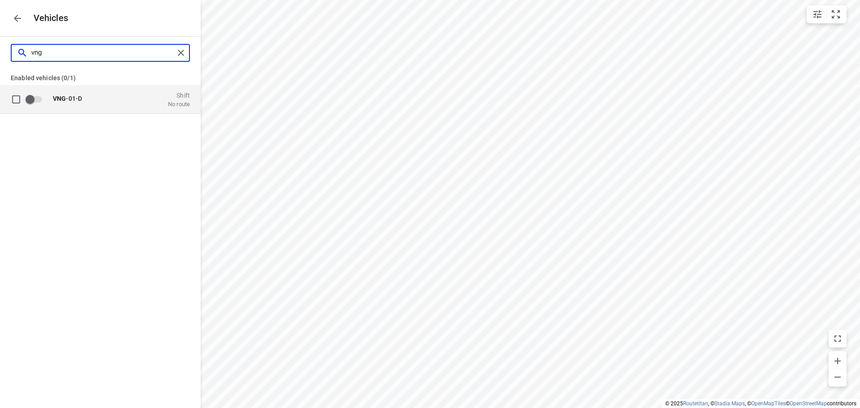
type input "vng"
click at [36, 99] on input "grid" at bounding box center [29, 99] width 51 height 17
checkbox input "true"
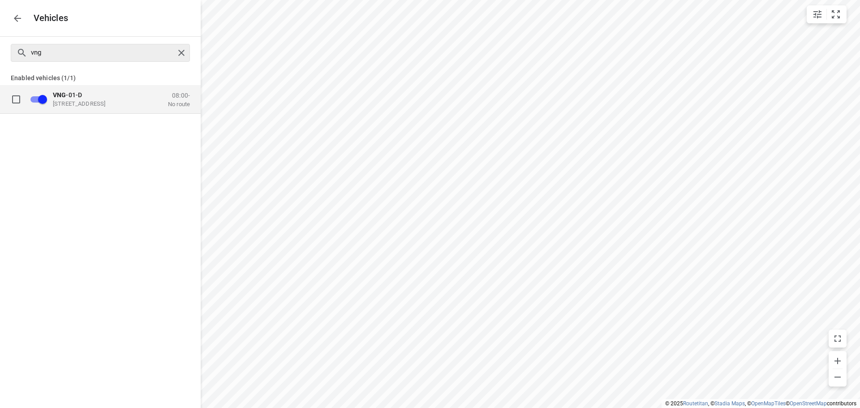
checkbox input "false"
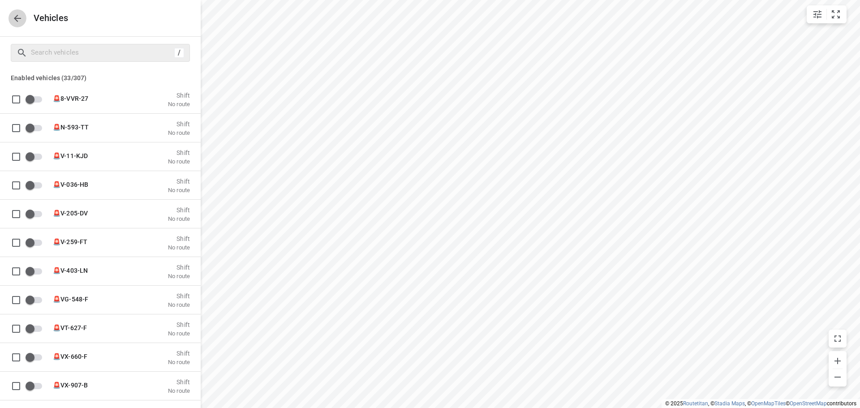
click at [17, 19] on icon "button" at bounding box center [17, 18] width 11 height 11
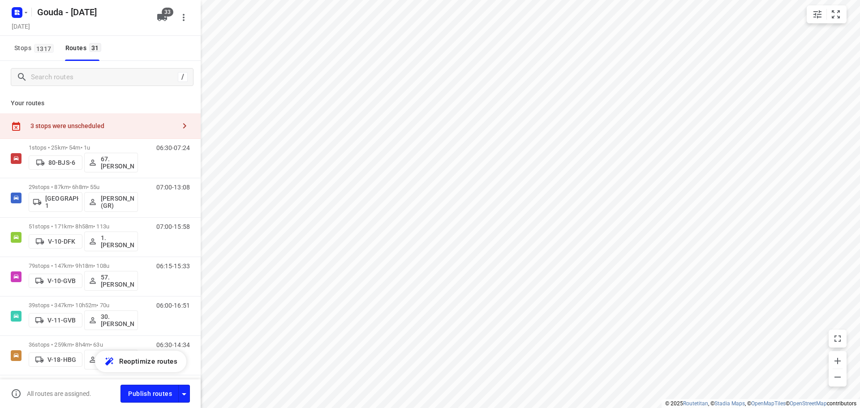
click at [76, 113] on div "Your routes 3 stops were unscheduled 1 stops • 25km • 54m • 1u 80-BJS-6 67. Rob…" at bounding box center [100, 249] width 201 height 313
click at [82, 120] on div "3 stops were unscheduled" at bounding box center [100, 126] width 201 height 26
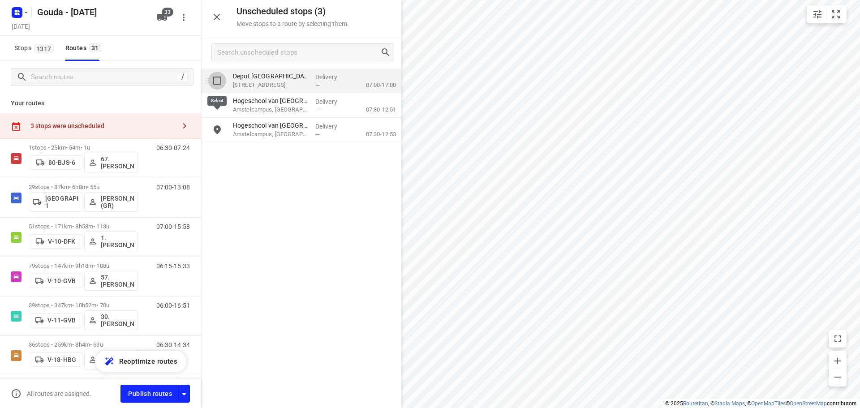
click at [225, 85] on input "grid" at bounding box center [217, 81] width 18 height 18
checkbox input "true"
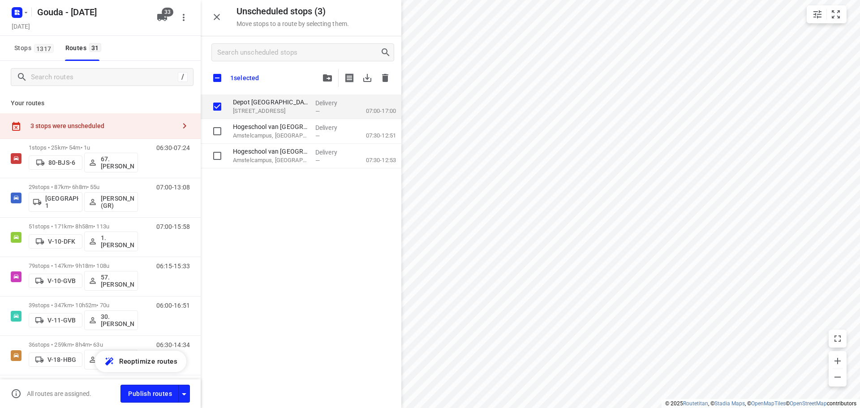
click at [324, 78] on icon "button" at bounding box center [327, 77] width 9 height 7
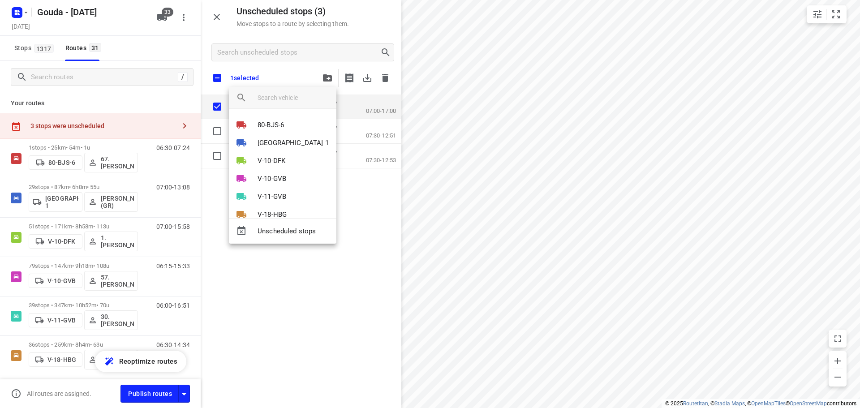
click at [288, 102] on input "search vehicle" at bounding box center [294, 97] width 72 height 13
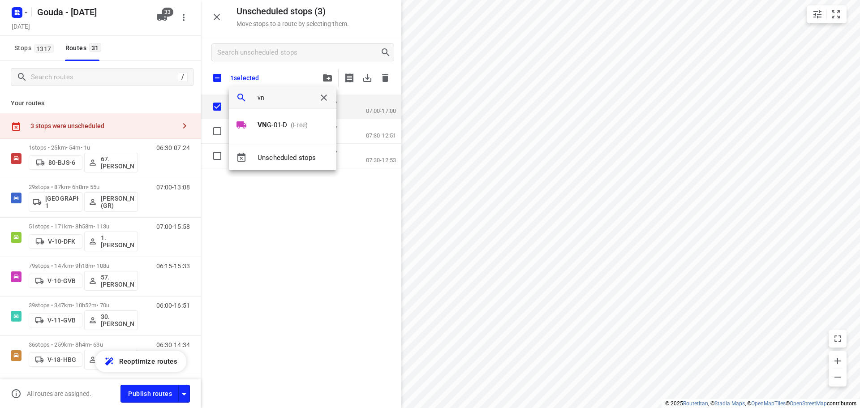
type input "vng"
click at [269, 123] on b "VNG" at bounding box center [265, 125] width 14 height 8
click at [251, 121] on li "1" at bounding box center [283, 121] width 108 height 18
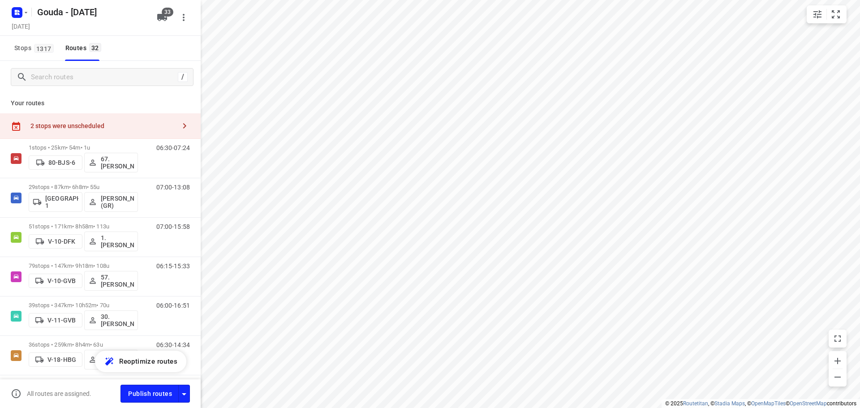
click at [59, 128] on div "2 stops were unscheduled" at bounding box center [102, 125] width 145 height 7
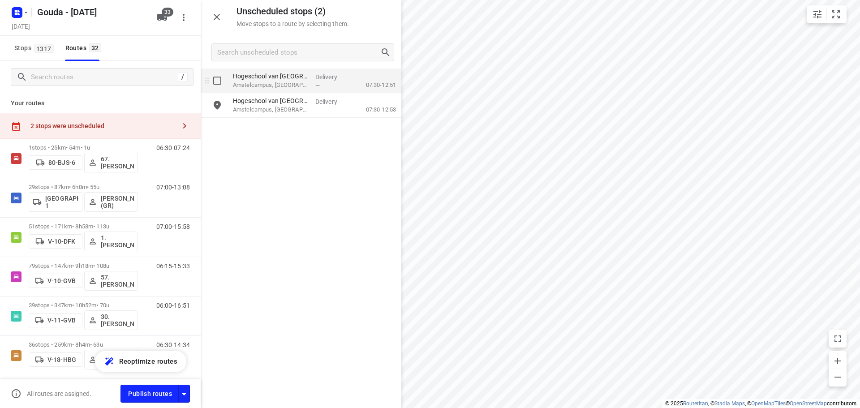
click at [289, 88] on p "Amstelcampus, Amsterdam" at bounding box center [270, 85] width 75 height 9
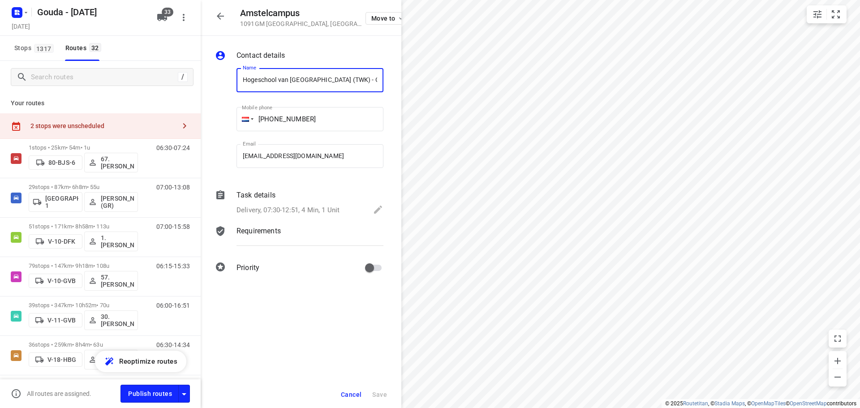
scroll to position [0, 127]
click at [306, 207] on p "Delivery, 07:30-12:51, 4 Min, 1 Unit" at bounding box center [288, 210] width 103 height 10
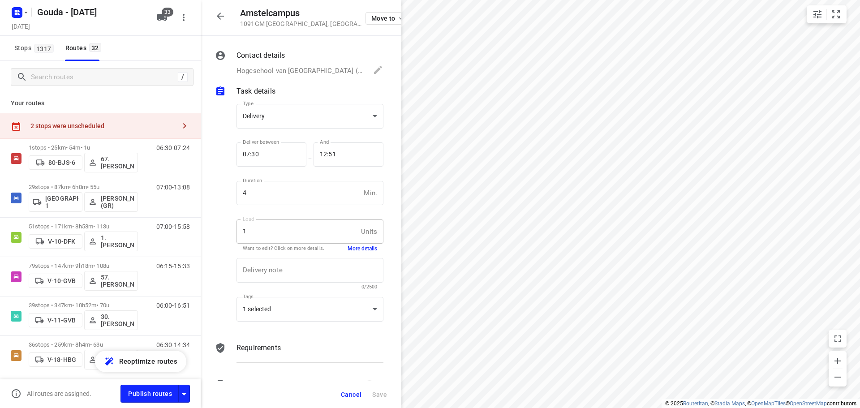
click at [354, 246] on button "More details" at bounding box center [363, 249] width 30 height 8
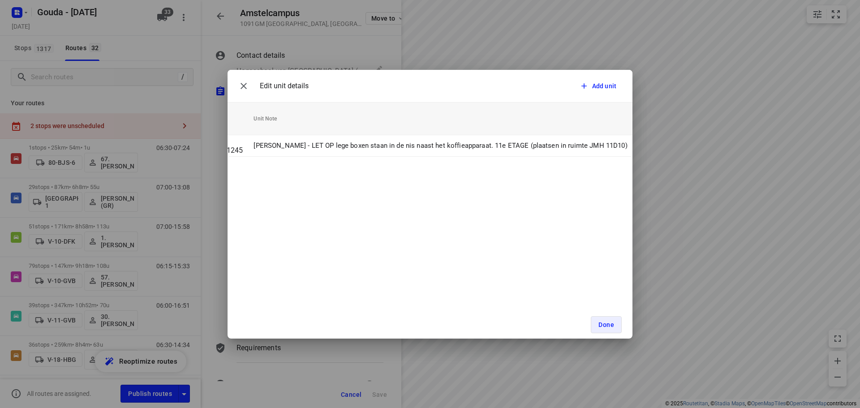
scroll to position [0, 216]
click at [688, 206] on div "Edit unit details Add unit Unit Count (1) Unit Weight Unit Volume Unit ID Unit …" at bounding box center [430, 204] width 860 height 408
click at [247, 86] on icon "button" at bounding box center [243, 86] width 11 height 11
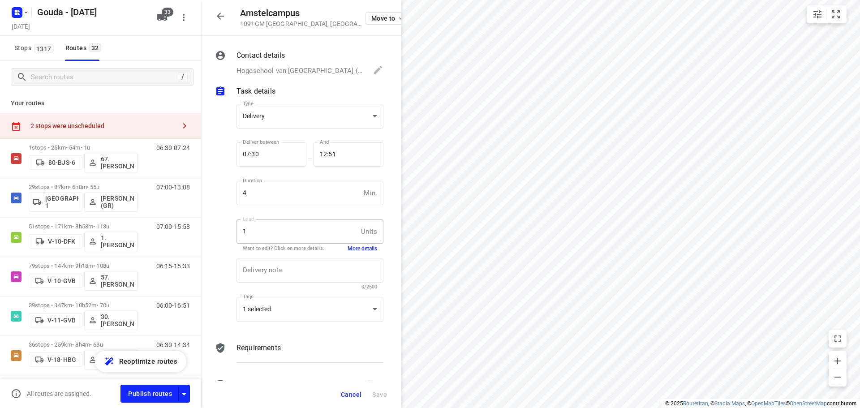
click at [217, 19] on icon "button" at bounding box center [220, 16] width 11 height 11
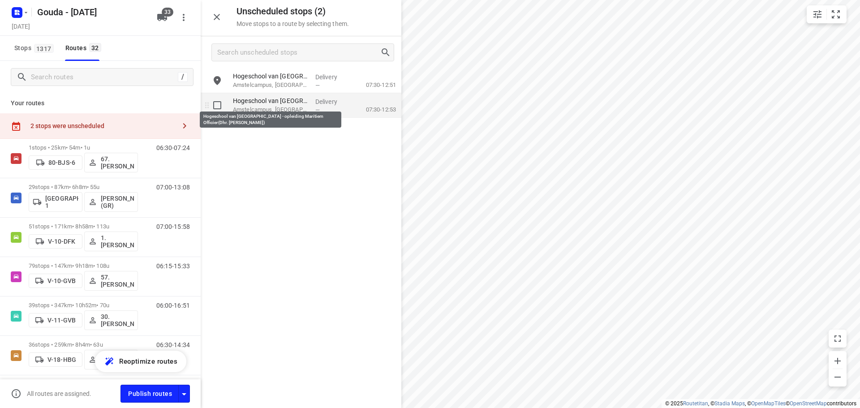
click at [273, 104] on p "Hogeschool van Amsterdam - opleiding Maritiem Officier(Dhr. Hubert Schaafsma)" at bounding box center [270, 100] width 75 height 9
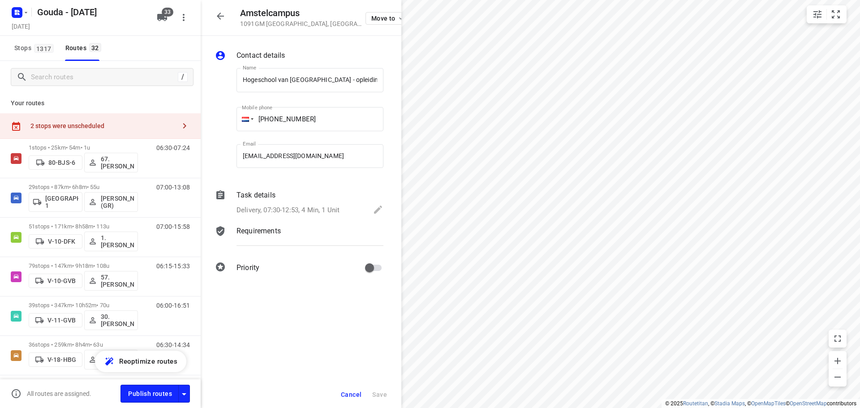
scroll to position [0, 98]
click at [340, 199] on div "Task details" at bounding box center [310, 195] width 147 height 11
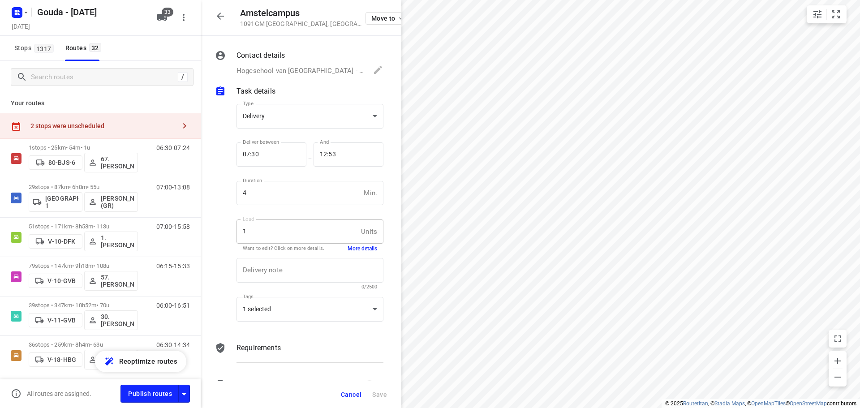
click at [363, 250] on button "More details" at bounding box center [363, 249] width 30 height 8
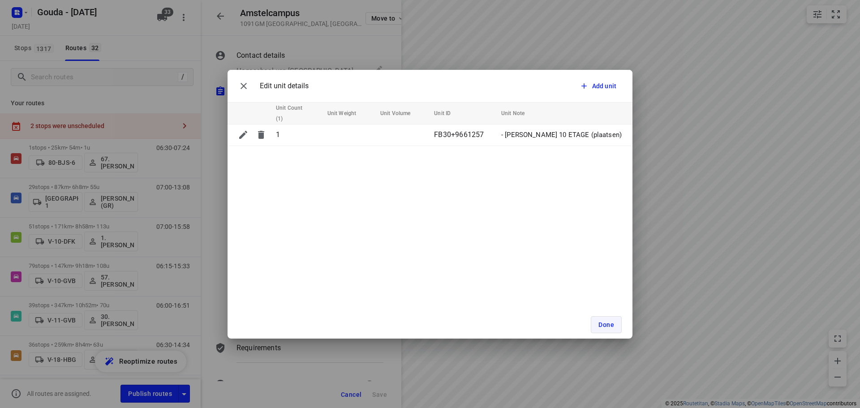
click at [613, 317] on button "Done" at bounding box center [606, 324] width 31 height 17
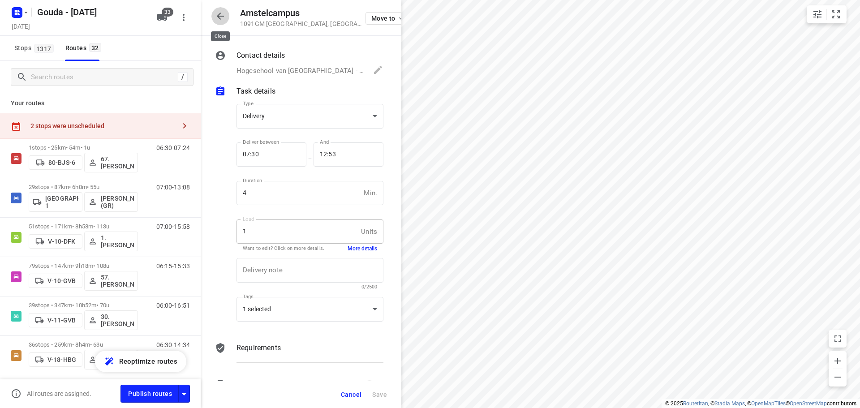
click at [219, 13] on icon "button" at bounding box center [220, 16] width 11 height 11
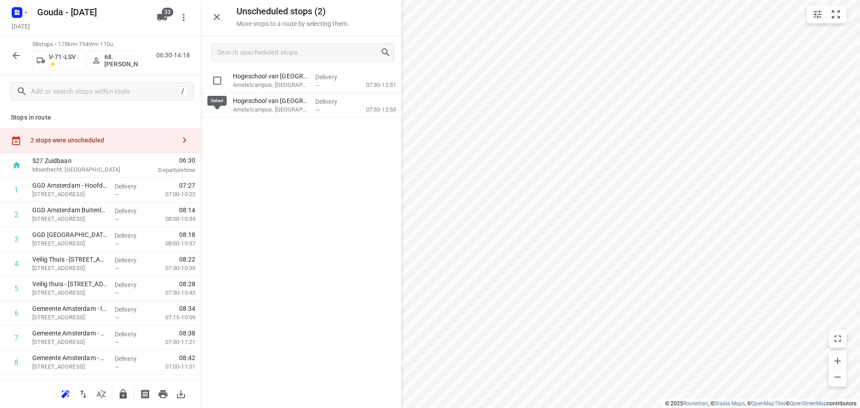
click at [221, 84] on input "grid" at bounding box center [217, 81] width 18 height 18
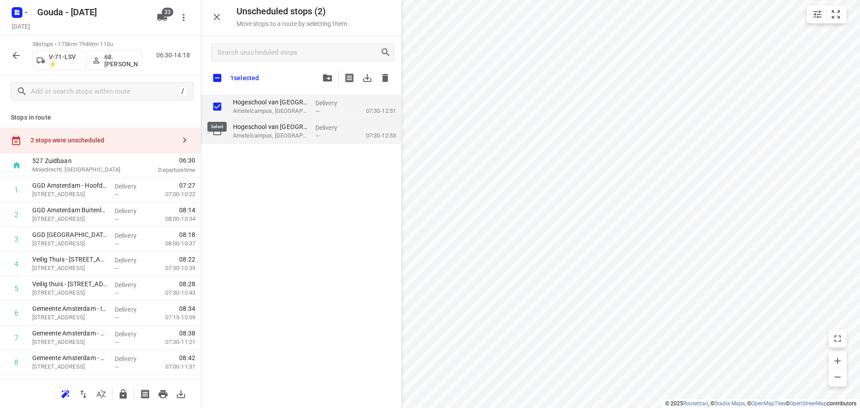
checkbox input "true"
click at [216, 130] on input "grid" at bounding box center [217, 131] width 18 height 18
checkbox input "true"
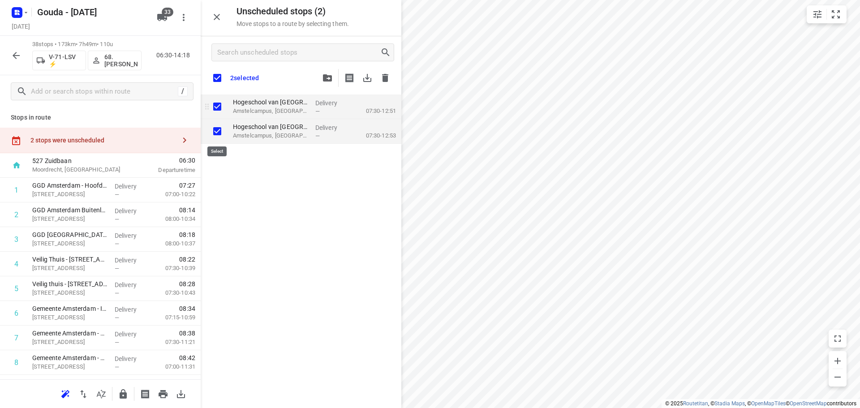
checkbox input "true"
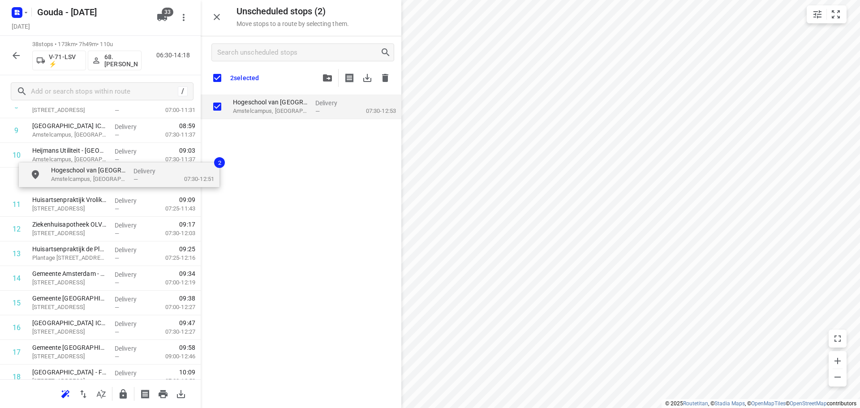
scroll to position [256, 0]
drag, startPoint x: 218, startPoint y: 135, endPoint x: 44, endPoint y: 183, distance: 180.2
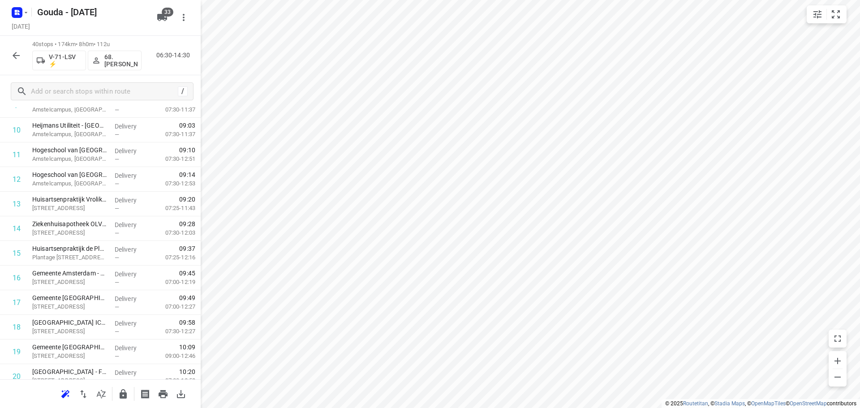
click at [13, 60] on icon "button" at bounding box center [16, 55] width 11 height 11
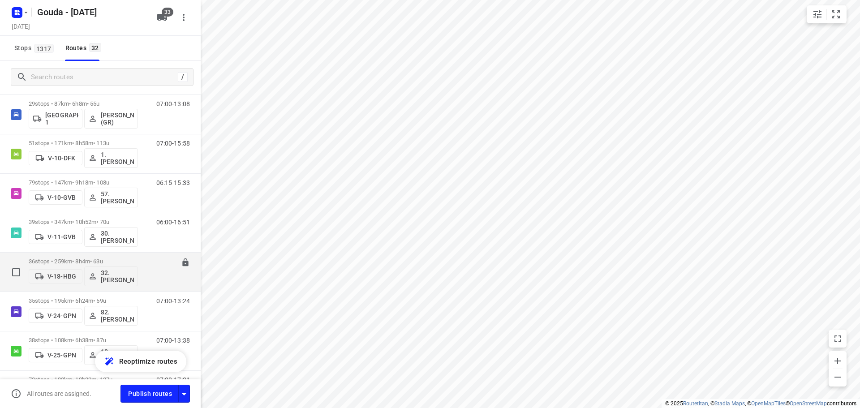
scroll to position [0, 0]
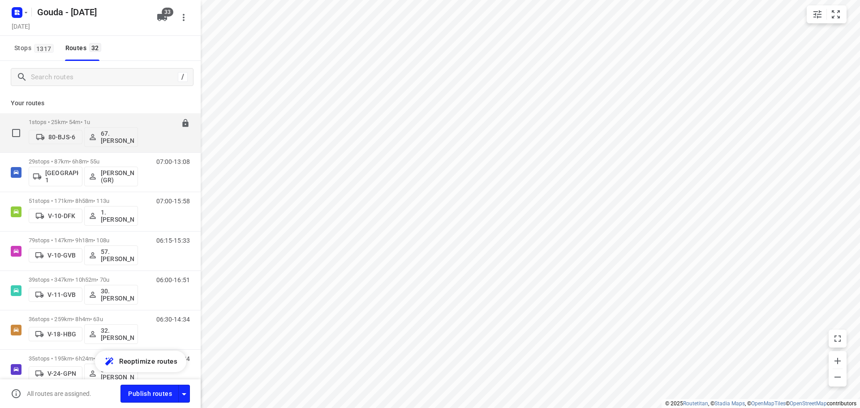
click at [103, 117] on div "1 stops • 25km • 54m • 1u 80-BJS-6 67. Rob de Jong" at bounding box center [83, 132] width 109 height 37
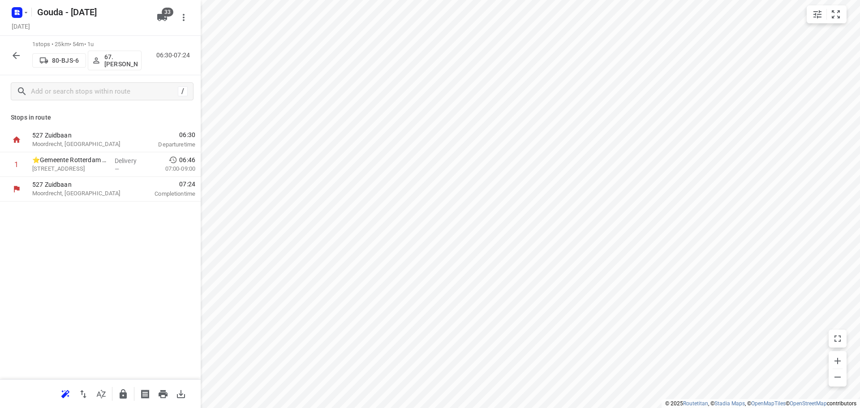
click at [22, 53] on button "button" at bounding box center [16, 56] width 18 height 18
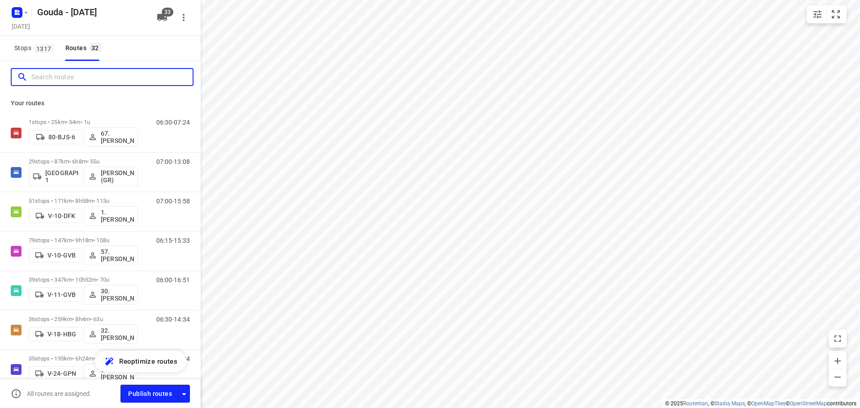
click at [71, 73] on input "Search routes" at bounding box center [111, 77] width 161 height 14
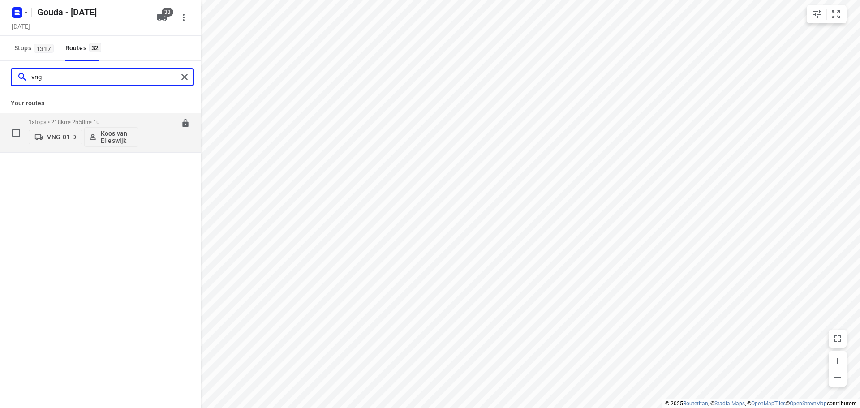
type input "vng"
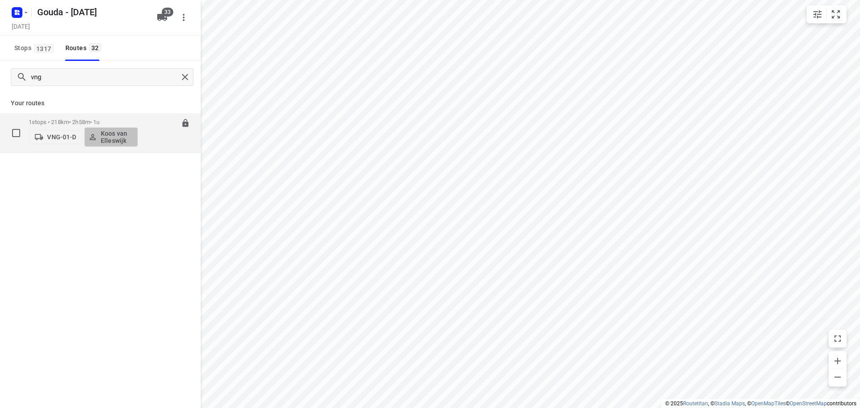
click at [121, 135] on p "Koos van Elleswijk" at bounding box center [117, 137] width 33 height 14
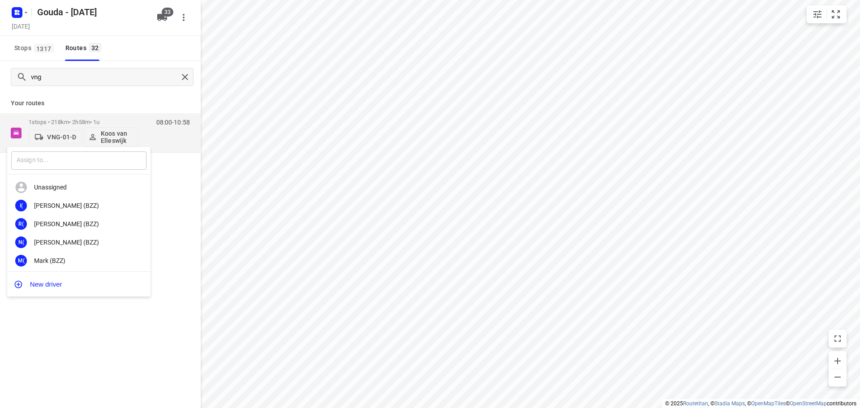
click at [72, 160] on input "text" at bounding box center [78, 160] width 135 height 18
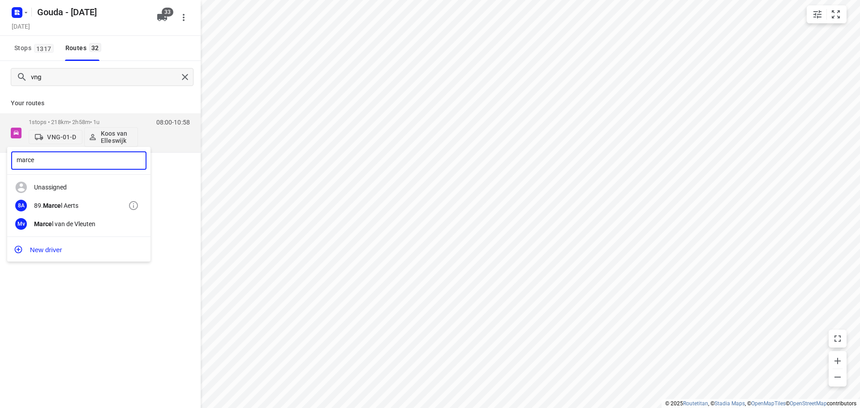
type input "marce"
click at [71, 203] on div "89. Marce l Aerts" at bounding box center [81, 205] width 94 height 7
click at [91, 101] on div "marce ​ Unassigned 8A 89. Marce l Aerts Mv Marce l van de Vleuten New driver" at bounding box center [430, 204] width 860 height 408
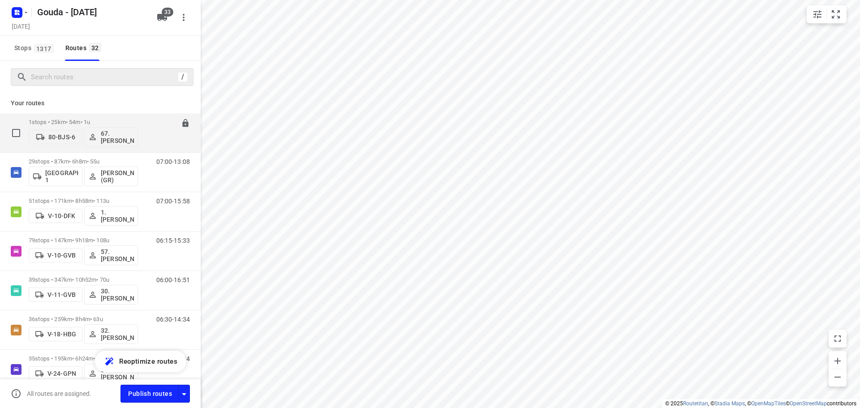
click at [121, 115] on div "1 stops • 25km • 54m • 1u 80-BJS-6 67. Rob de Jong" at bounding box center [83, 132] width 109 height 37
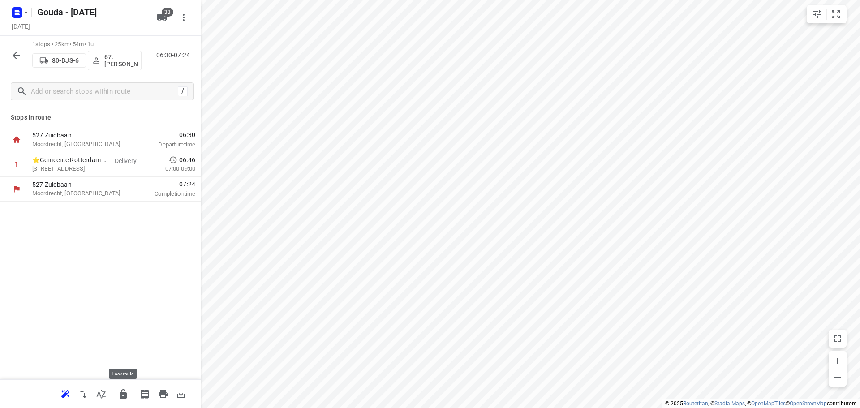
click at [119, 391] on icon "button" at bounding box center [123, 394] width 11 height 11
click at [99, 294] on div at bounding box center [100, 204] width 201 height 408
click at [11, 52] on icon "button" at bounding box center [16, 55] width 11 height 11
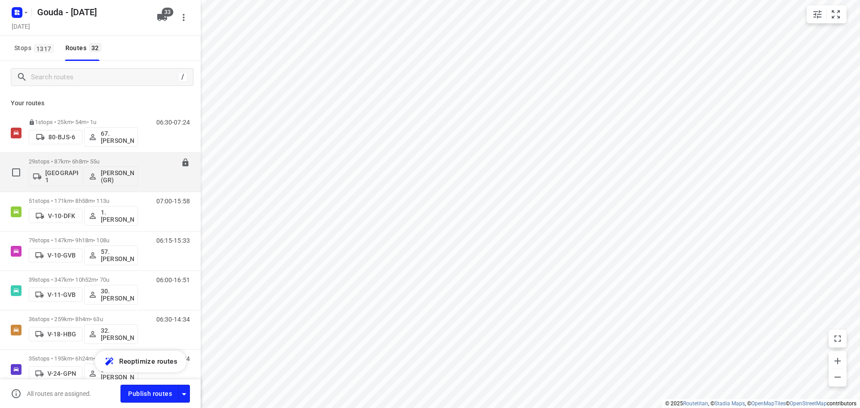
click at [134, 159] on p "29 stops • 87km • 6h8m • 55u" at bounding box center [83, 161] width 109 height 7
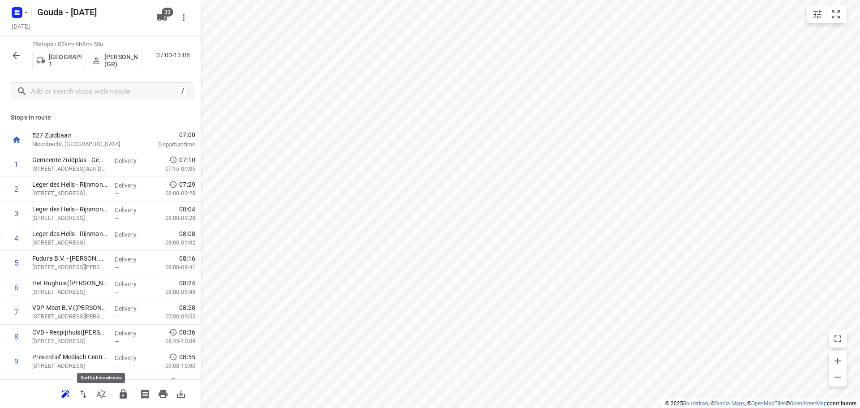
click at [99, 399] on icon "button" at bounding box center [101, 394] width 11 height 11
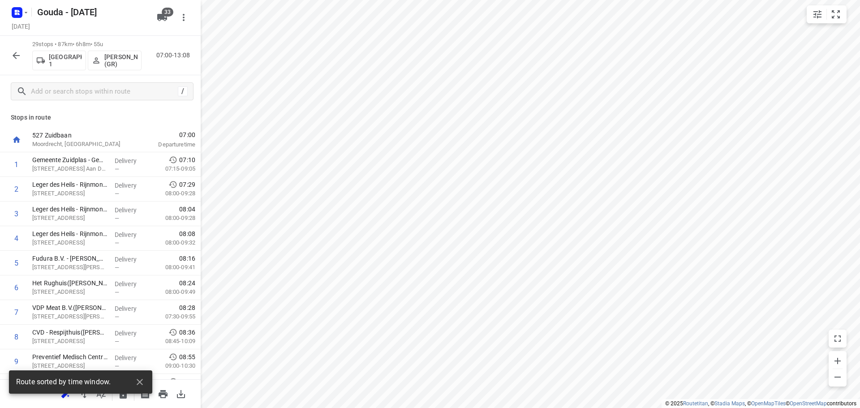
click at [845, 9] on div "small contained button group" at bounding box center [827, 14] width 40 height 18
click at [836, 15] on icon "small contained button group" at bounding box center [836, 14] width 11 height 11
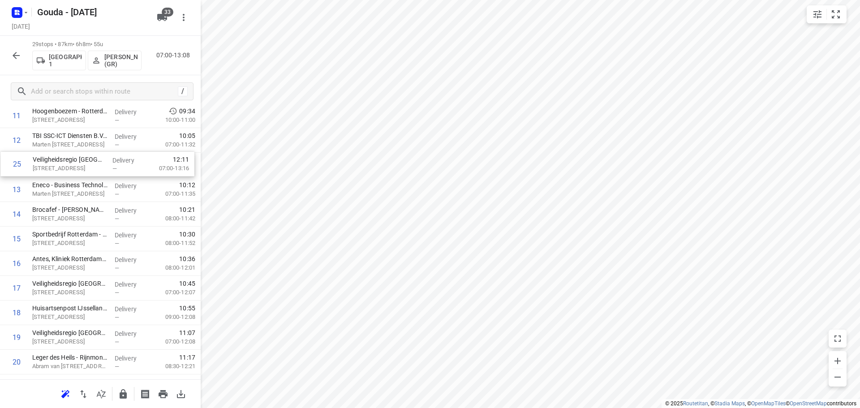
scroll to position [295, 0]
drag, startPoint x: 82, startPoint y: 318, endPoint x: 79, endPoint y: 214, distance: 104.4
click at [79, 214] on div "1 Gemeente Zuidplas - Gemeentehuis(Charlene Ritfeld) Raadhuisplein 1, Nieuwerke…" at bounding box center [100, 215] width 201 height 715
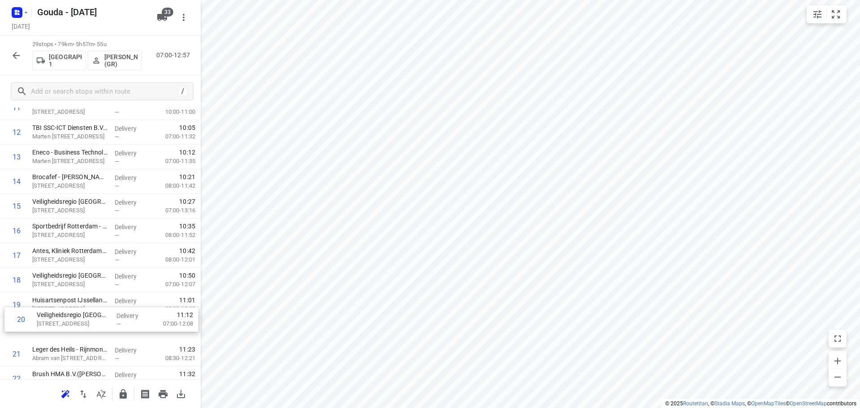
scroll to position [307, 0]
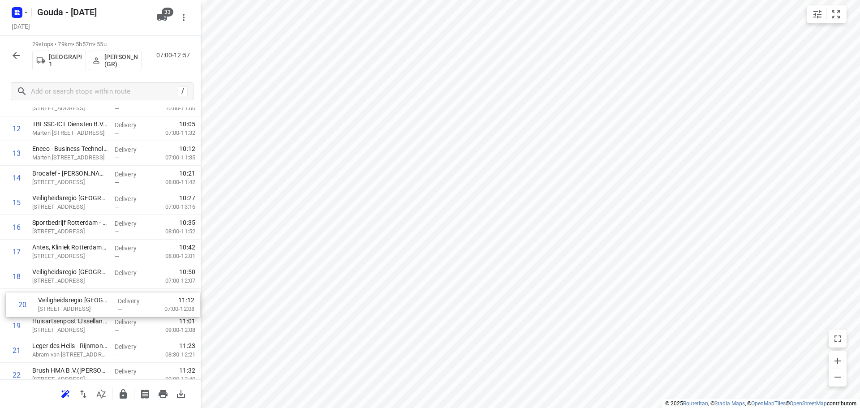
drag, startPoint x: 91, startPoint y: 348, endPoint x: 97, endPoint y: 313, distance: 35.9
click at [97, 313] on div "1 Gemeente Zuidplas - Gemeentehuis(Charlene Ritfeld) Raadhuisplein 1, Nieuwerke…" at bounding box center [100, 202] width 201 height 715
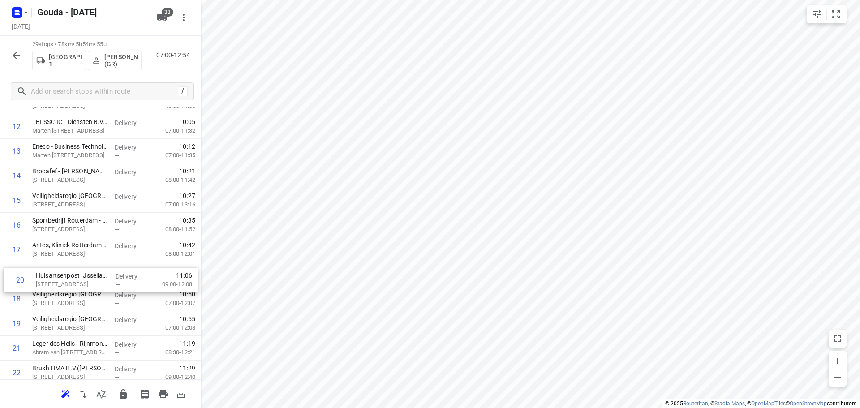
drag, startPoint x: 91, startPoint y: 324, endPoint x: 94, endPoint y: 275, distance: 49.4
click at [94, 275] on div "1 Gemeente Zuidplas - Gemeentehuis(Charlene Ritfeld) Raadhuisplein 1, Nieuwerke…" at bounding box center [100, 200] width 201 height 715
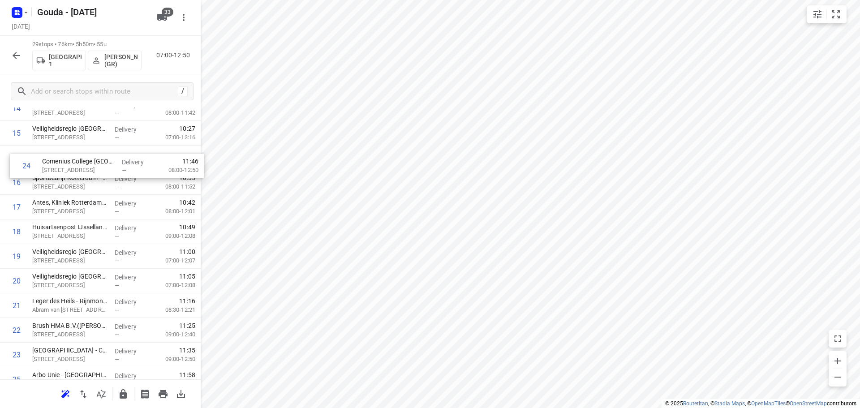
scroll to position [373, 0]
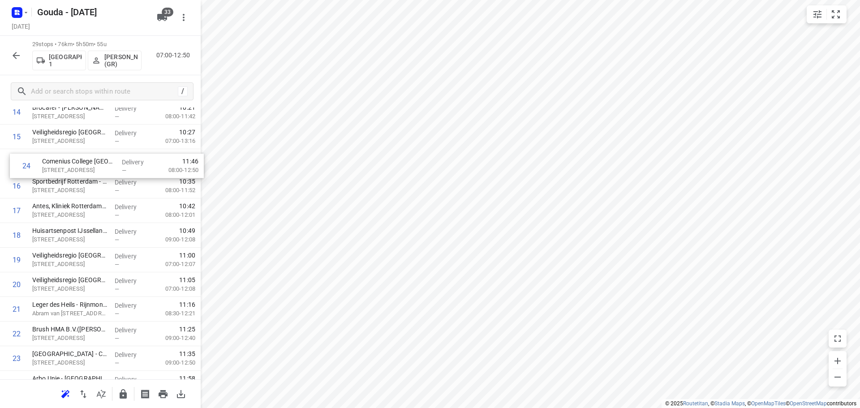
drag, startPoint x: 76, startPoint y: 288, endPoint x: 86, endPoint y: 164, distance: 124.5
click at [86, 164] on div "1 Gemeente Zuidplas - Gemeentehuis(Charlene Ritfeld) Raadhuisplein 1, Nieuwerke…" at bounding box center [100, 137] width 201 height 715
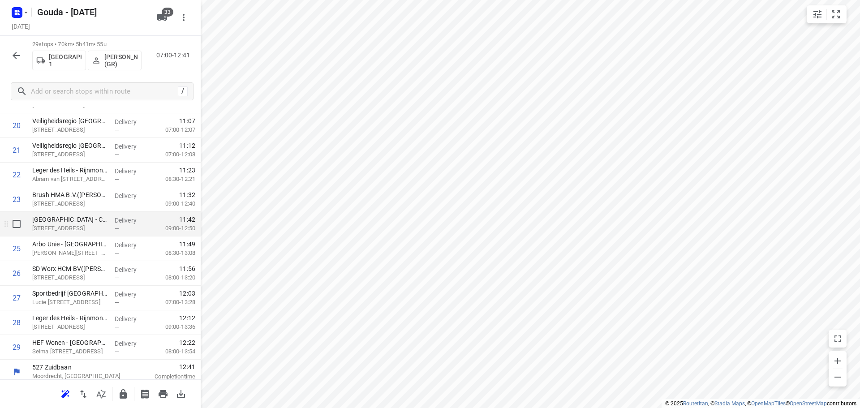
scroll to position [512, 0]
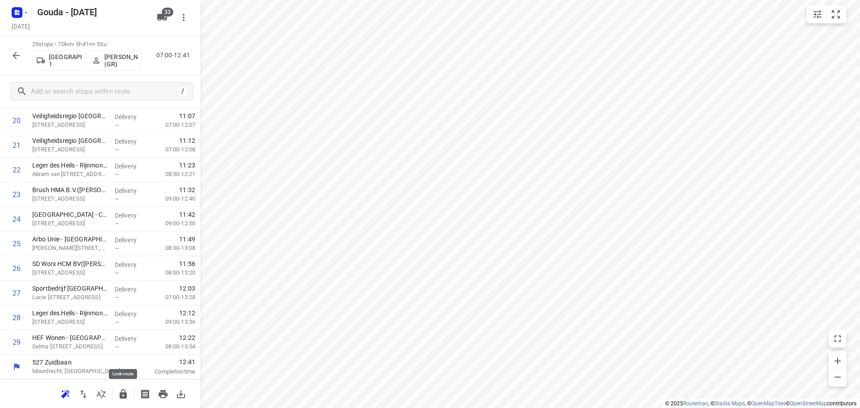
click at [127, 392] on icon "button" at bounding box center [123, 394] width 11 height 11
click at [21, 55] on icon "button" at bounding box center [16, 55] width 11 height 11
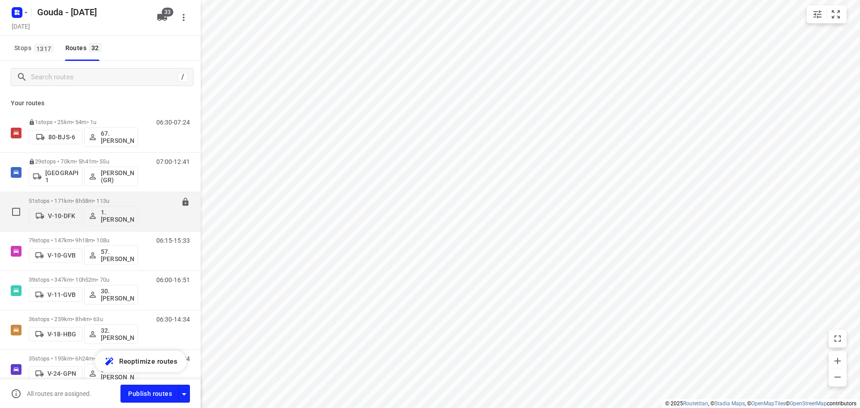
click at [99, 197] on div "51 stops • 171km • 8h58m • 113u V-10-DFK 1. Abdul Shadeh" at bounding box center [83, 211] width 109 height 37
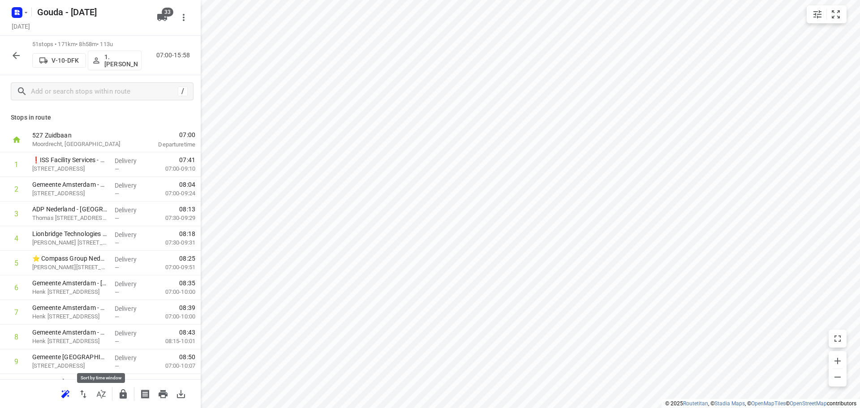
click at [100, 394] on icon "button" at bounding box center [101, 394] width 11 height 11
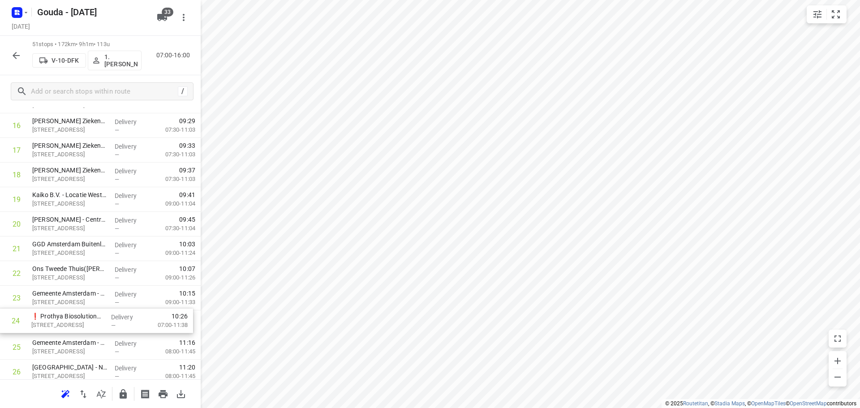
scroll to position [410, 0]
drag, startPoint x: 103, startPoint y: 330, endPoint x: 107, endPoint y: 247, distance: 83.0
click at [107, 247] on div "1 ❗ISS Facility Services - Kite Pharma EU B.V.(Ahmed Emam) Tufsteen 1a, Hoofddo…" at bounding box center [100, 370] width 201 height 1257
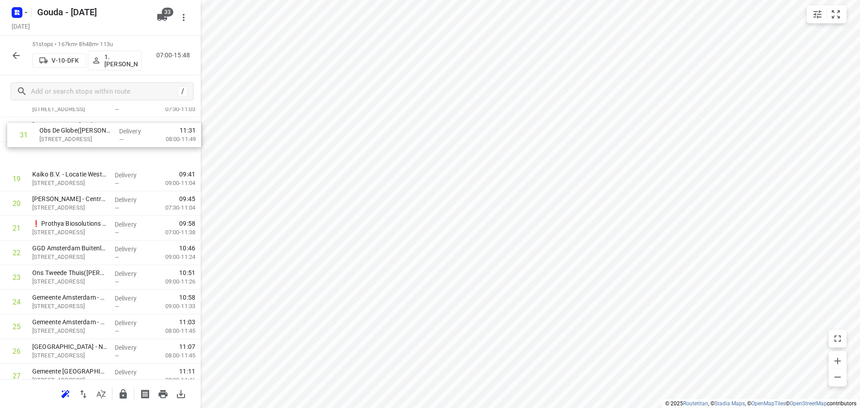
scroll to position [453, 0]
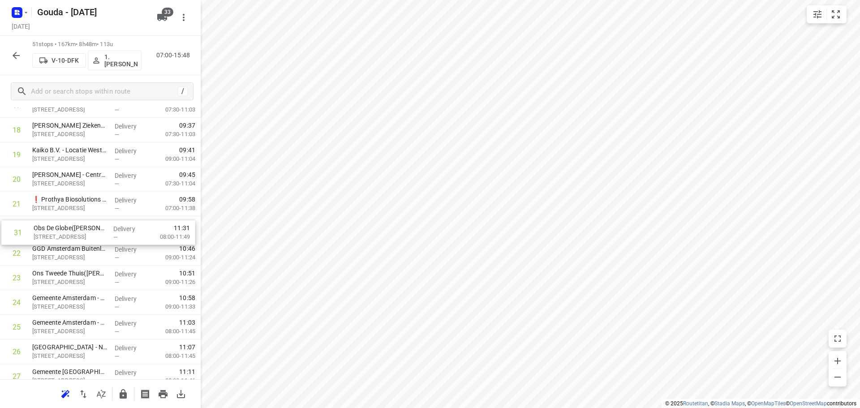
drag, startPoint x: 82, startPoint y: 272, endPoint x: 85, endPoint y: 230, distance: 42.2
click at [85, 230] on div "1 ❗ISS Facility Services - Kite Pharma EU B.V.(Ahmed Emam) Tufsteen 1a, Hoofddo…" at bounding box center [100, 327] width 201 height 1257
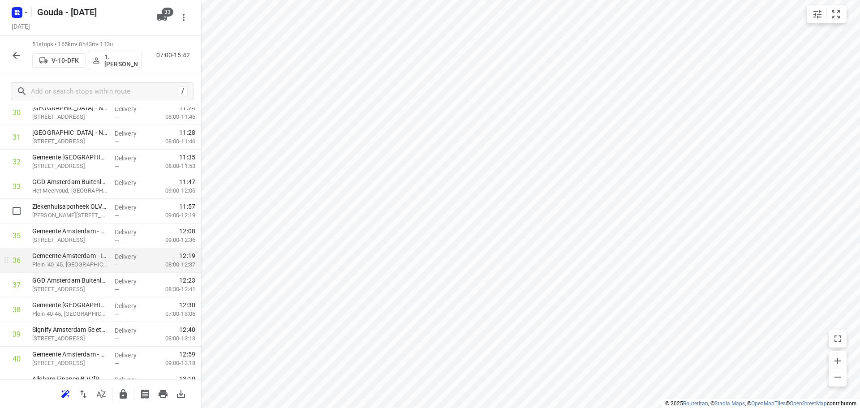
scroll to position [767, 0]
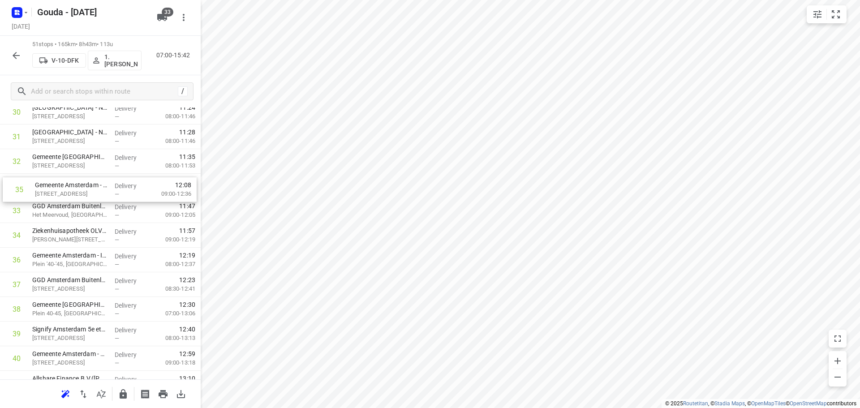
drag, startPoint x: 89, startPoint y: 244, endPoint x: 92, endPoint y: 194, distance: 50.3
click at [92, 194] on div "1 ❗ISS Facility Services - Kite Pharma EU B.V.(Ahmed Emam) Tufsteen 1a, Hoofddo…" at bounding box center [100, 13] width 201 height 1257
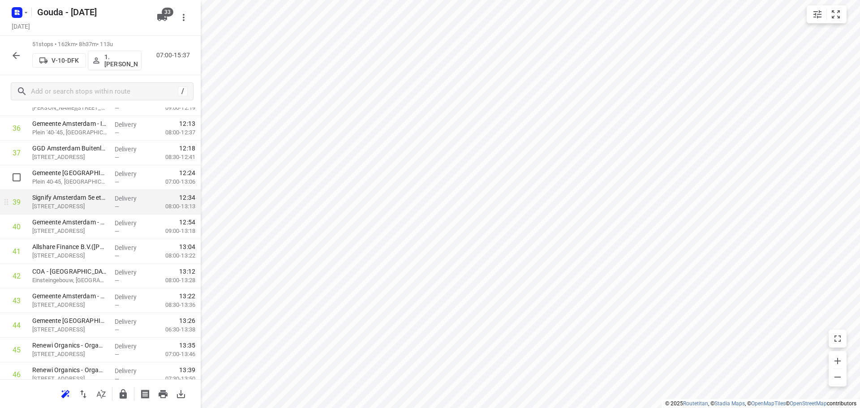
scroll to position [902, 0]
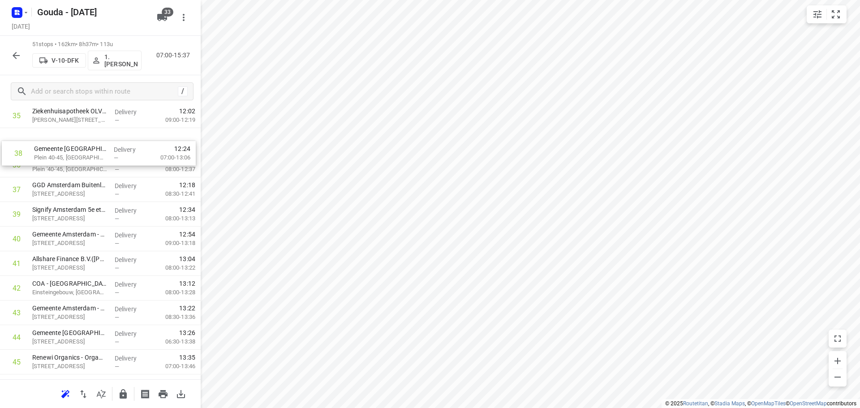
drag, startPoint x: 76, startPoint y: 181, endPoint x: 78, endPoint y: 155, distance: 25.2
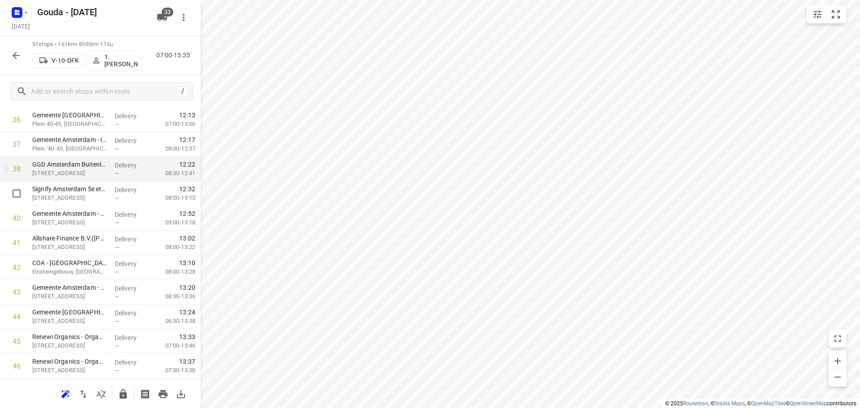
scroll to position [918, 0]
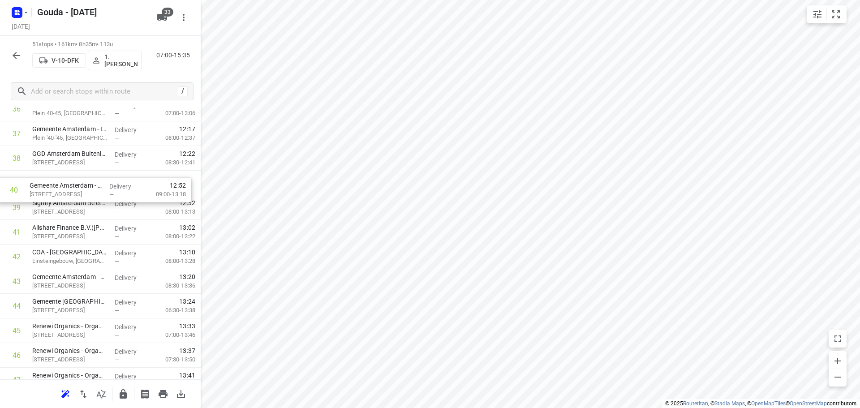
drag, startPoint x: 77, startPoint y: 207, endPoint x: 73, endPoint y: 180, distance: 27.6
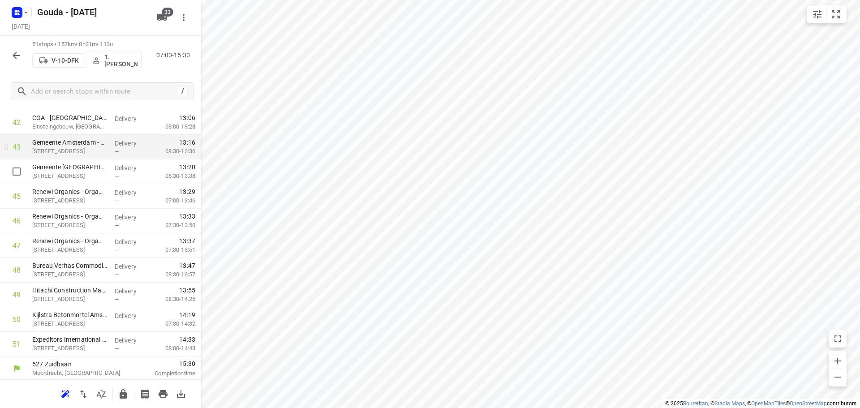
scroll to position [1054, 0]
click at [121, 394] on icon "button" at bounding box center [123, 393] width 7 height 9
click at [13, 59] on icon "button" at bounding box center [16, 55] width 11 height 11
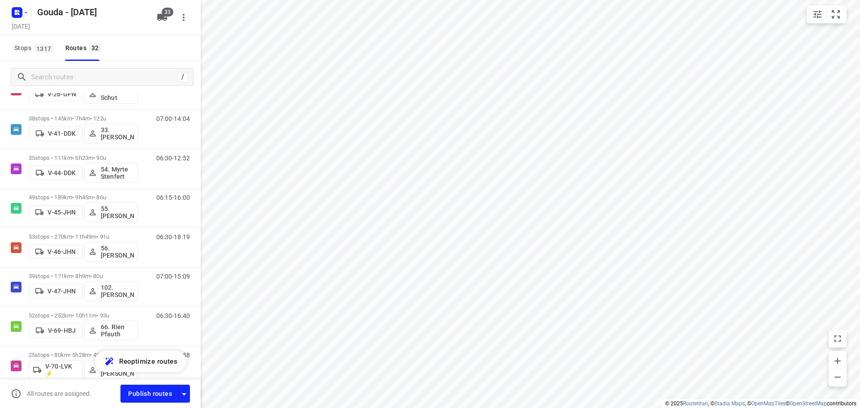
scroll to position [0, 0]
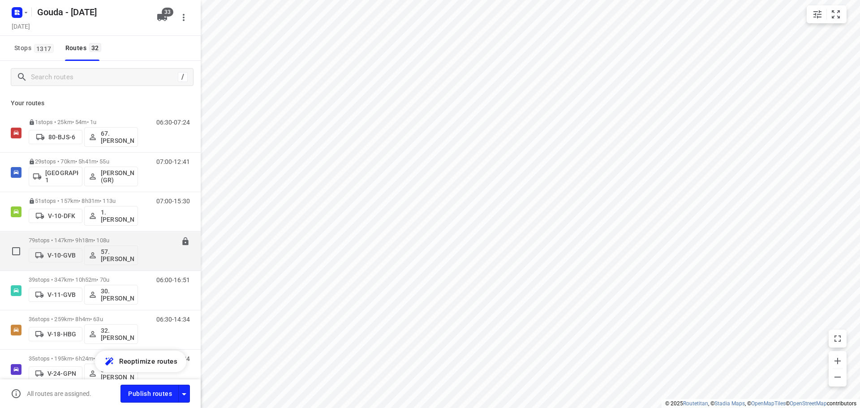
click at [106, 235] on div "79 stops • 147km • 9h18m • 108u V-10-GVB 57. Patrick van Hoorn" at bounding box center [83, 251] width 109 height 37
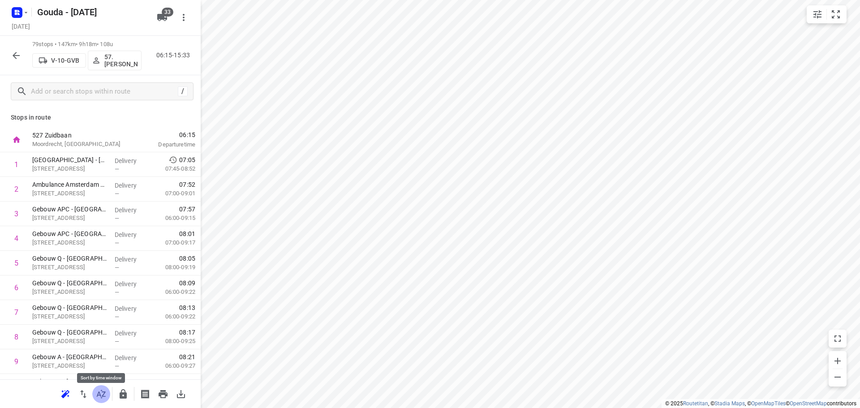
click at [104, 390] on icon "button" at bounding box center [101, 394] width 11 height 11
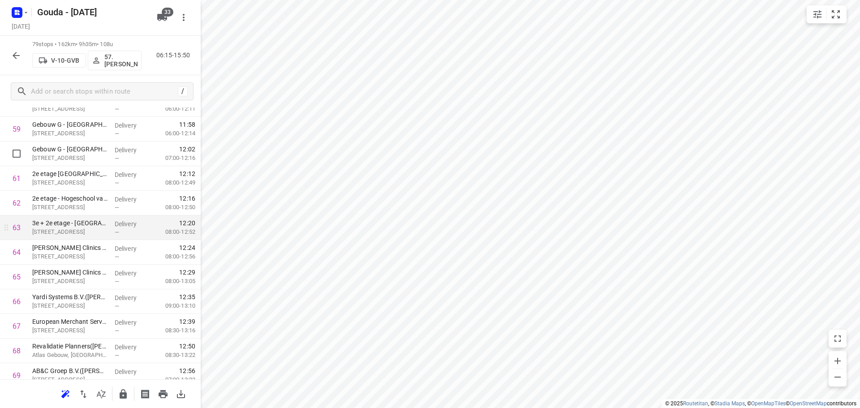
scroll to position [1479, 0]
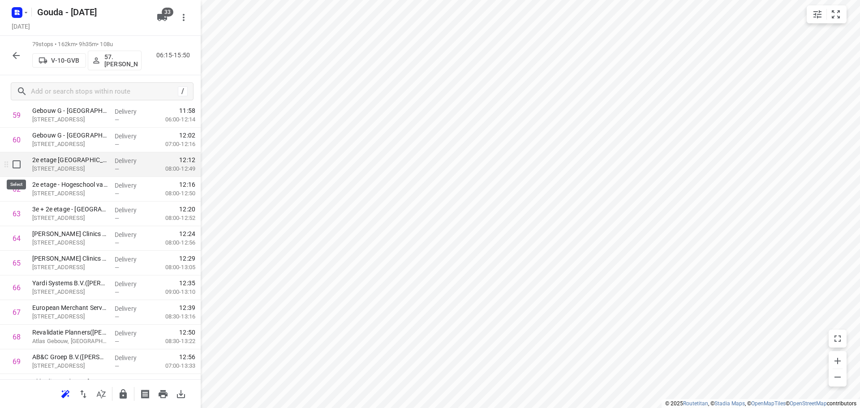
click at [18, 168] on input "checkbox" at bounding box center [17, 164] width 18 height 18
checkbox input "true"
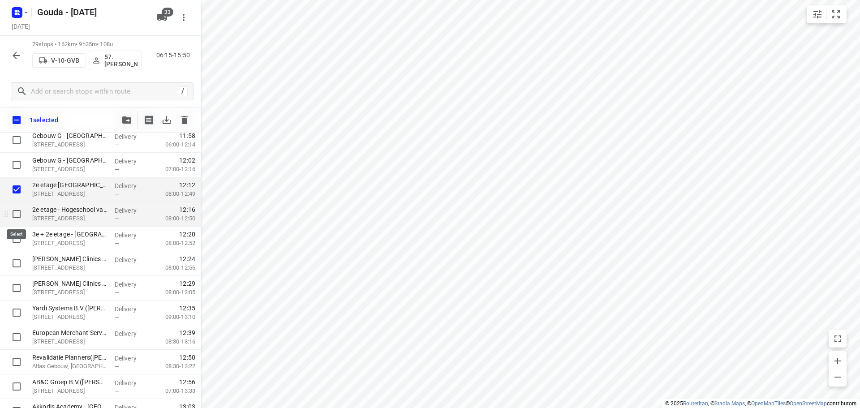
click at [20, 211] on input "checkbox" at bounding box center [17, 214] width 18 height 18
checkbox input "true"
click at [15, 237] on input "checkbox" at bounding box center [17, 239] width 18 height 18
checkbox input "true"
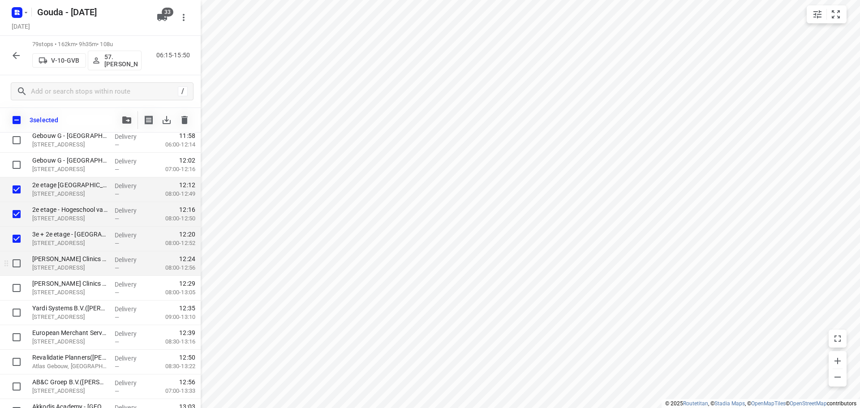
click at [15, 259] on input "checkbox" at bounding box center [17, 264] width 18 height 18
checkbox input "true"
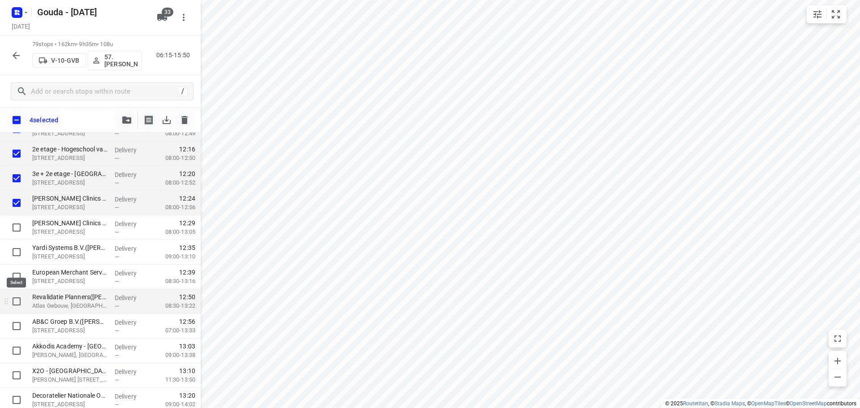
scroll to position [1613, 0]
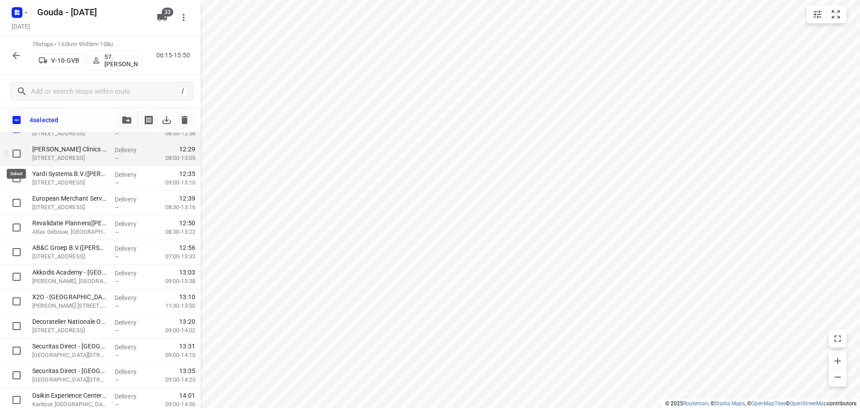
click at [18, 157] on input "checkbox" at bounding box center [17, 154] width 18 height 18
checkbox input "true"
click at [23, 179] on input "checkbox" at bounding box center [17, 178] width 18 height 18
checkbox input "true"
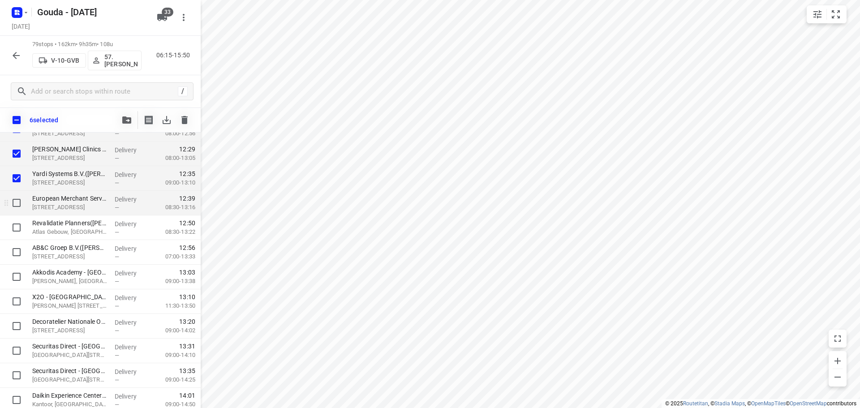
drag, startPoint x: 18, startPoint y: 198, endPoint x: 18, endPoint y: 208, distance: 9.4
click at [18, 199] on input "checkbox" at bounding box center [17, 203] width 18 height 18
checkbox input "true"
click at [20, 229] on input "checkbox" at bounding box center [17, 228] width 18 height 18
checkbox input "true"
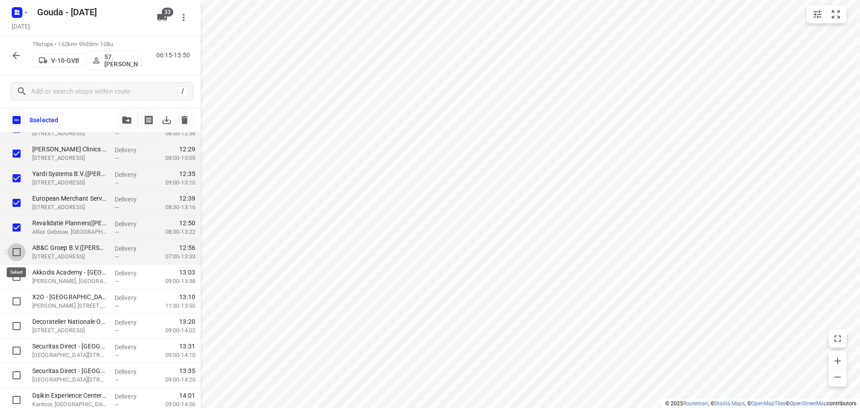
click at [17, 246] on input "checkbox" at bounding box center [17, 252] width 18 height 18
checkbox input "true"
click at [15, 276] on input "checkbox" at bounding box center [17, 277] width 18 height 18
checkbox input "true"
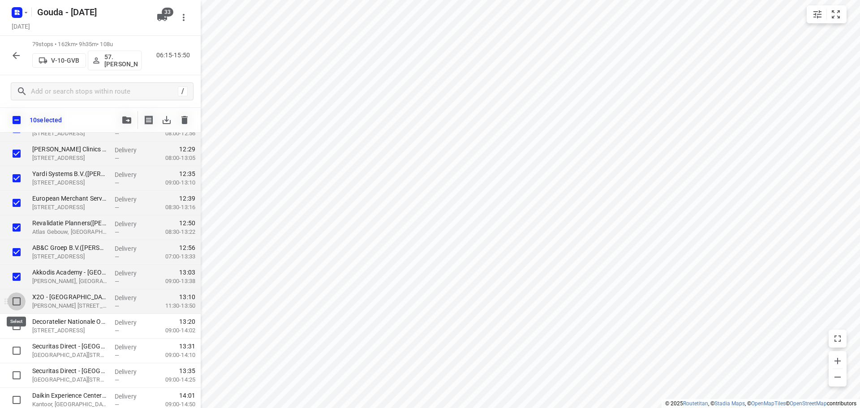
click at [11, 294] on input "checkbox" at bounding box center [17, 302] width 18 height 18
checkbox input "true"
click at [14, 325] on input "checkbox" at bounding box center [17, 326] width 18 height 18
checkbox input "true"
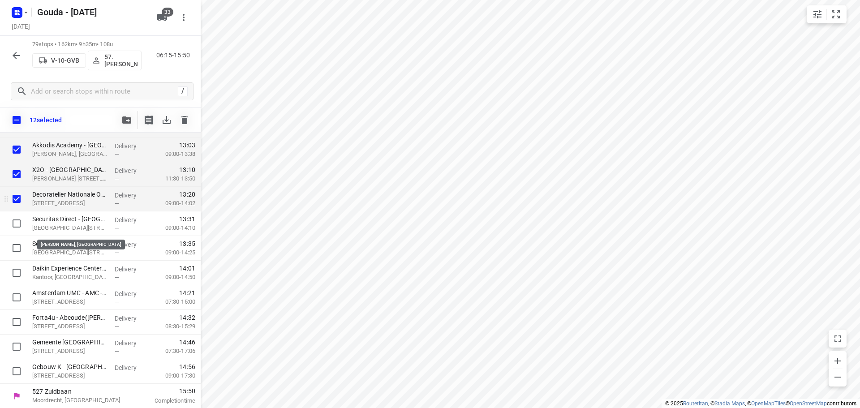
scroll to position [1741, 0]
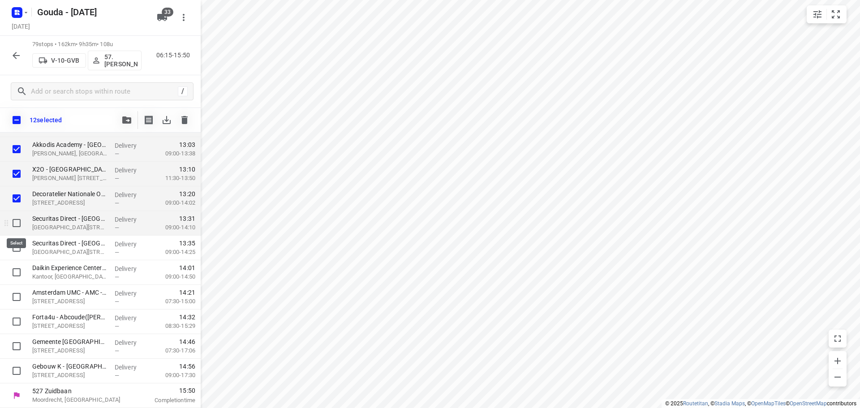
click at [18, 226] on input "checkbox" at bounding box center [17, 223] width 18 height 18
checkbox input "true"
click at [22, 254] on input "checkbox" at bounding box center [17, 248] width 18 height 18
checkbox input "true"
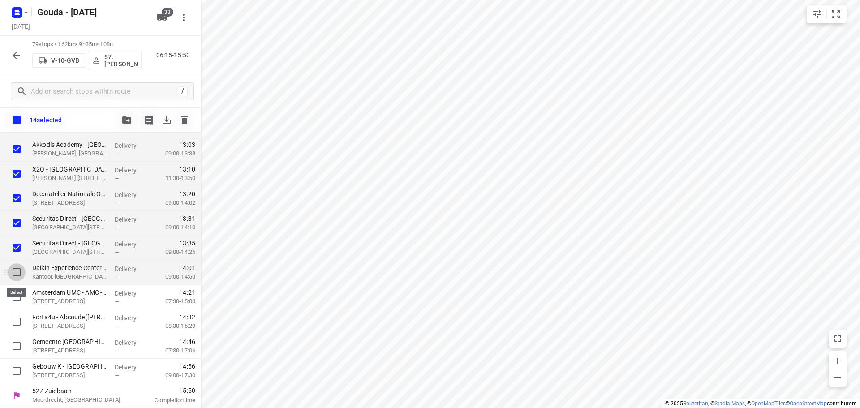
click at [14, 272] on input "checkbox" at bounding box center [17, 272] width 18 height 18
checkbox input "true"
click at [13, 290] on input "checkbox" at bounding box center [17, 297] width 18 height 18
checkbox input "true"
click at [16, 275] on input "checkbox" at bounding box center [17, 272] width 18 height 18
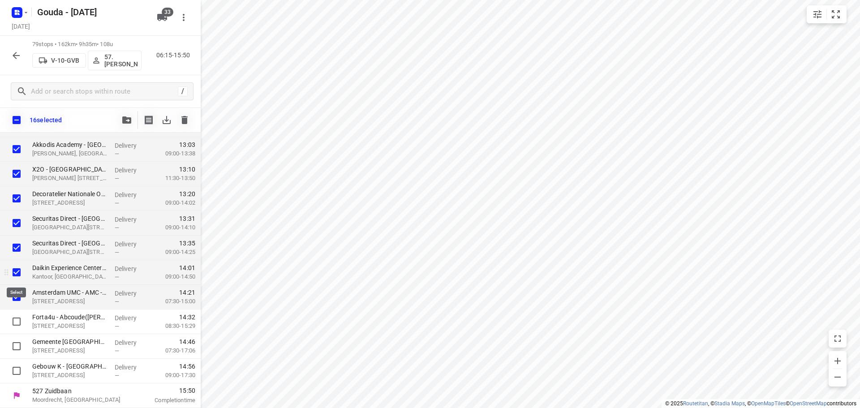
checkbox input "false"
click at [15, 296] on input "checkbox" at bounding box center [17, 297] width 18 height 18
checkbox input "false"
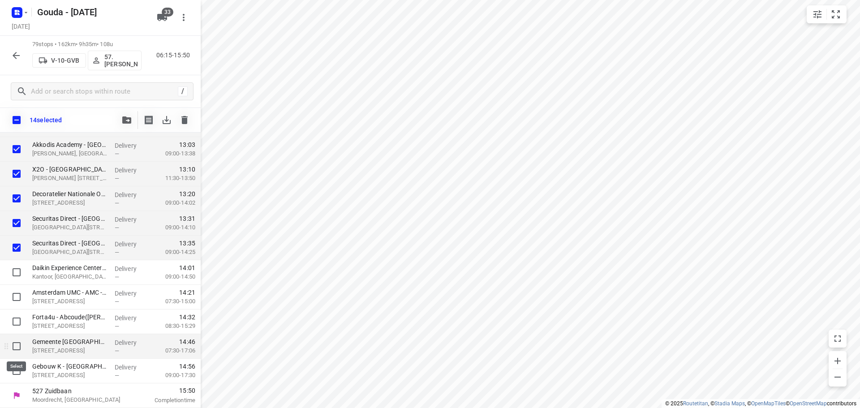
click at [16, 346] on input "checkbox" at bounding box center [17, 346] width 18 height 18
checkbox input "true"
click at [122, 121] on span "button" at bounding box center [126, 120] width 11 height 7
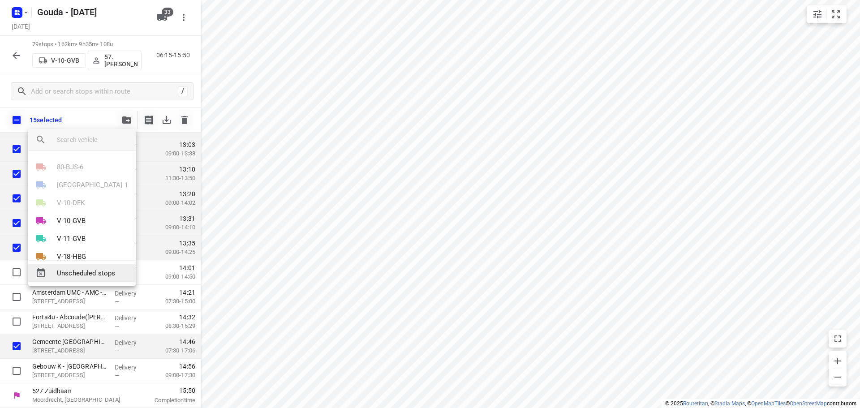
click at [86, 277] on span "Unscheduled stops" at bounding box center [93, 273] width 72 height 10
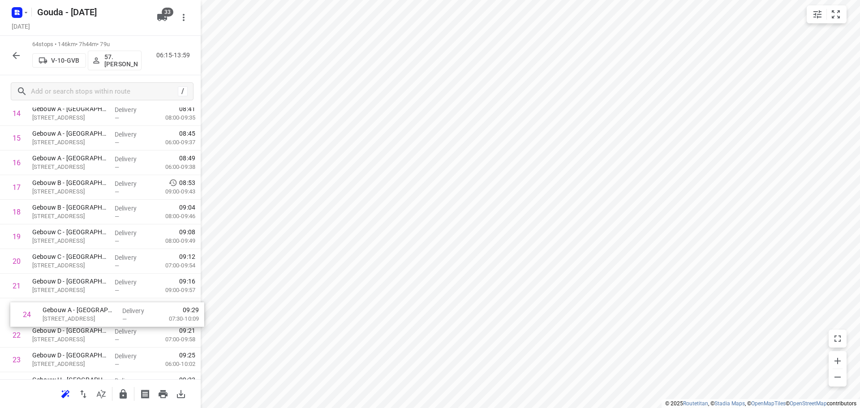
scroll to position [398, 0]
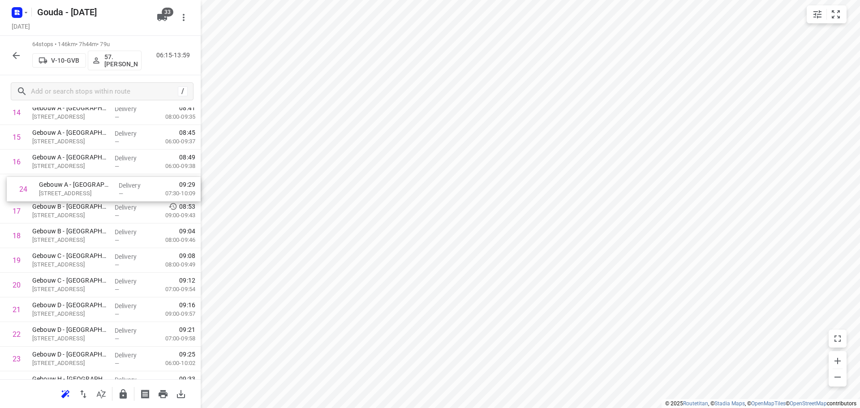
drag, startPoint x: 77, startPoint y: 173, endPoint x: 84, endPoint y: 180, distance: 10.5
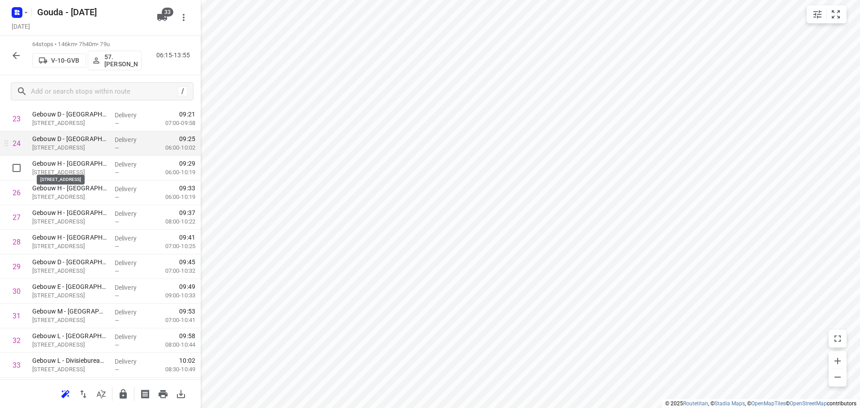
scroll to position [622, 0]
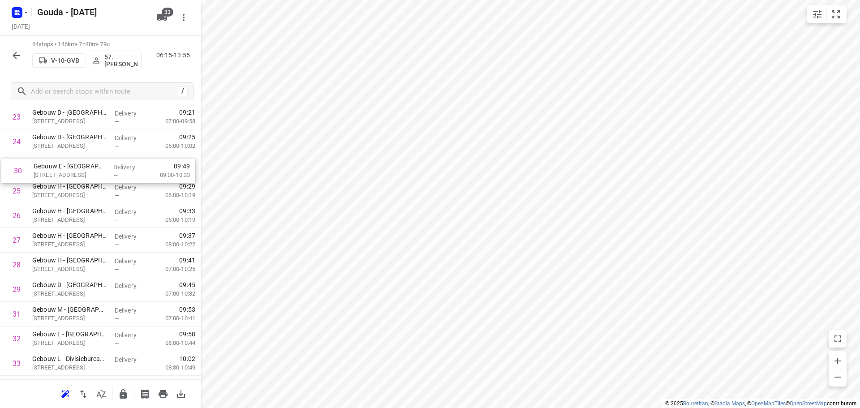
drag, startPoint x: 59, startPoint y: 288, endPoint x: 60, endPoint y: 170, distance: 117.4
click at [60, 170] on div "1 [GEOGRAPHIC_DATA] - [PERSON_NAME]([PERSON_NAME]) [STREET_ADDRESS] Delivery — …" at bounding box center [100, 351] width 201 height 1577
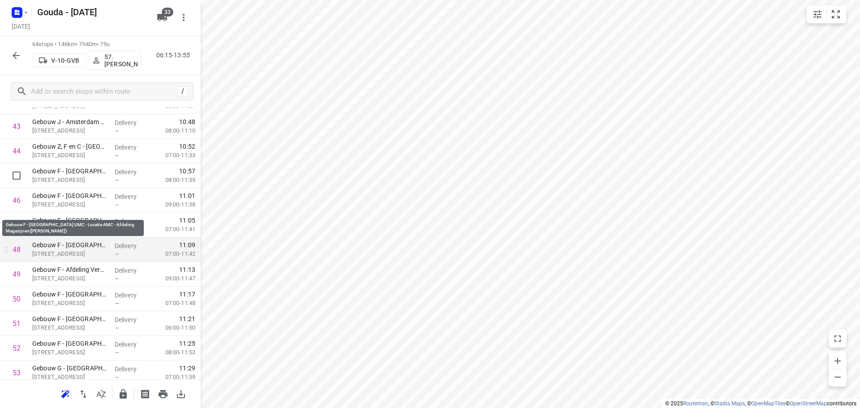
scroll to position [1105, 0]
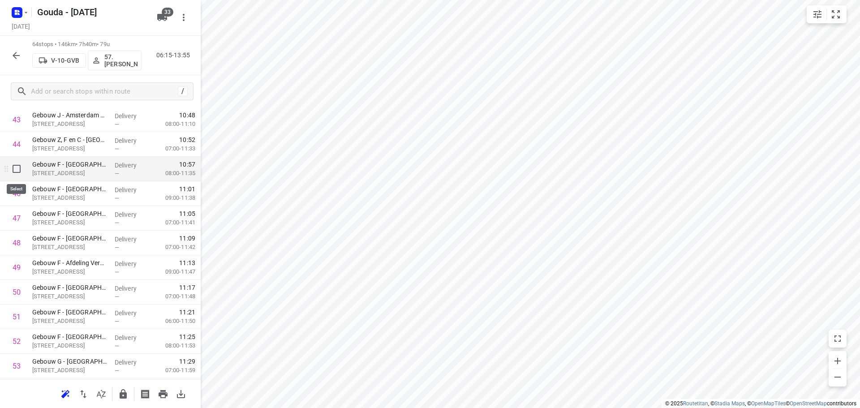
click at [15, 169] on input "checkbox" at bounding box center [17, 169] width 18 height 18
checkbox input "true"
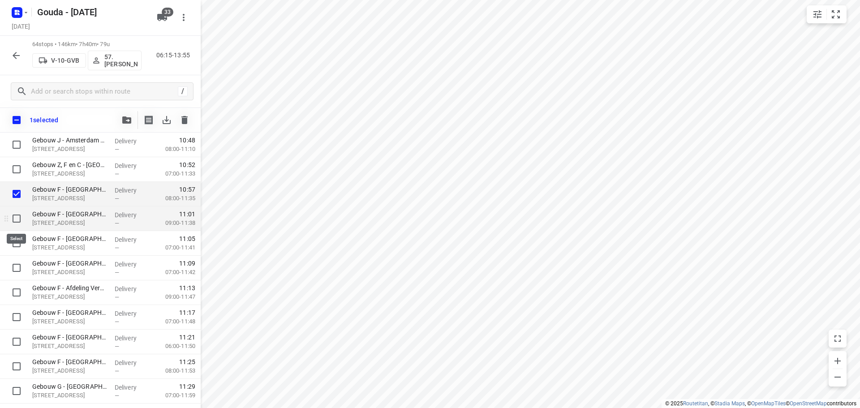
click at [17, 219] on input "checkbox" at bounding box center [17, 219] width 18 height 18
checkbox input "true"
click at [15, 244] on input "checkbox" at bounding box center [17, 243] width 18 height 18
checkbox input "true"
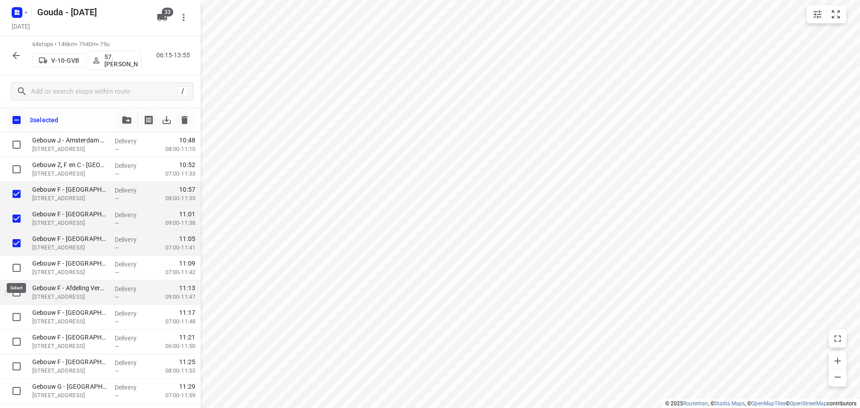
drag, startPoint x: 17, startPoint y: 275, endPoint x: 17, endPoint y: 288, distance: 13.0
click at [17, 275] on input "checkbox" at bounding box center [17, 268] width 18 height 18
checkbox input "true"
click at [17, 298] on input "checkbox" at bounding box center [17, 293] width 18 height 18
checkbox input "true"
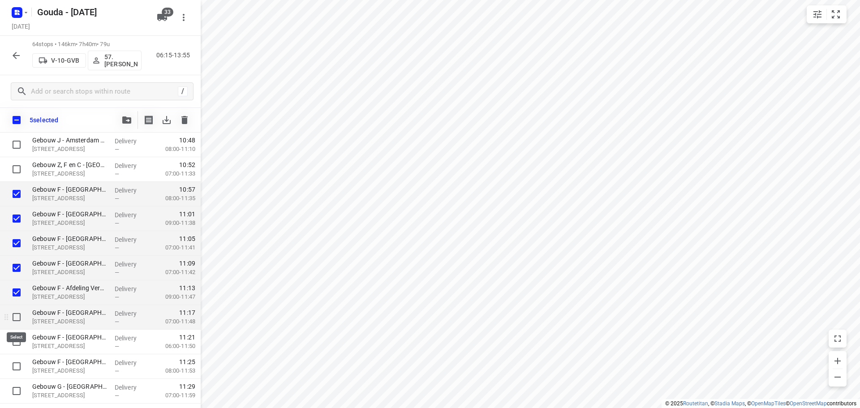
click at [17, 313] on input "checkbox" at bounding box center [17, 317] width 18 height 18
checkbox input "true"
click at [14, 339] on input "checkbox" at bounding box center [17, 342] width 18 height 18
checkbox input "true"
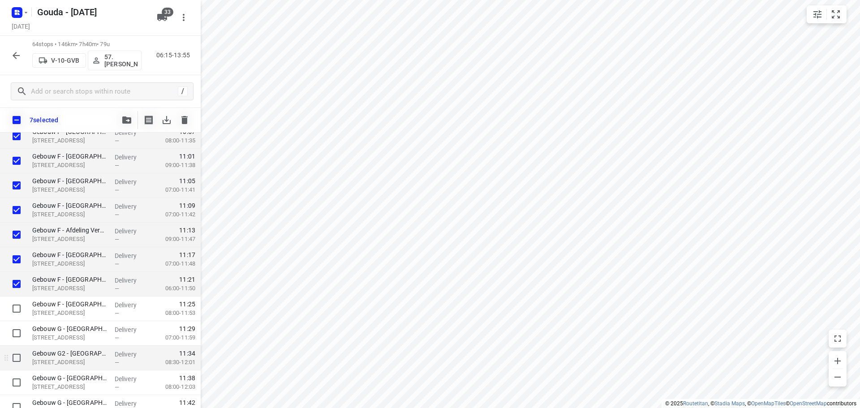
scroll to position [1240, 0]
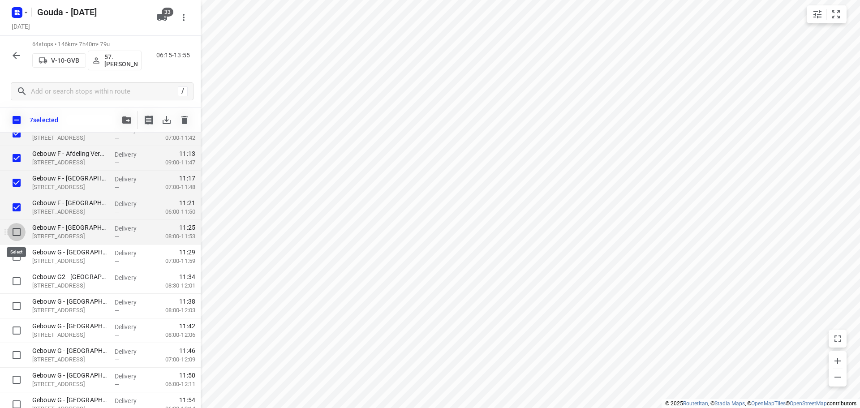
click at [15, 235] on input "checkbox" at bounding box center [17, 232] width 18 height 18
checkbox input "true"
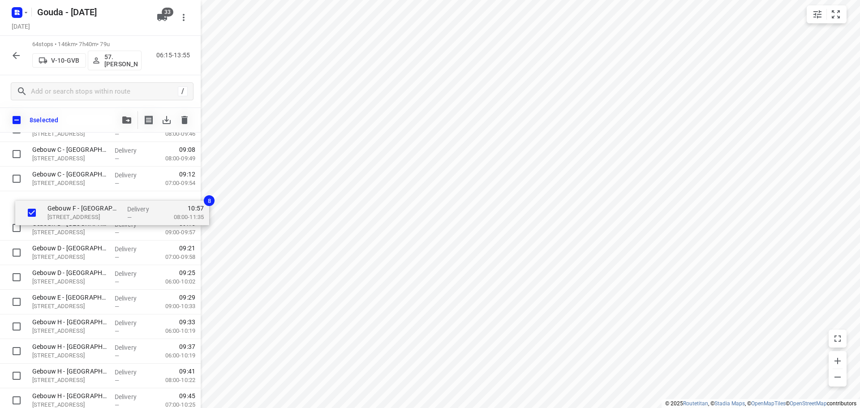
scroll to position [529, 0]
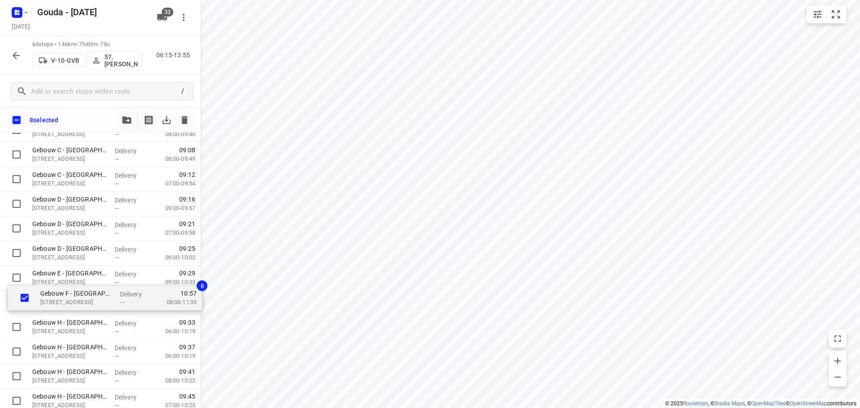
drag, startPoint x: 79, startPoint y: 358, endPoint x: 85, endPoint y: 302, distance: 55.4
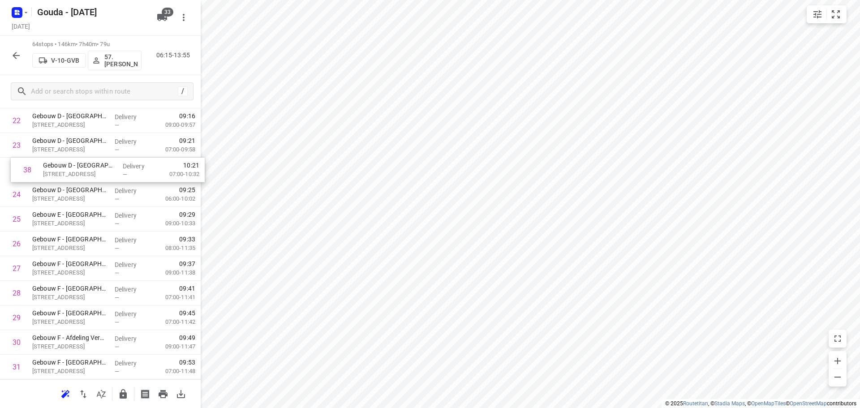
scroll to position [584, 0]
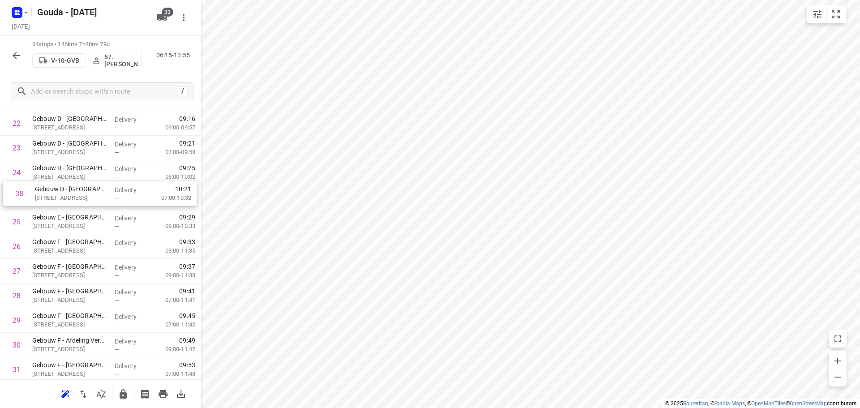
drag, startPoint x: 87, startPoint y: 266, endPoint x: 90, endPoint y: 194, distance: 72.6
click at [90, 194] on div "1 [GEOGRAPHIC_DATA] - [PERSON_NAME]([PERSON_NAME]) [STREET_ADDRESS] Delivery — …" at bounding box center [100, 382] width 201 height 1577
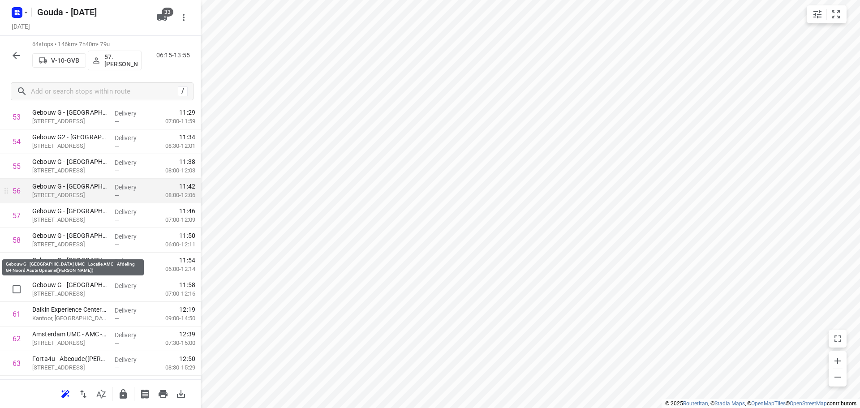
scroll to position [1301, 0]
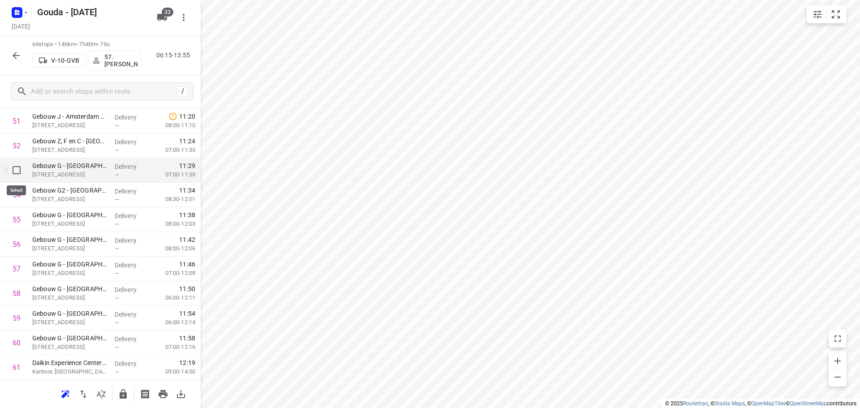
click at [21, 169] on input "checkbox" at bounding box center [17, 170] width 18 height 18
checkbox input "true"
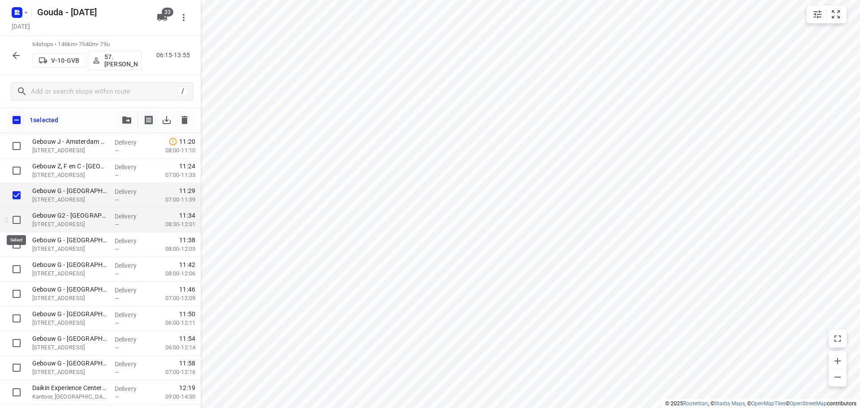
click at [15, 222] on input "checkbox" at bounding box center [17, 220] width 18 height 18
checkbox input "true"
click at [15, 249] on input "checkbox" at bounding box center [17, 245] width 18 height 18
checkbox input "true"
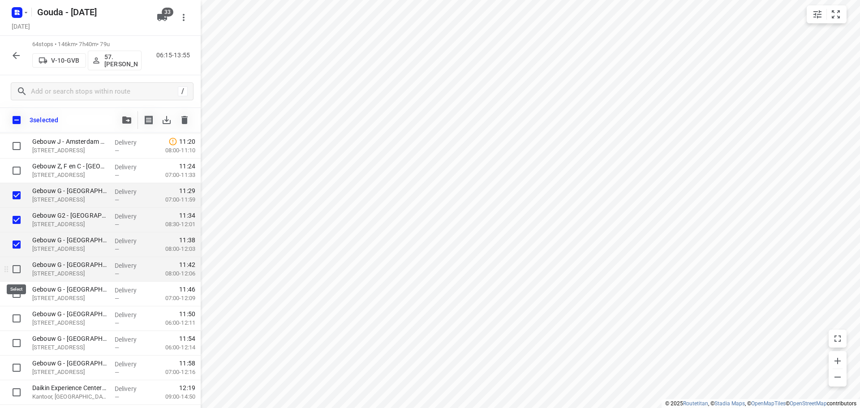
click at [13, 272] on input "checkbox" at bounding box center [17, 269] width 18 height 18
checkbox input "true"
click at [17, 294] on input "checkbox" at bounding box center [17, 294] width 18 height 18
checkbox input "true"
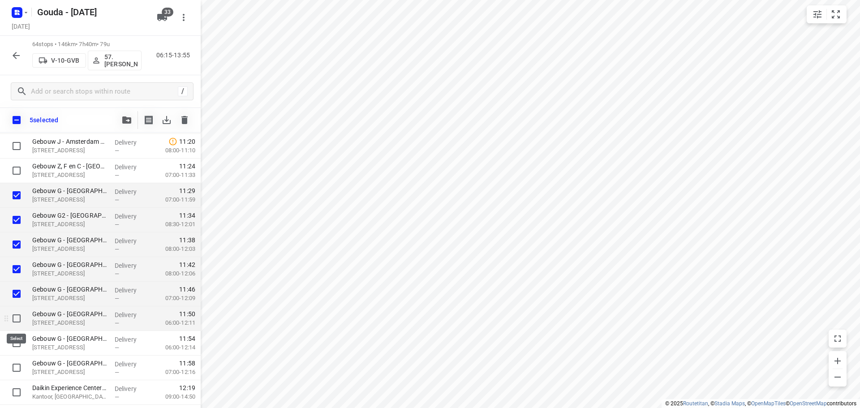
click at [17, 313] on input "checkbox" at bounding box center [17, 319] width 18 height 18
checkbox input "true"
drag, startPoint x: 13, startPoint y: 341, endPoint x: 15, endPoint y: 356, distance: 15.9
click at [13, 342] on input "checkbox" at bounding box center [17, 343] width 18 height 18
checkbox input "true"
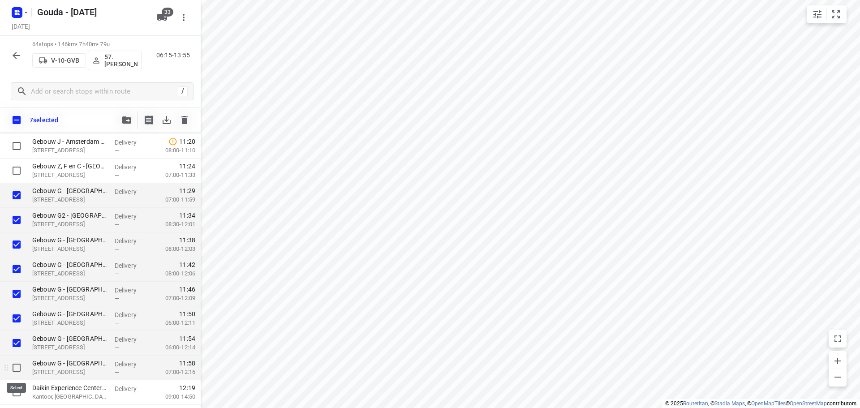
click at [17, 370] on input "checkbox" at bounding box center [17, 368] width 18 height 18
checkbox input "true"
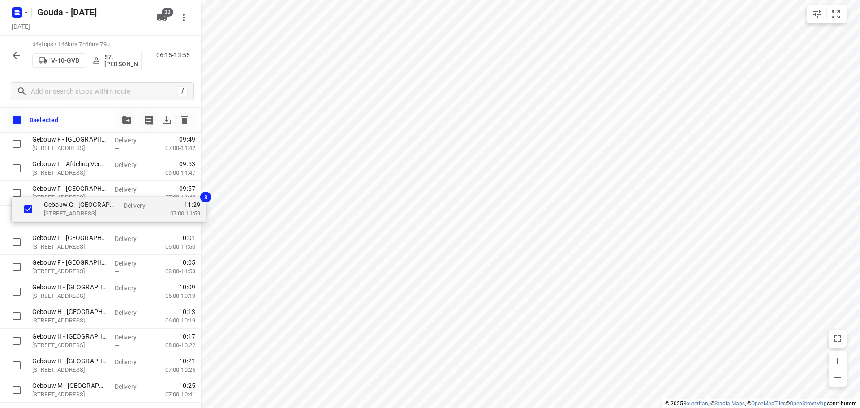
scroll to position [785, 0]
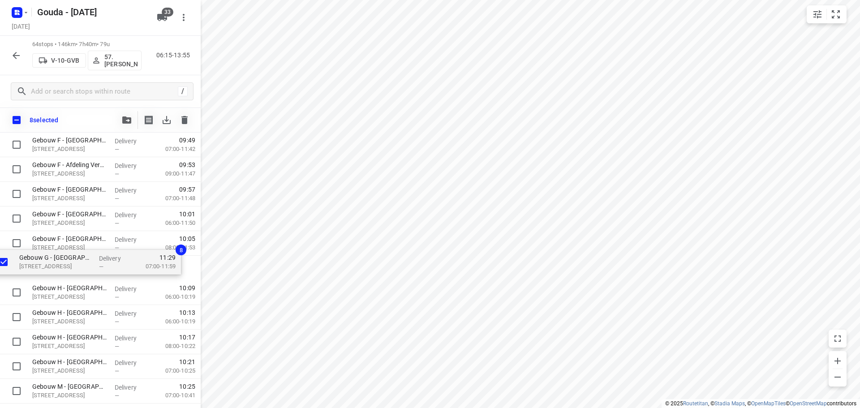
drag, startPoint x: 69, startPoint y: 289, endPoint x: 52, endPoint y: 256, distance: 36.9
click at [52, 256] on div "[GEOGRAPHIC_DATA] - [PERSON_NAME]([PERSON_NAME]) [STREET_ADDRESS] Delivery — 07…" at bounding box center [100, 206] width 201 height 1577
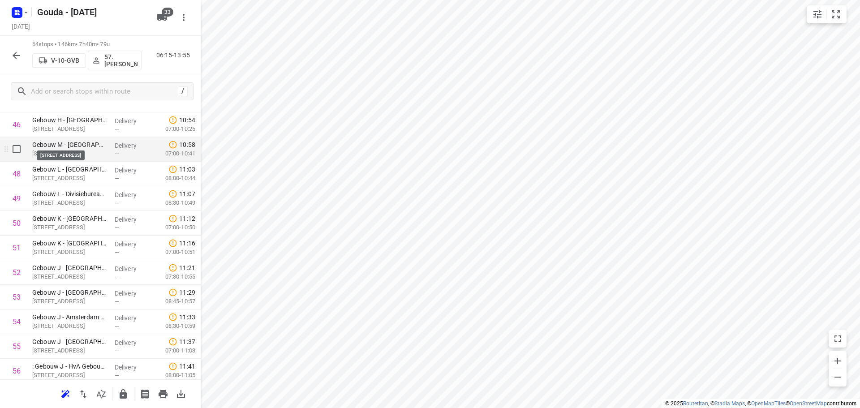
scroll to position [1188, 0]
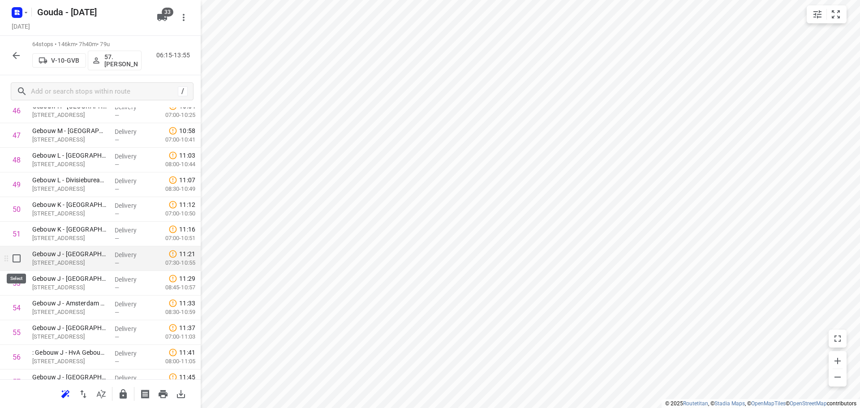
click at [13, 258] on input "checkbox" at bounding box center [17, 259] width 18 height 18
checkbox input "true"
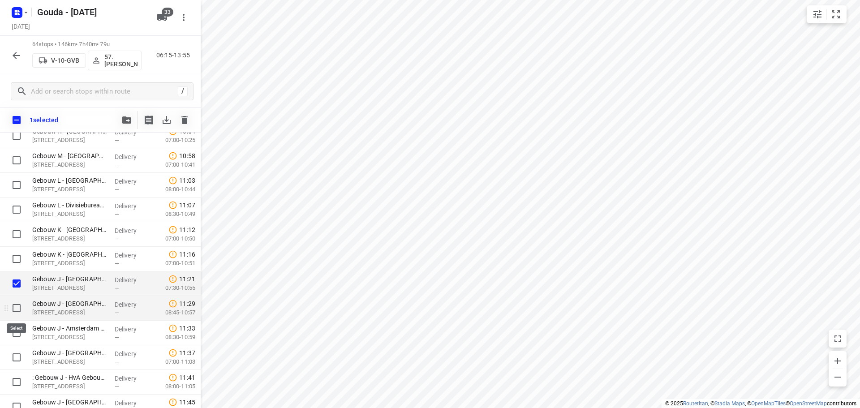
click at [18, 311] on input "checkbox" at bounding box center [17, 308] width 18 height 18
checkbox input "true"
click at [15, 332] on input "checkbox" at bounding box center [17, 333] width 18 height 18
checkbox input "true"
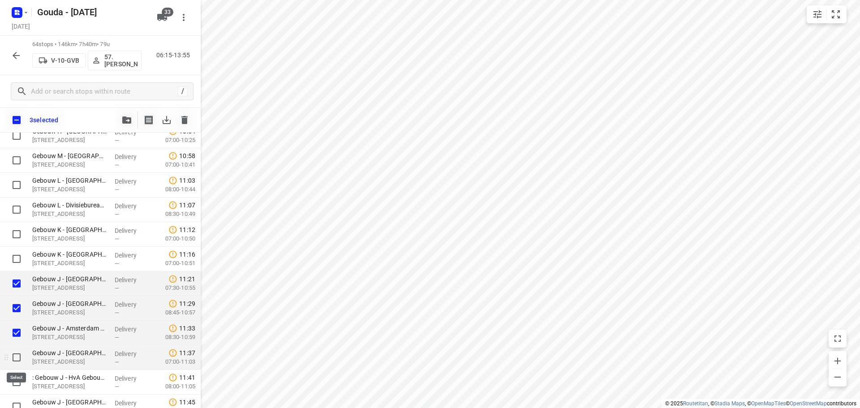
click at [13, 360] on input "checkbox" at bounding box center [17, 358] width 18 height 18
checkbox input "true"
click at [17, 384] on input "checkbox" at bounding box center [17, 382] width 18 height 18
checkbox input "true"
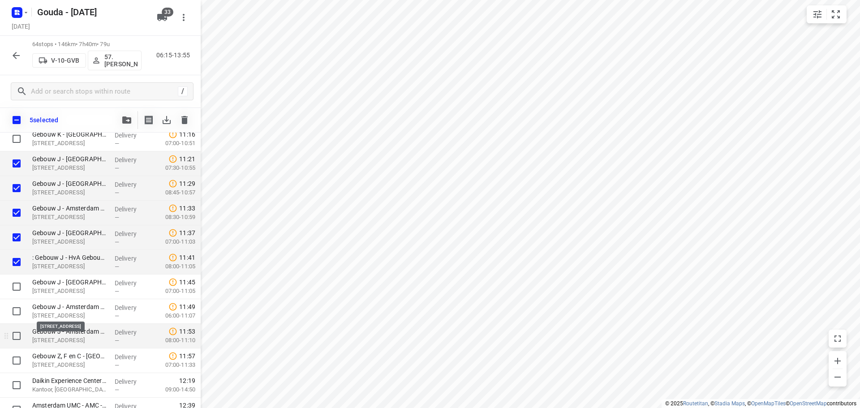
scroll to position [1323, 0]
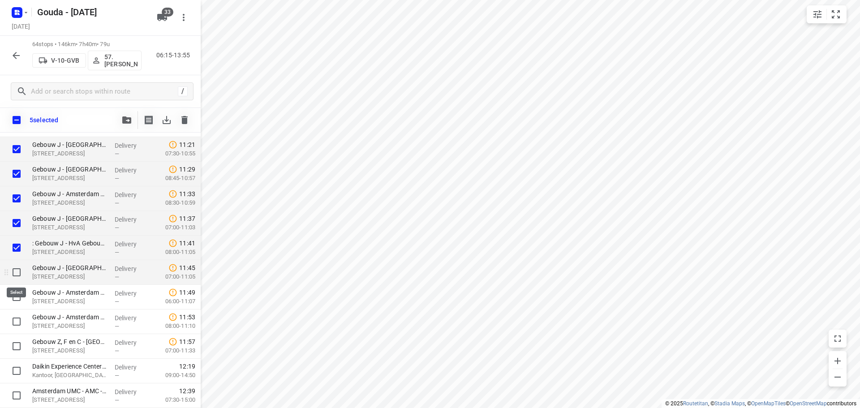
click at [15, 272] on input "checkbox" at bounding box center [17, 272] width 18 height 18
checkbox input "true"
click at [13, 301] on input "checkbox" at bounding box center [17, 297] width 18 height 18
checkbox input "true"
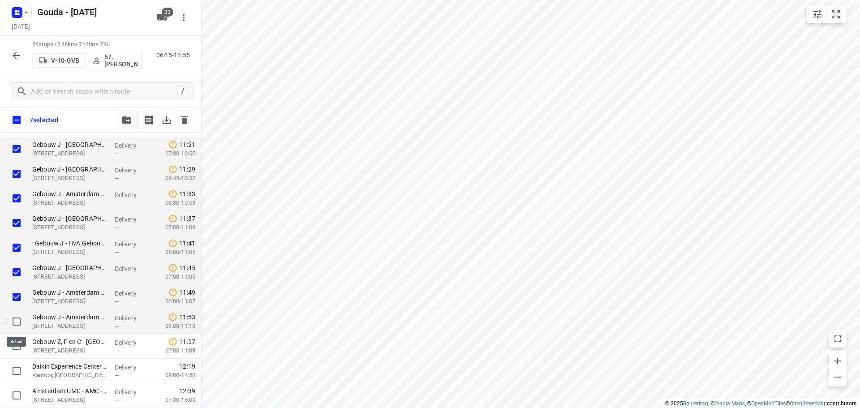
click at [15, 321] on input "checkbox" at bounding box center [17, 322] width 18 height 18
checkbox input "true"
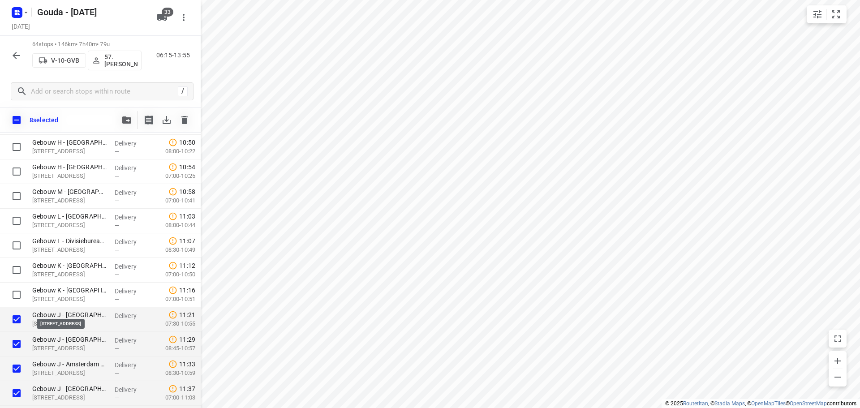
scroll to position [1143, 0]
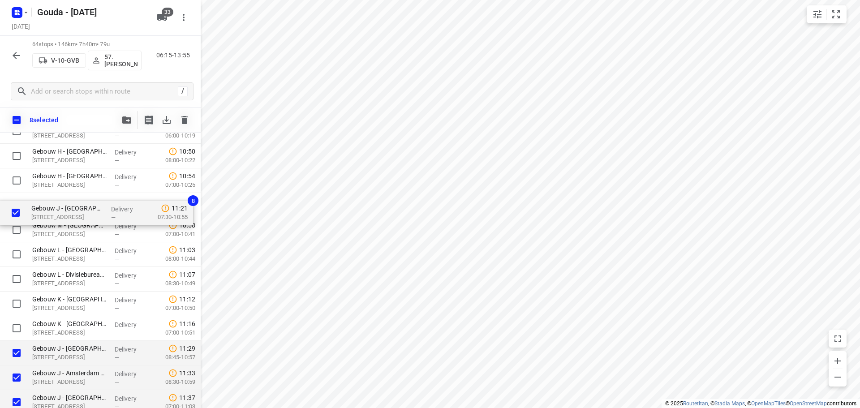
drag, startPoint x: 80, startPoint y: 328, endPoint x: 78, endPoint y: 209, distance: 118.7
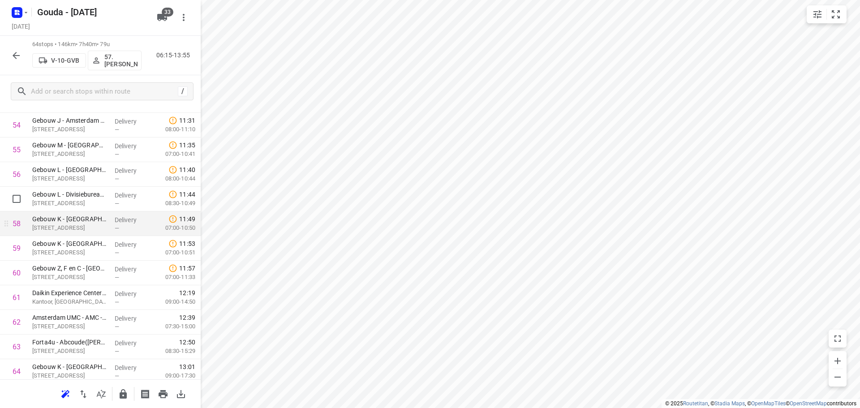
scroll to position [1355, 0]
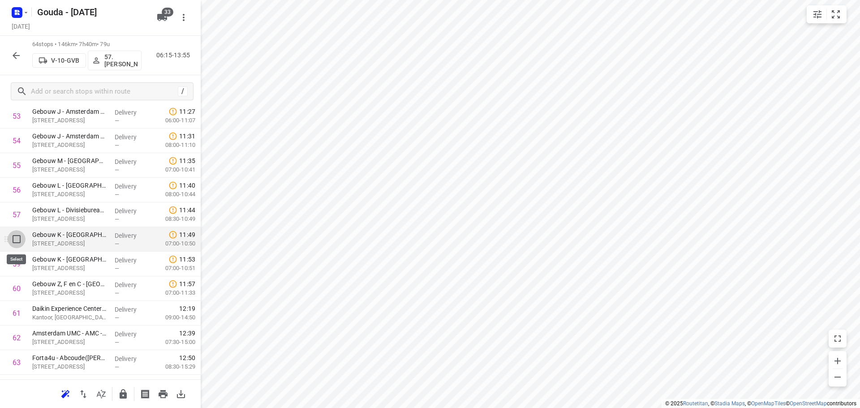
click at [16, 244] on input "checkbox" at bounding box center [17, 239] width 18 height 18
checkbox input "true"
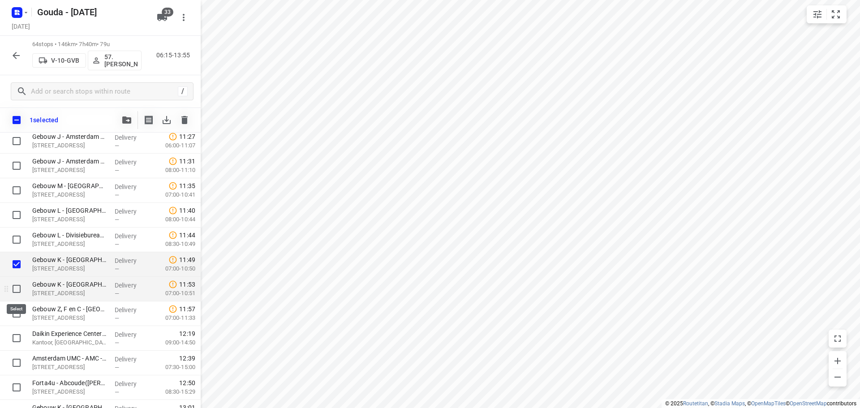
click at [14, 292] on input "checkbox" at bounding box center [17, 289] width 18 height 18
checkbox input "true"
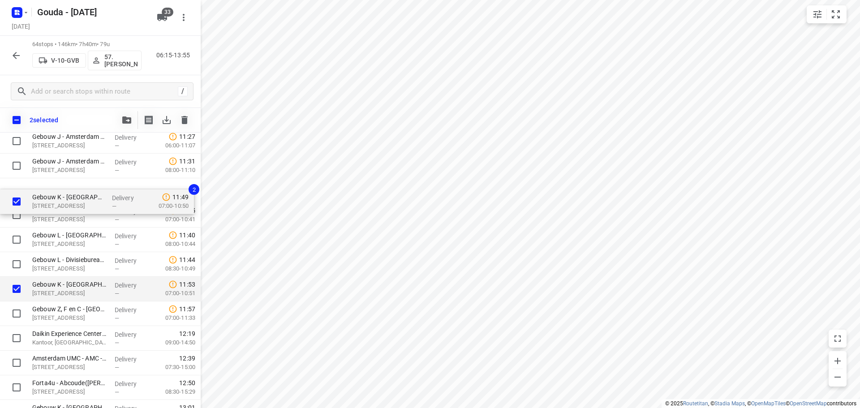
drag, startPoint x: 87, startPoint y: 264, endPoint x: 84, endPoint y: 198, distance: 65.9
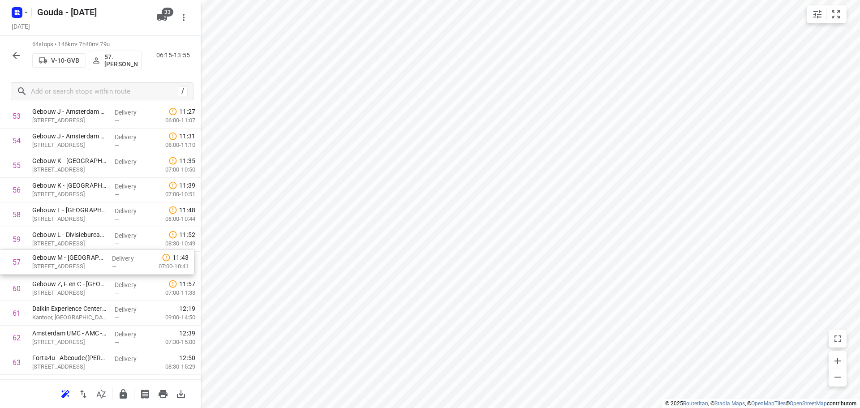
drag, startPoint x: 67, startPoint y: 216, endPoint x: 67, endPoint y: 266, distance: 50.2
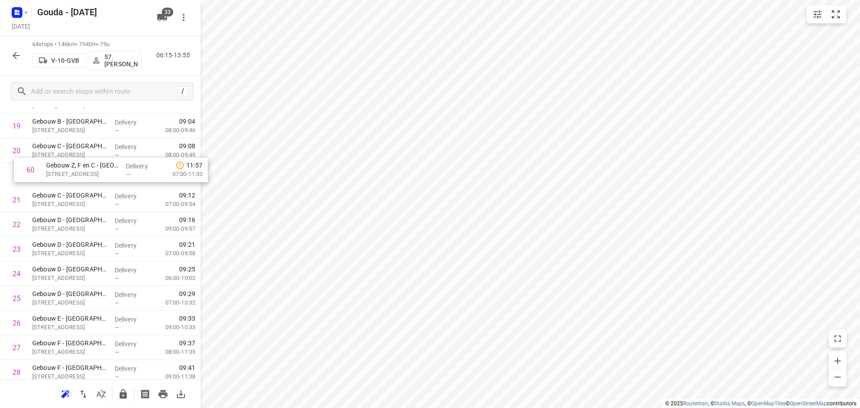
scroll to position [505, 0]
drag, startPoint x: 85, startPoint y: 293, endPoint x: 84, endPoint y: 199, distance: 94.1
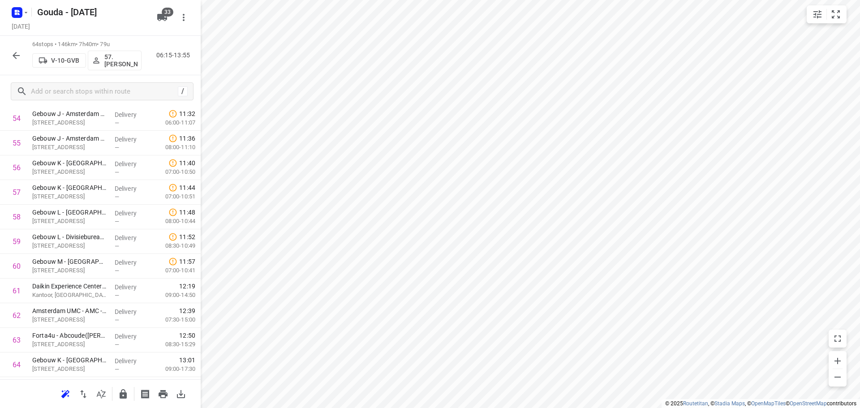
scroll to position [1400, 0]
drag, startPoint x: 83, startPoint y: 270, endPoint x: 91, endPoint y: 346, distance: 77.0
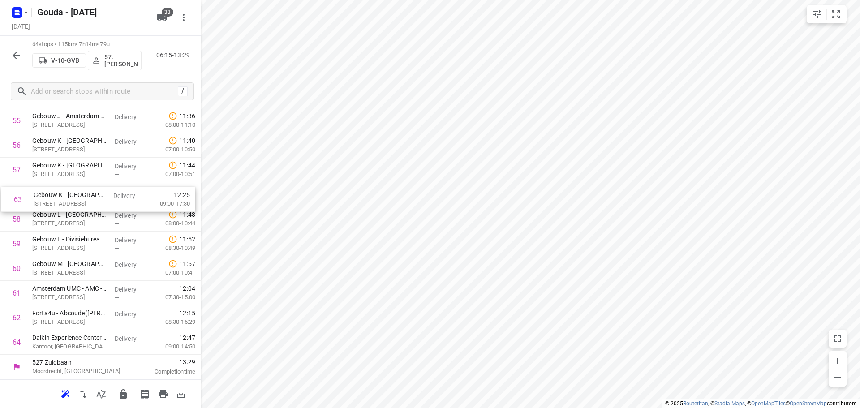
drag, startPoint x: 84, startPoint y: 326, endPoint x: 86, endPoint y: 205, distance: 120.5
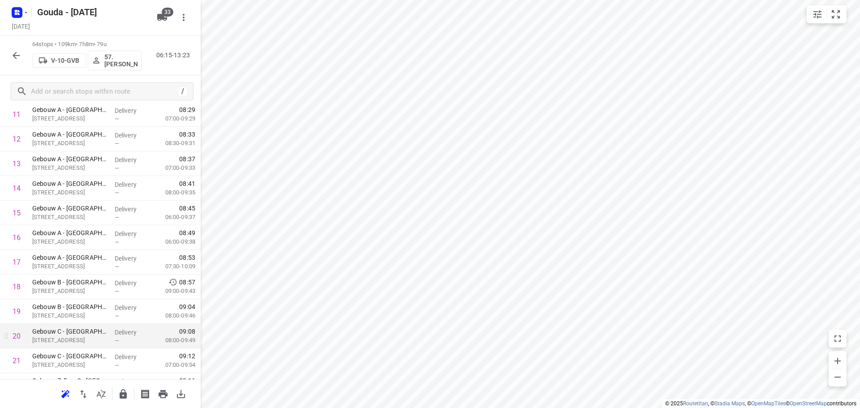
scroll to position [0, 0]
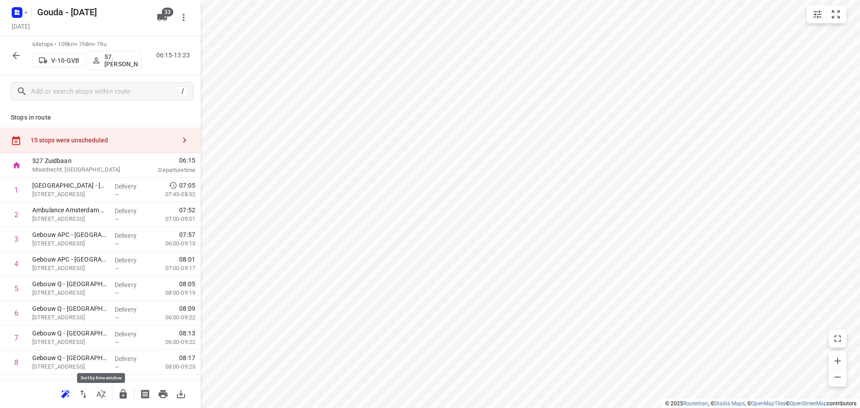
click at [99, 393] on icon "button" at bounding box center [101, 394] width 11 height 11
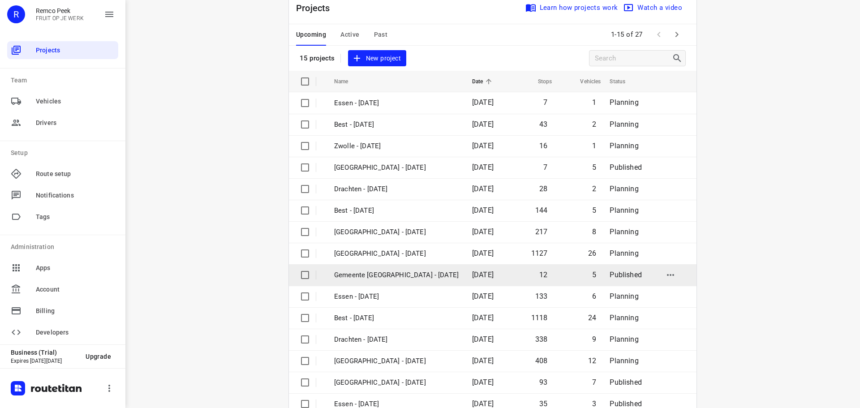
scroll to position [45, 0]
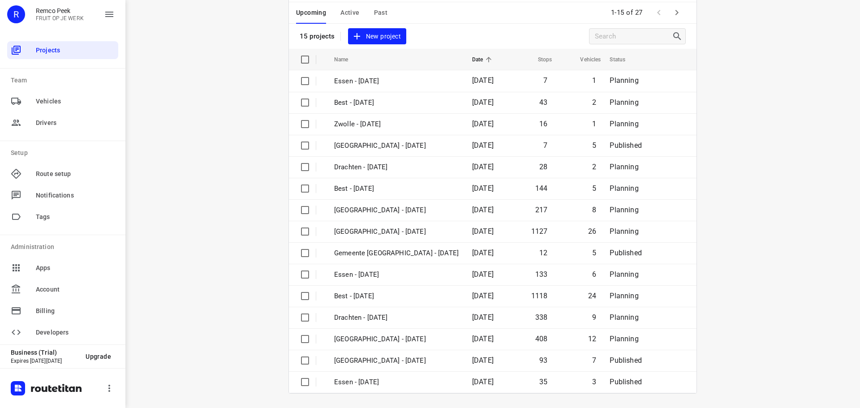
click at [674, 7] on icon "button" at bounding box center [677, 12] width 11 height 11
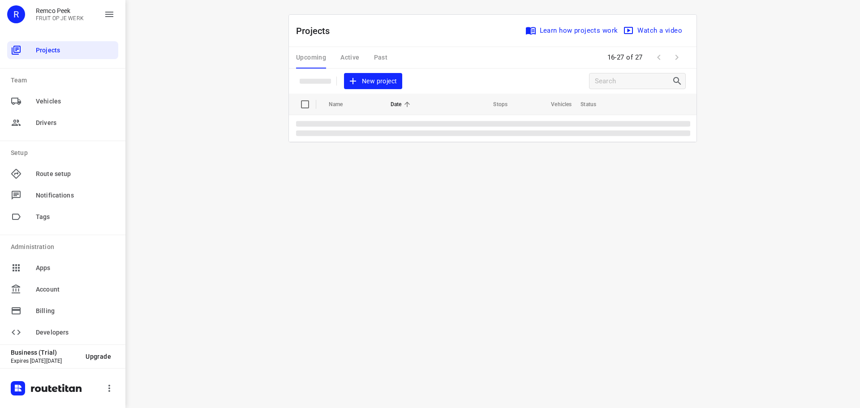
scroll to position [0, 0]
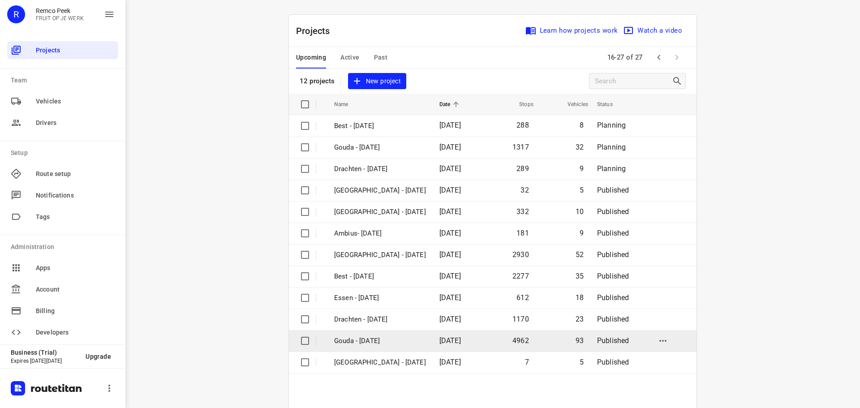
click at [386, 347] on td "Gouda - [DATE]" at bounding box center [378, 341] width 107 height 22
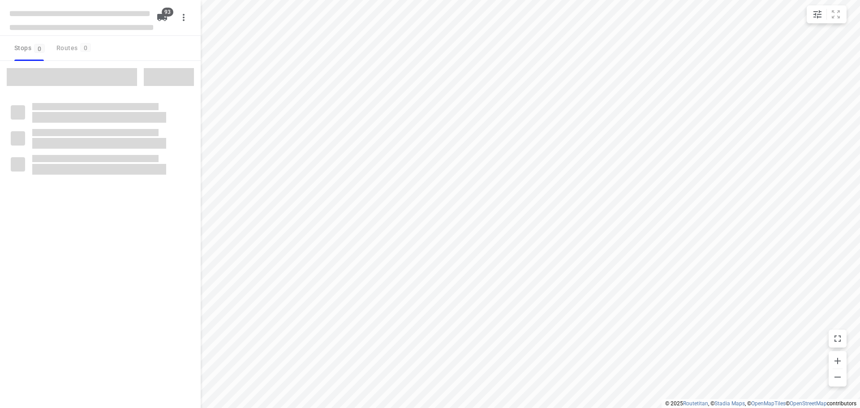
type input "distance"
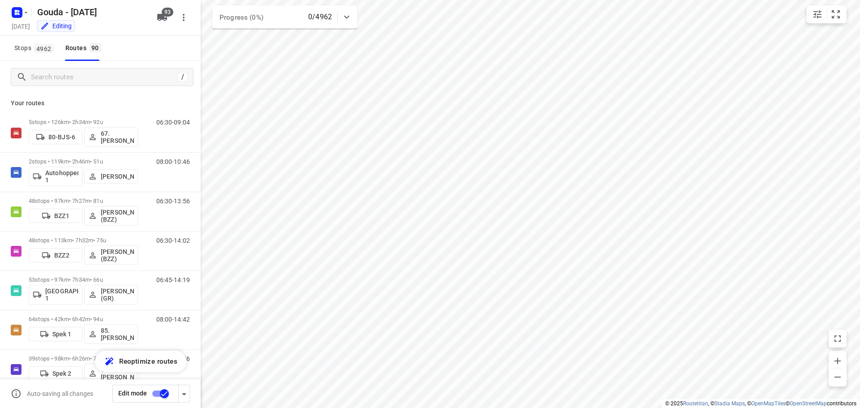
click at [113, 103] on p "Your routes" at bounding box center [100, 103] width 179 height 9
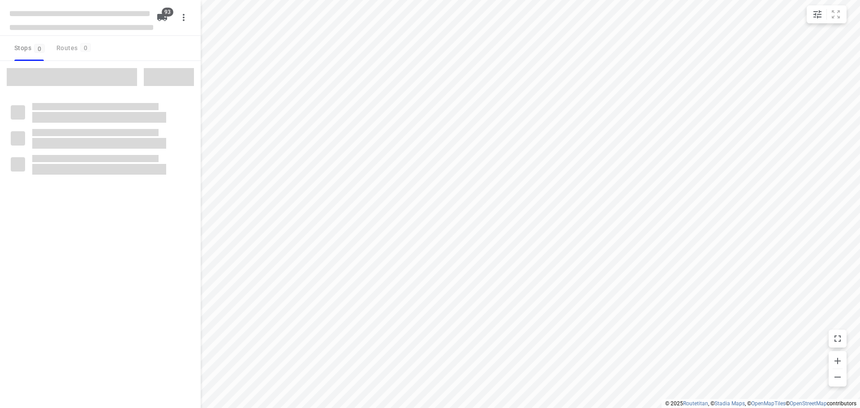
type input "distance"
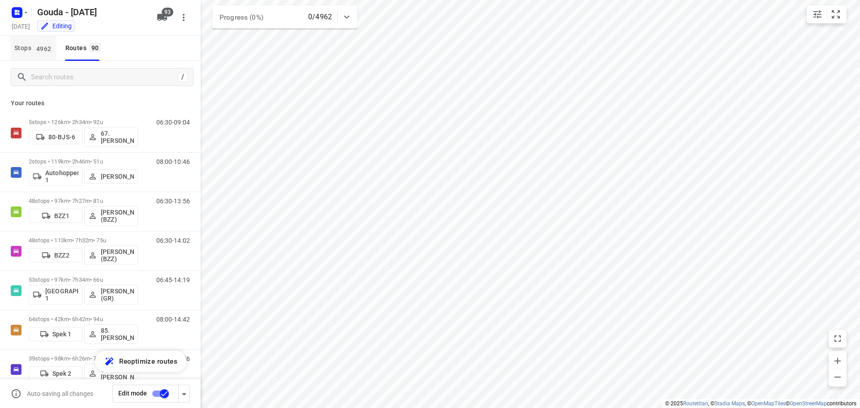
drag, startPoint x: 30, startPoint y: 63, endPoint x: 34, endPoint y: 43, distance: 20.0
click at [30, 62] on div "/" at bounding box center [100, 77] width 201 height 32
click at [35, 36] on button "Stops 4962" at bounding box center [34, 48] width 46 height 25
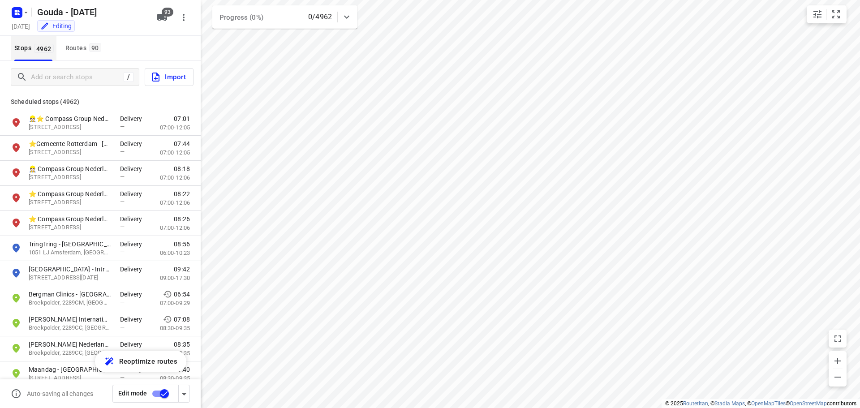
click at [37, 47] on span "4962" at bounding box center [44, 48] width 20 height 9
click at [51, 77] on input "Add or search stops" at bounding box center [75, 77] width 89 height 14
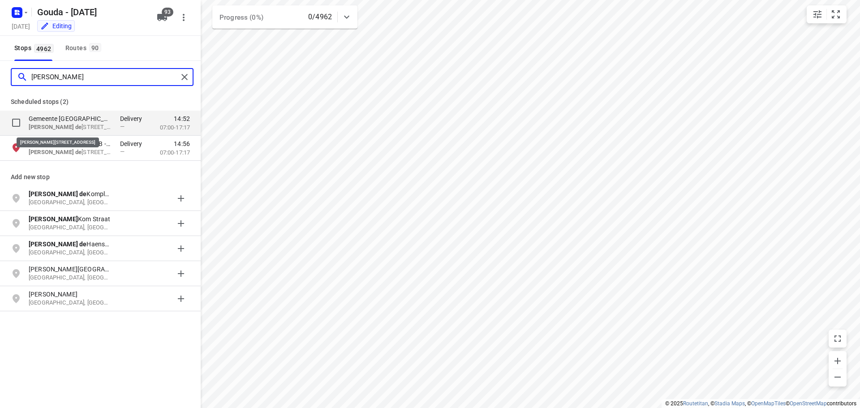
type input "anton de"
click at [73, 130] on p "Anton de Komplein 150, 1102CW, Amsterdam, NL" at bounding box center [70, 127] width 82 height 9
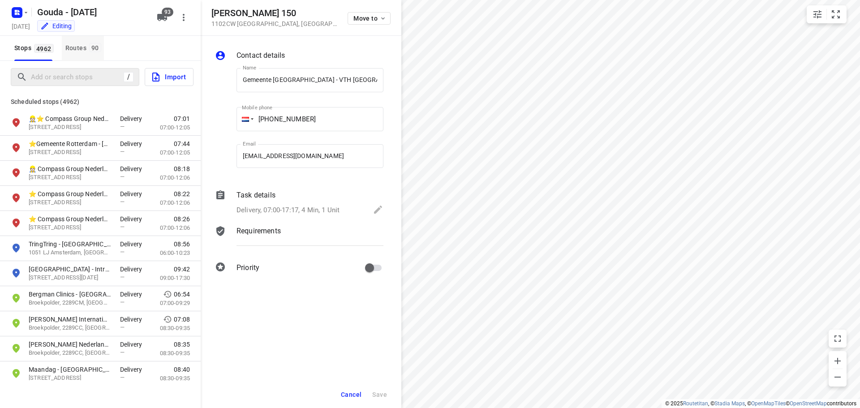
click at [77, 56] on button "Routes 90" at bounding box center [83, 48] width 42 height 25
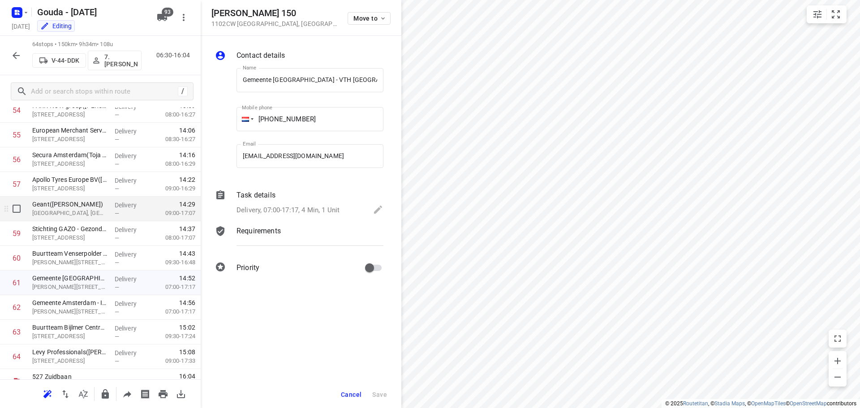
scroll to position [1375, 0]
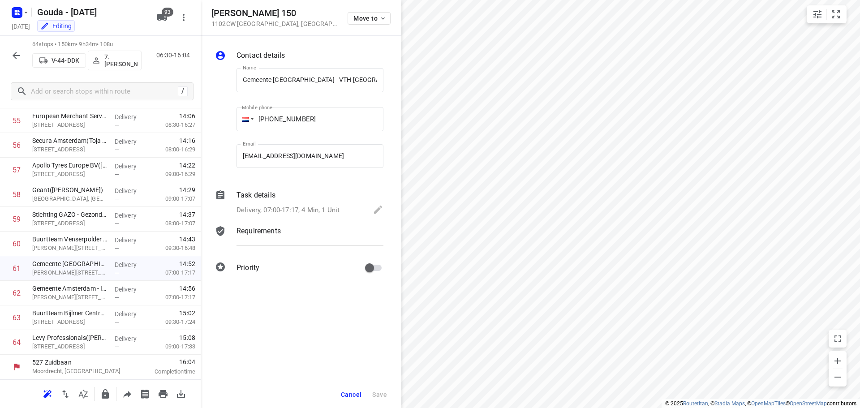
click at [141, 31] on div "Editing" at bounding box center [94, 27] width 120 height 10
click at [141, 28] on div "Editing" at bounding box center [94, 27] width 120 height 10
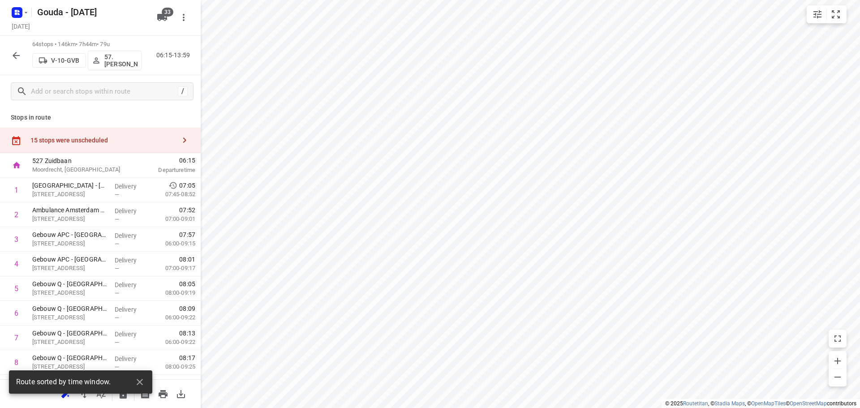
click at [138, 380] on icon "button" at bounding box center [140, 382] width 6 height 6
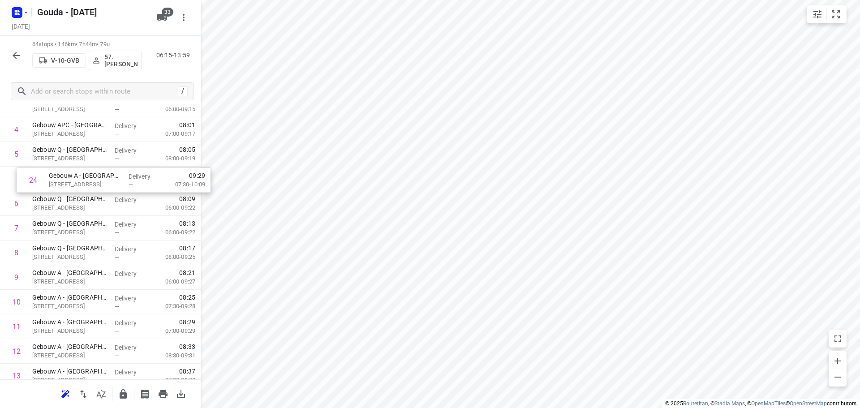
scroll to position [133, 0]
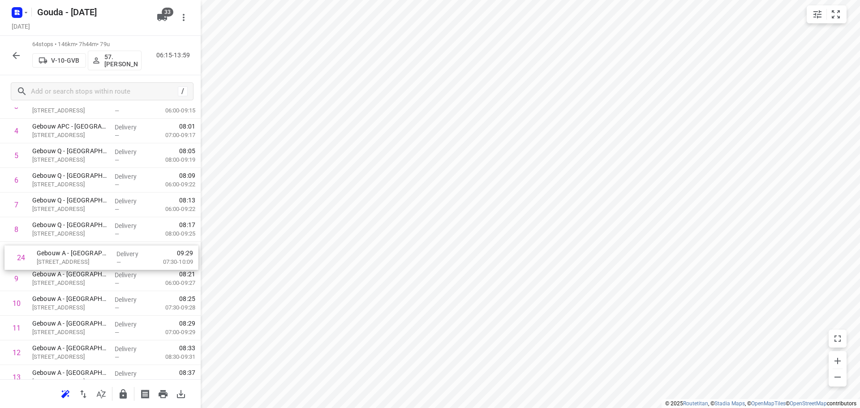
drag, startPoint x: 73, startPoint y: 220, endPoint x: 78, endPoint y: 255, distance: 34.9
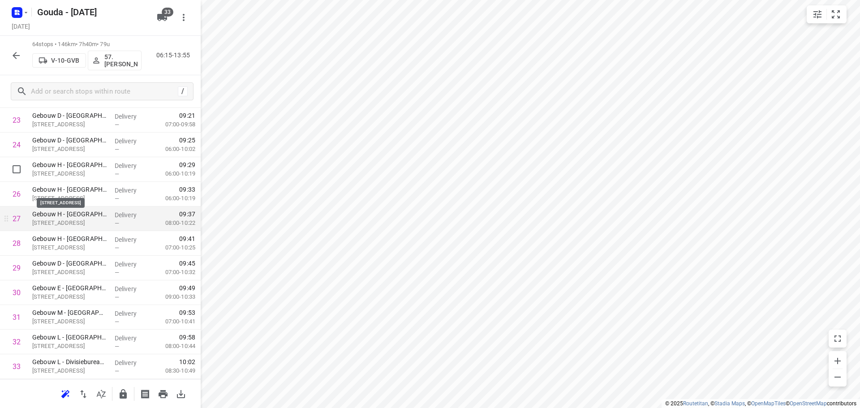
scroll to position [626, 0]
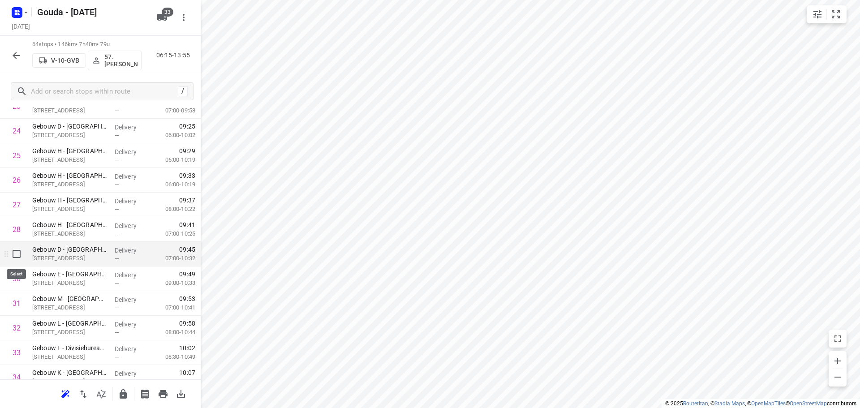
click at [16, 257] on input "checkbox" at bounding box center [17, 254] width 18 height 18
checkbox input "true"
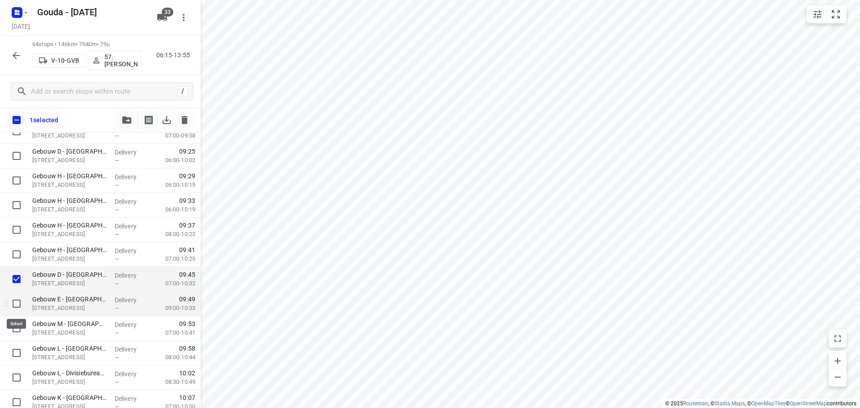
drag, startPoint x: 14, startPoint y: 306, endPoint x: 29, endPoint y: 302, distance: 14.8
click at [15, 306] on input "checkbox" at bounding box center [17, 304] width 18 height 18
checkbox input "true"
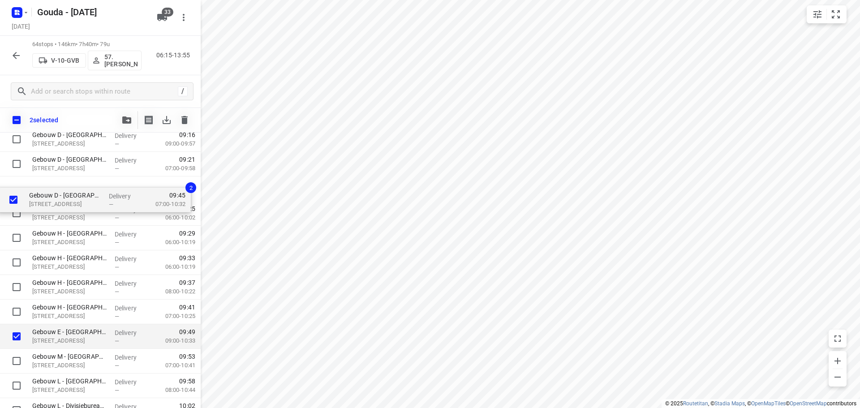
scroll to position [593, 0]
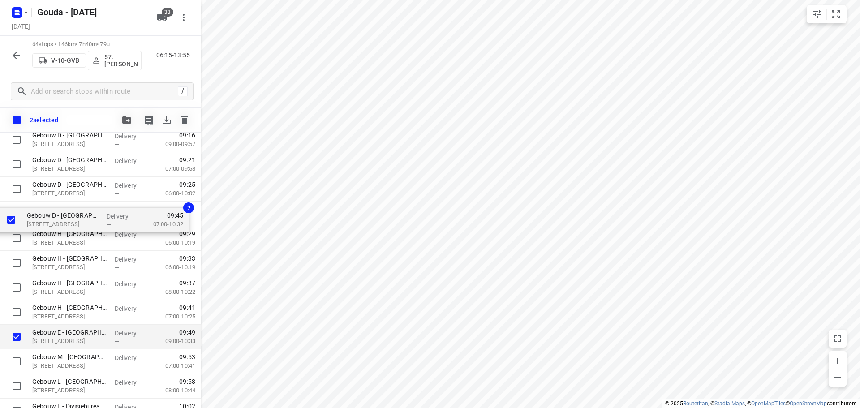
drag, startPoint x: 68, startPoint y: 284, endPoint x: 63, endPoint y: 222, distance: 62.5
click at [63, 222] on div "[GEOGRAPHIC_DATA] - [PERSON_NAME]([PERSON_NAME]) [STREET_ADDRESS] Delivery — 07…" at bounding box center [100, 398] width 201 height 1577
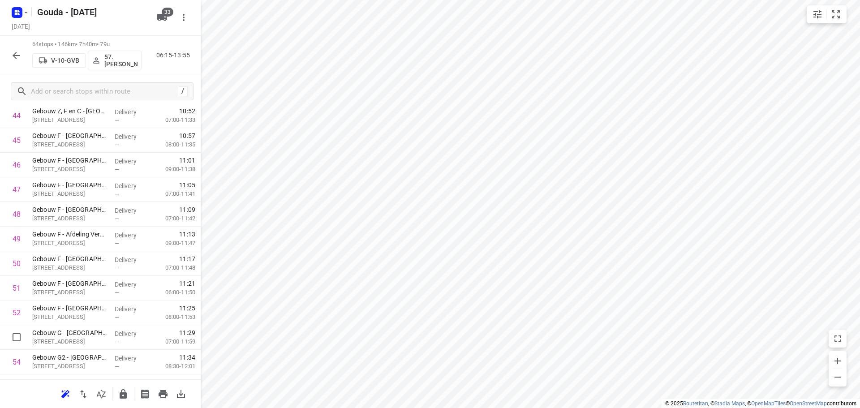
scroll to position [1131, 0]
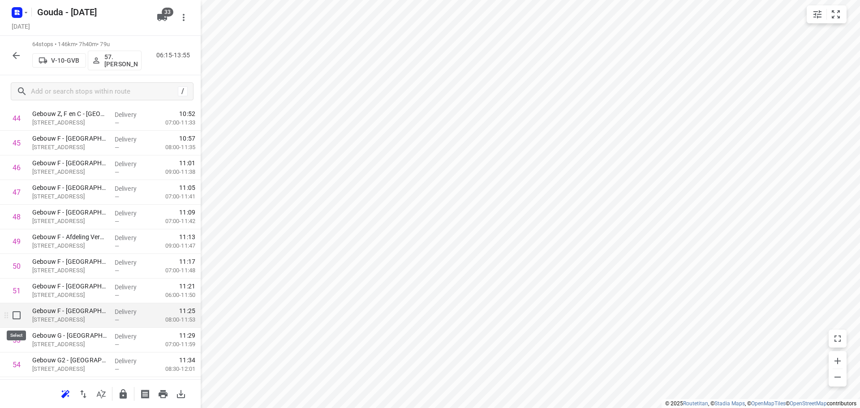
click at [17, 313] on input "checkbox" at bounding box center [17, 315] width 18 height 18
checkbox input "true"
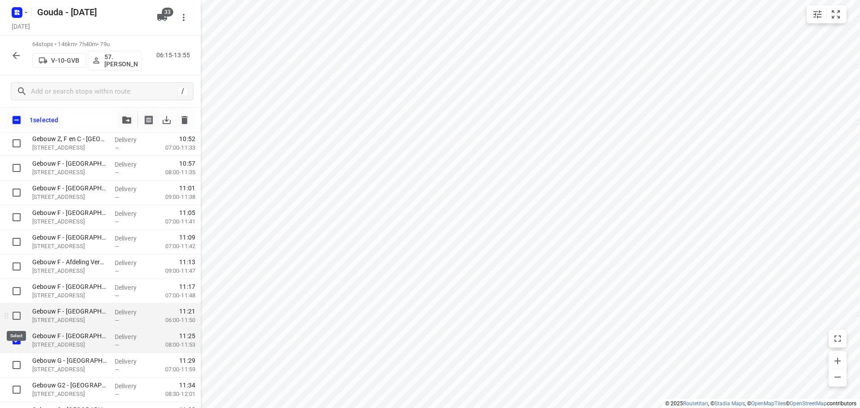
drag, startPoint x: 20, startPoint y: 318, endPoint x: 20, endPoint y: 291, distance: 26.9
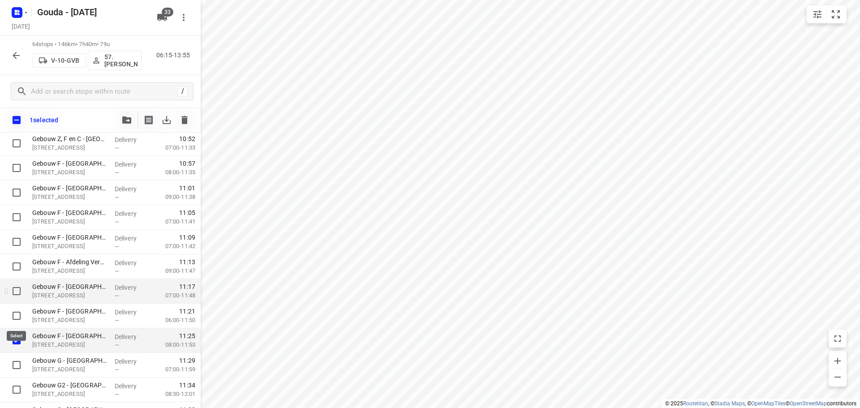
click at [20, 315] on input "checkbox" at bounding box center [17, 316] width 18 height 18
checkbox input "true"
click at [20, 286] on input "checkbox" at bounding box center [17, 291] width 18 height 18
checkbox input "true"
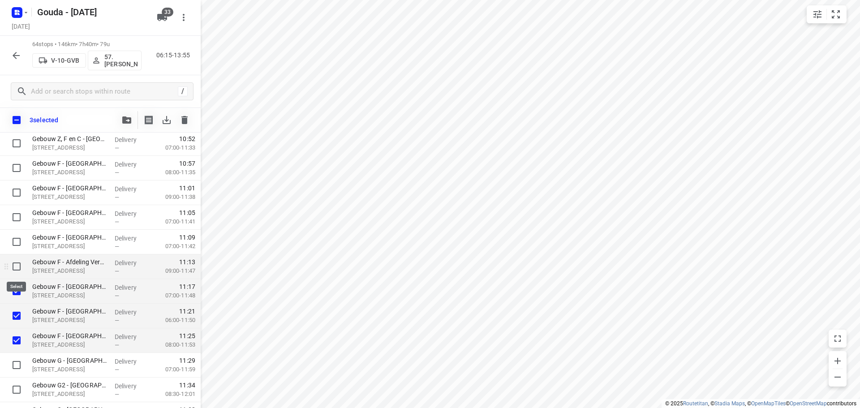
click at [20, 270] on input "checkbox" at bounding box center [17, 267] width 18 height 18
checkbox input "true"
click at [21, 244] on input "checkbox" at bounding box center [17, 242] width 18 height 18
checkbox input "true"
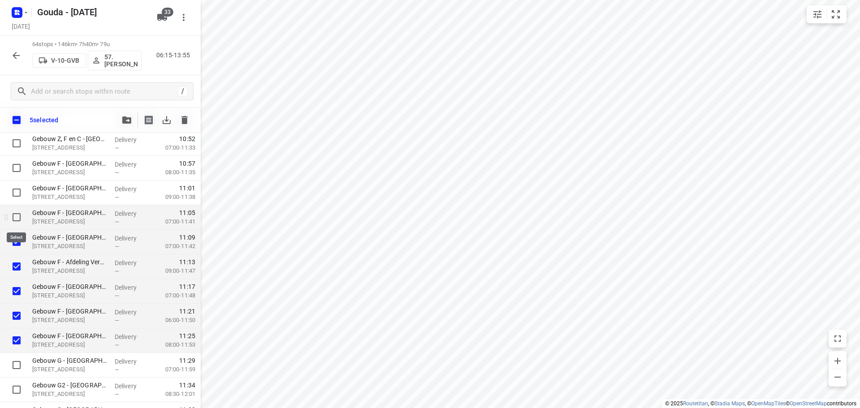
click at [13, 217] on input "checkbox" at bounding box center [17, 217] width 18 height 18
checkbox input "true"
click at [17, 197] on input "checkbox" at bounding box center [17, 193] width 18 height 18
checkbox input "true"
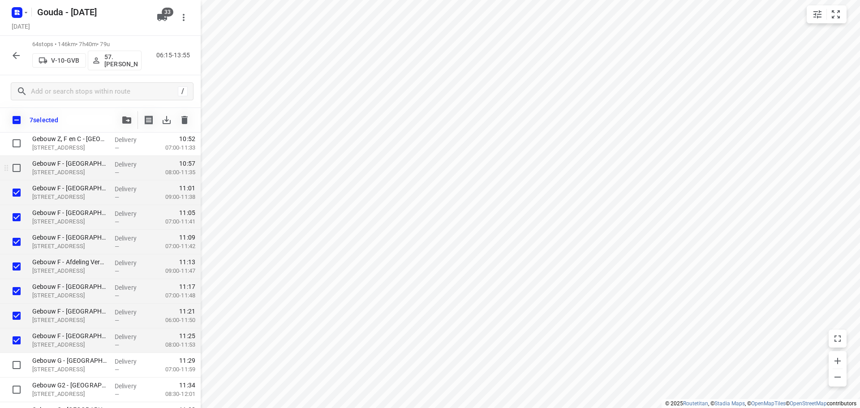
click at [22, 173] on input "checkbox" at bounding box center [17, 168] width 18 height 18
checkbox input "true"
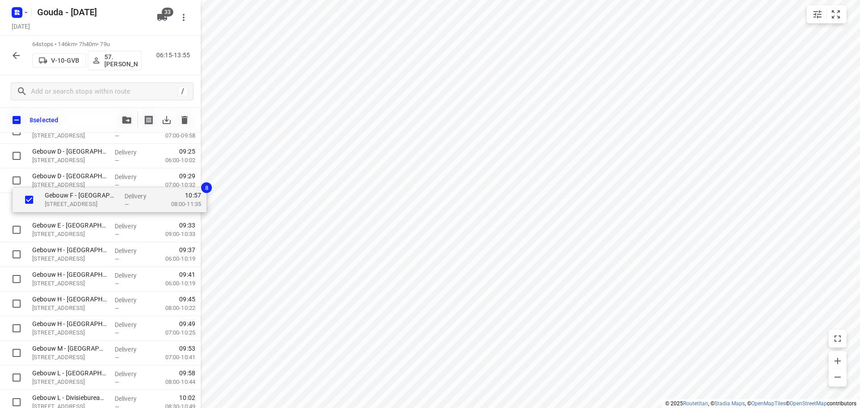
scroll to position [623, 0]
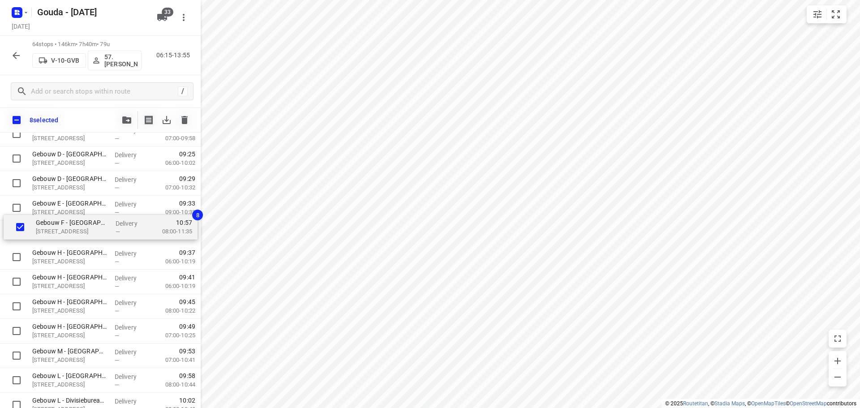
drag, startPoint x: 89, startPoint y: 303, endPoint x: 91, endPoint y: 216, distance: 87.4
click at [91, 216] on div "[GEOGRAPHIC_DATA] - [PERSON_NAME]([PERSON_NAME]) [STREET_ADDRESS] Delivery — 07…" at bounding box center [100, 368] width 201 height 1577
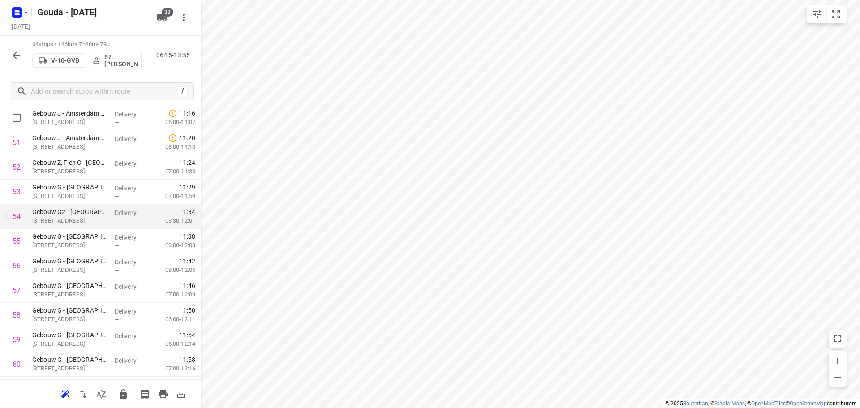
scroll to position [1295, 0]
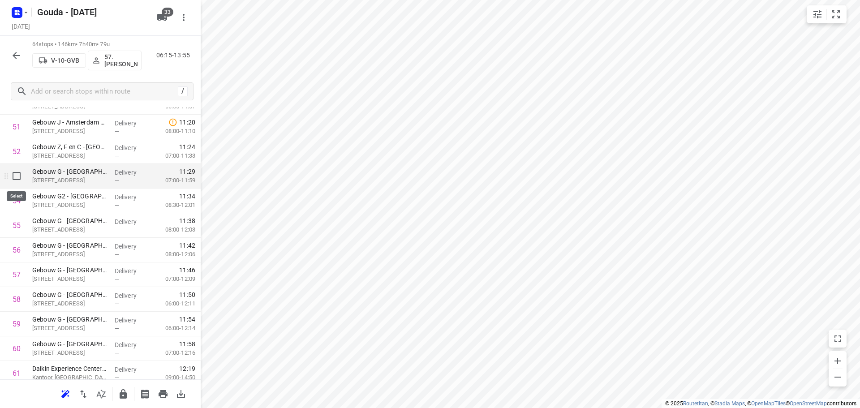
click at [15, 176] on input "checkbox" at bounding box center [17, 176] width 18 height 18
checkbox input "true"
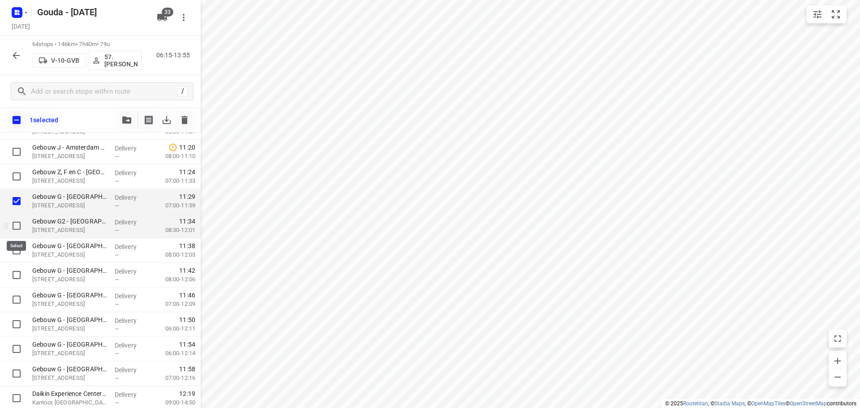
click at [19, 226] on input "checkbox" at bounding box center [17, 226] width 18 height 18
checkbox input "true"
drag, startPoint x: 13, startPoint y: 247, endPoint x: 14, endPoint y: 257, distance: 10.3
click at [13, 249] on input "checkbox" at bounding box center [17, 251] width 18 height 18
checkbox input "true"
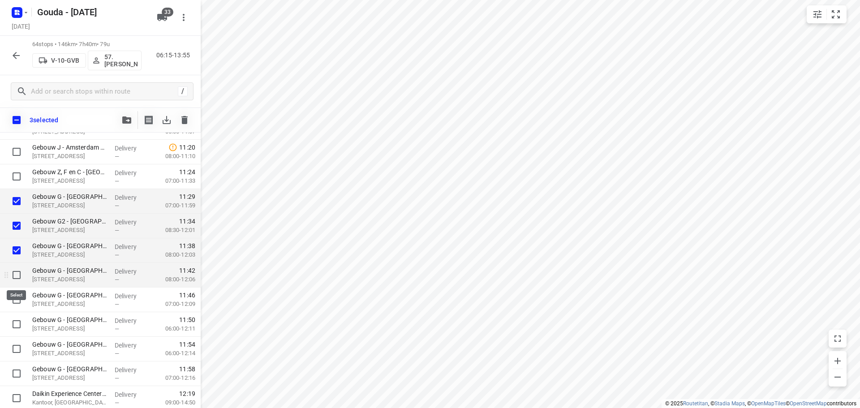
click at [15, 282] on input "checkbox" at bounding box center [17, 275] width 18 height 18
checkbox input "true"
click at [14, 303] on input "checkbox" at bounding box center [17, 300] width 18 height 18
checkbox input "true"
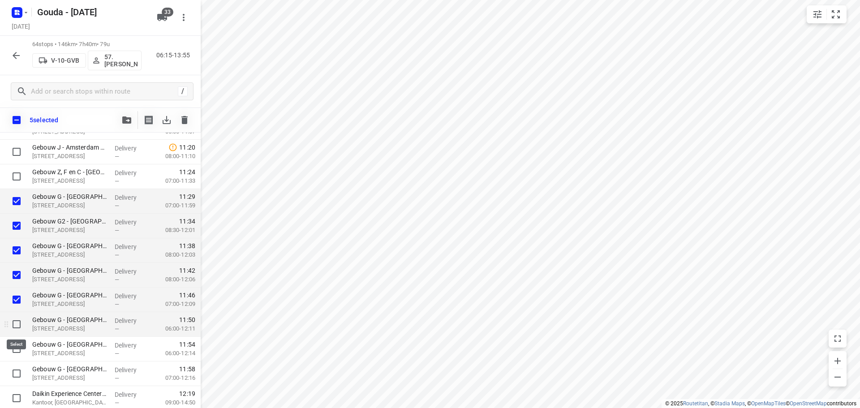
click at [16, 325] on input "checkbox" at bounding box center [17, 324] width 18 height 18
checkbox input "true"
drag, startPoint x: 13, startPoint y: 346, endPoint x: 13, endPoint y: 365, distance: 18.8
click at [13, 350] on input "checkbox" at bounding box center [17, 349] width 18 height 18
checkbox input "true"
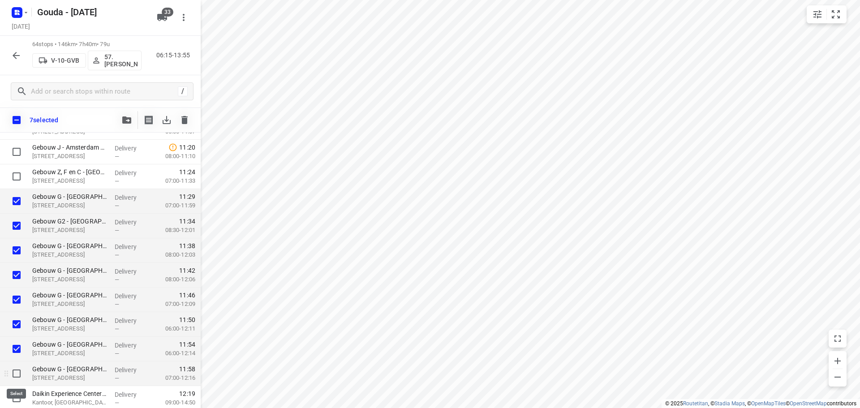
click at [13, 375] on input "checkbox" at bounding box center [17, 374] width 18 height 18
checkbox input "true"
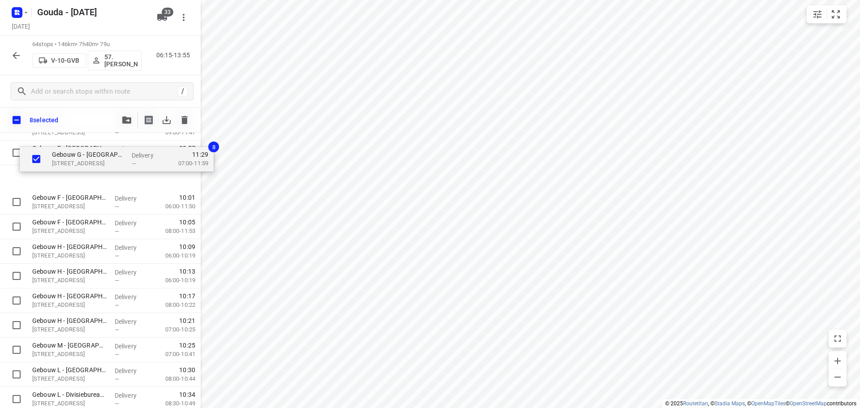
scroll to position [818, 0]
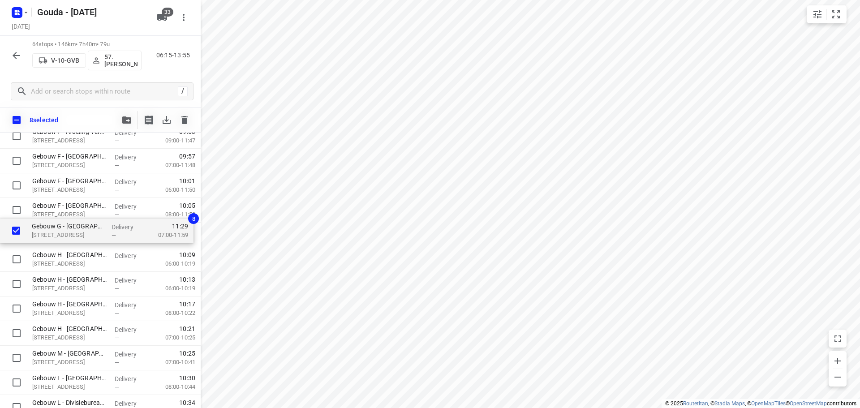
drag, startPoint x: 88, startPoint y: 293, endPoint x: 85, endPoint y: 229, distance: 63.7
click at [85, 229] on div "[GEOGRAPHIC_DATA] - [PERSON_NAME]([PERSON_NAME]) [STREET_ADDRESS] Delivery — 07…" at bounding box center [100, 173] width 201 height 1577
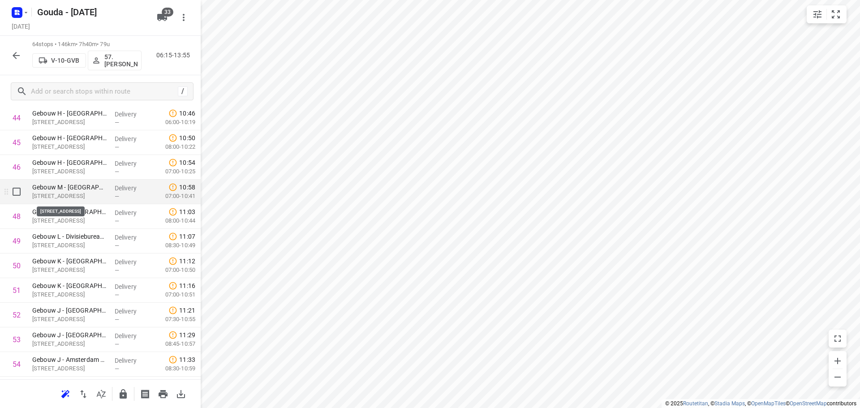
scroll to position [1177, 0]
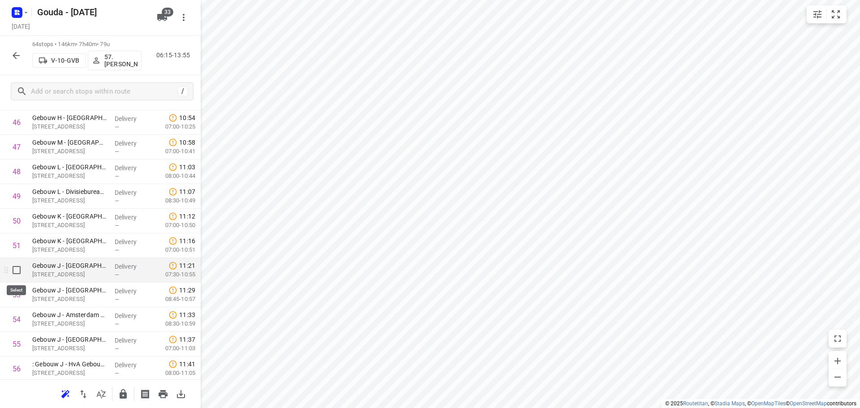
click at [19, 276] on input "checkbox" at bounding box center [17, 270] width 18 height 18
checkbox input "true"
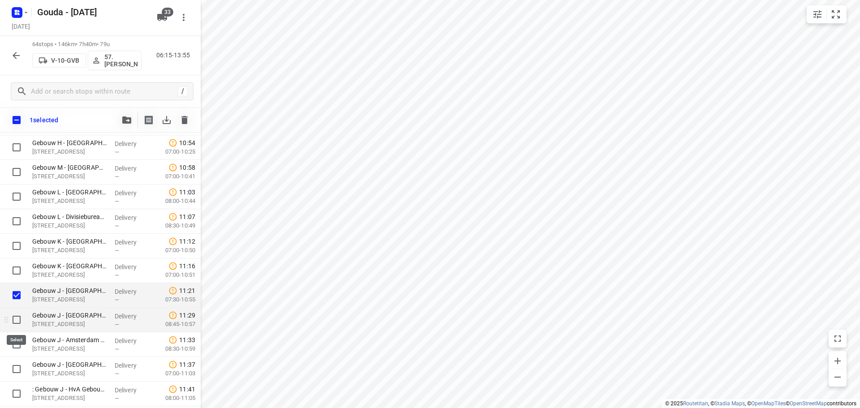
click at [12, 316] on input "checkbox" at bounding box center [17, 320] width 18 height 18
checkbox input "true"
click at [13, 343] on input "checkbox" at bounding box center [17, 345] width 18 height 18
checkbox input "true"
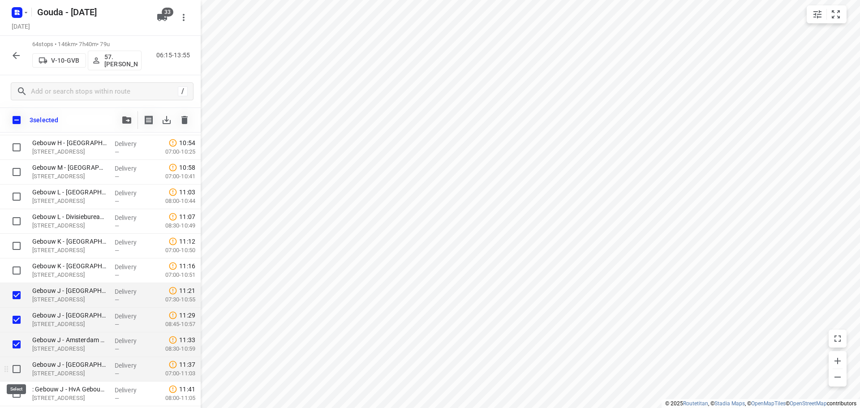
click at [13, 370] on input "checkbox" at bounding box center [17, 369] width 18 height 18
checkbox input "true"
click at [14, 393] on input "checkbox" at bounding box center [17, 394] width 18 height 18
checkbox input "true"
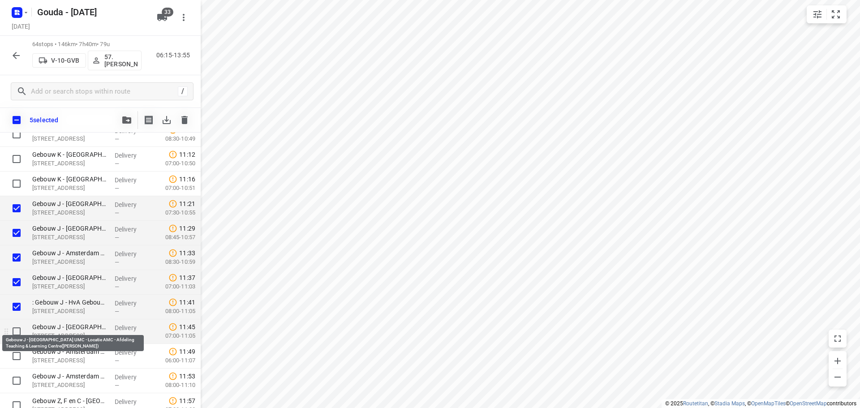
scroll to position [1266, 0]
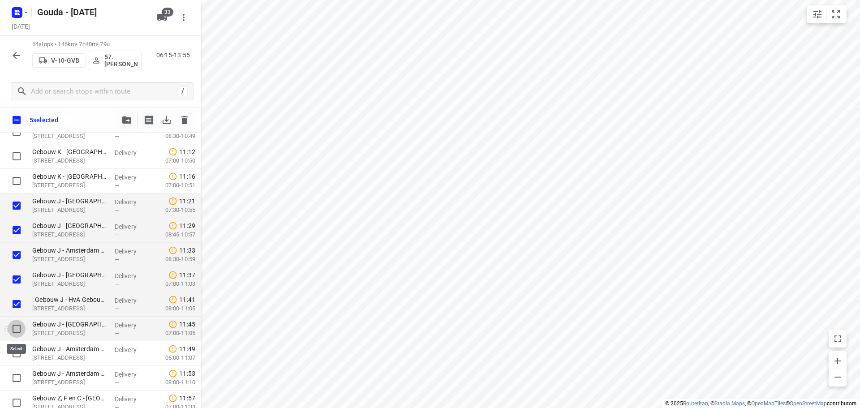
click at [22, 334] on input "checkbox" at bounding box center [17, 329] width 18 height 18
checkbox input "true"
click at [21, 360] on input "checkbox" at bounding box center [17, 354] width 18 height 18
checkbox input "true"
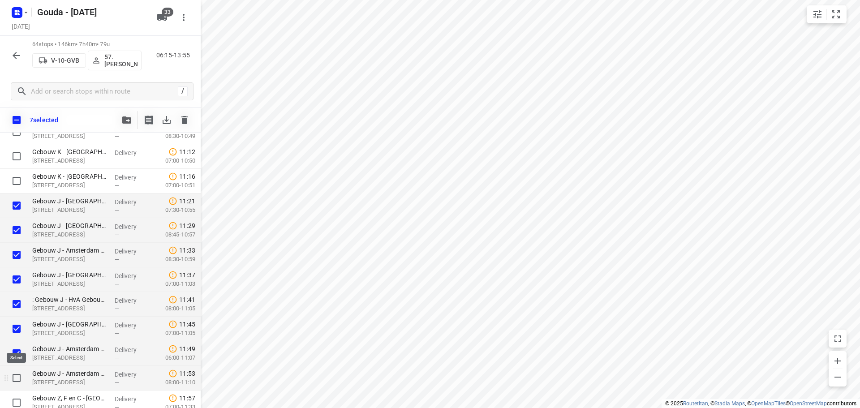
click at [15, 375] on input "checkbox" at bounding box center [17, 378] width 18 height 18
checkbox input "true"
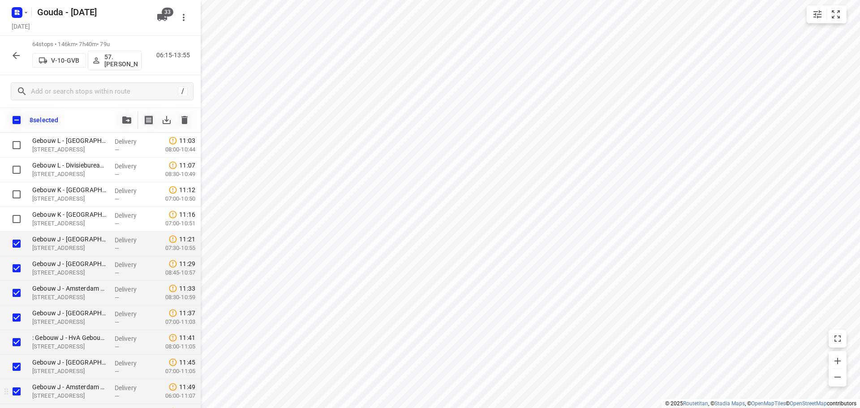
scroll to position [1177, 0]
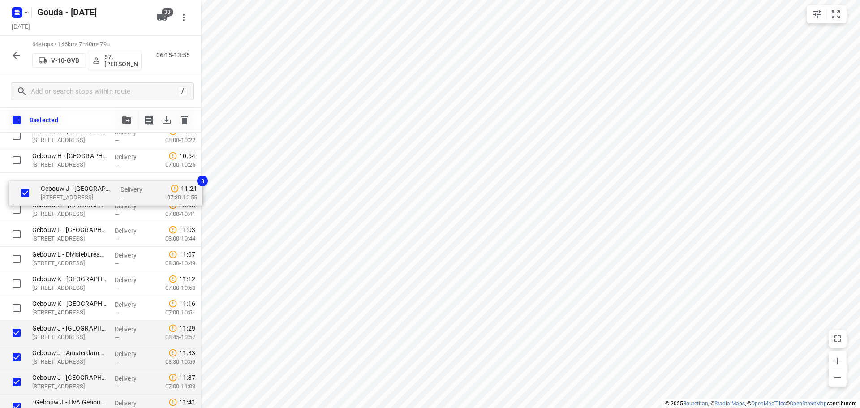
drag, startPoint x: 66, startPoint y: 296, endPoint x: 75, endPoint y: 191, distance: 105.2
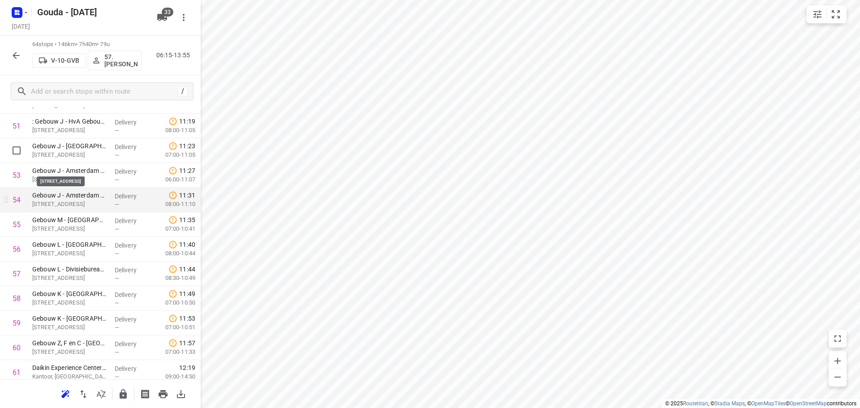
scroll to position [1341, 0]
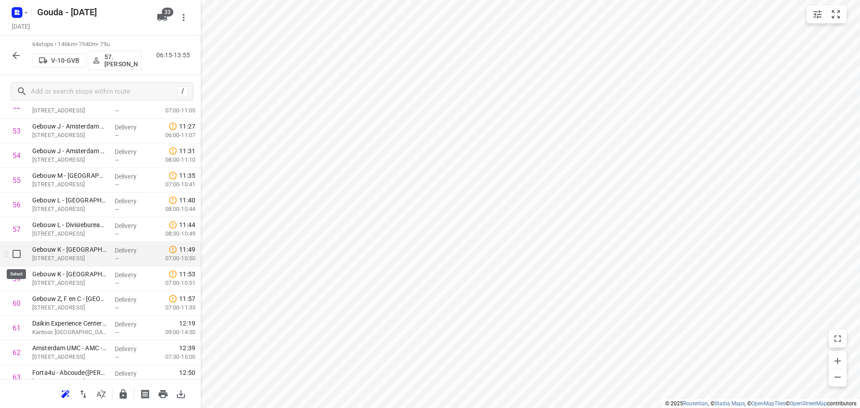
click at [14, 255] on input "checkbox" at bounding box center [17, 254] width 18 height 18
checkbox input "true"
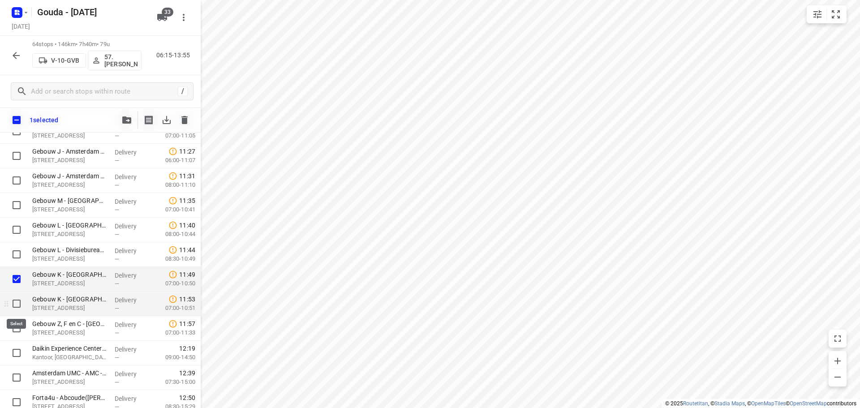
click at [15, 306] on input "checkbox" at bounding box center [17, 304] width 18 height 18
checkbox input "true"
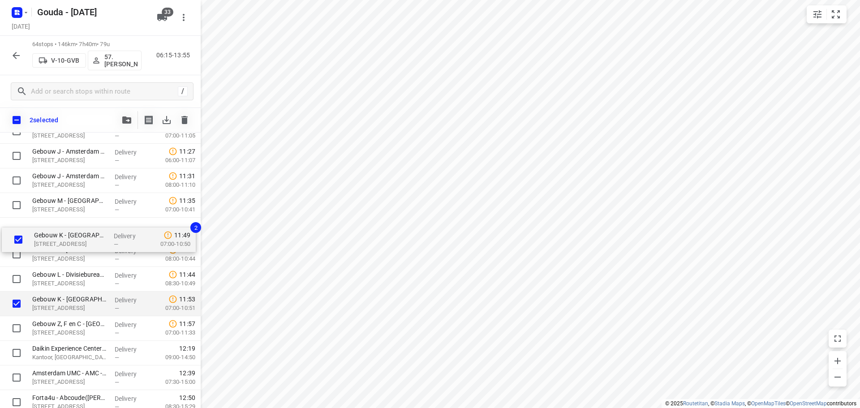
drag, startPoint x: 56, startPoint y: 283, endPoint x: 57, endPoint y: 239, distance: 43.5
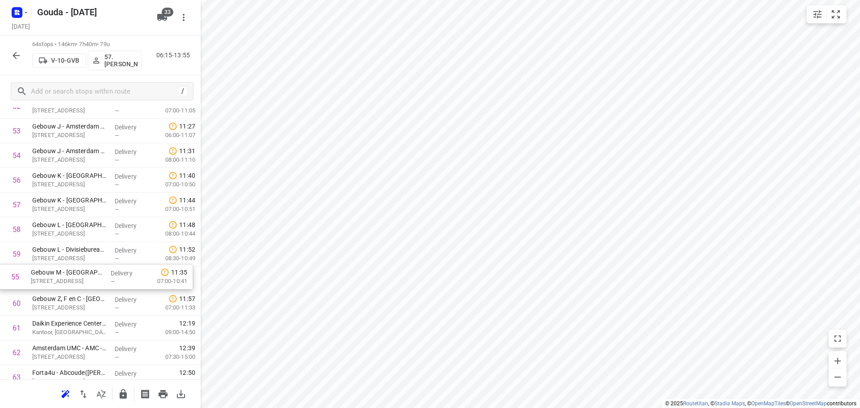
drag, startPoint x: 90, startPoint y: 184, endPoint x: 88, endPoint y: 290, distance: 105.8
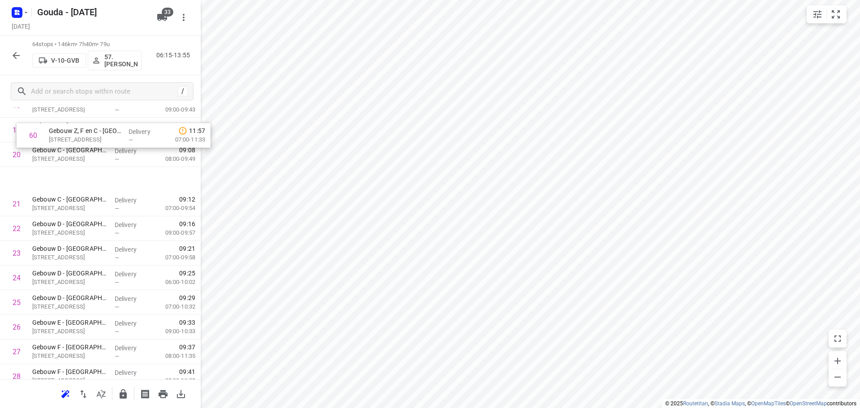
scroll to position [503, 0]
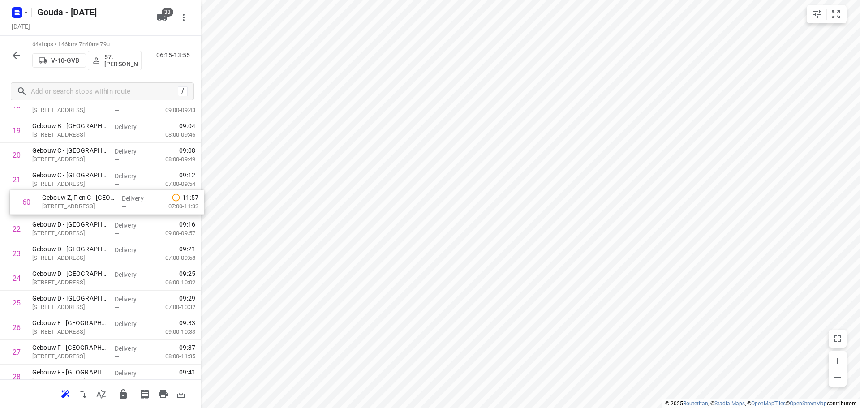
drag, startPoint x: 86, startPoint y: 155, endPoint x: 96, endPoint y: 200, distance: 46.5
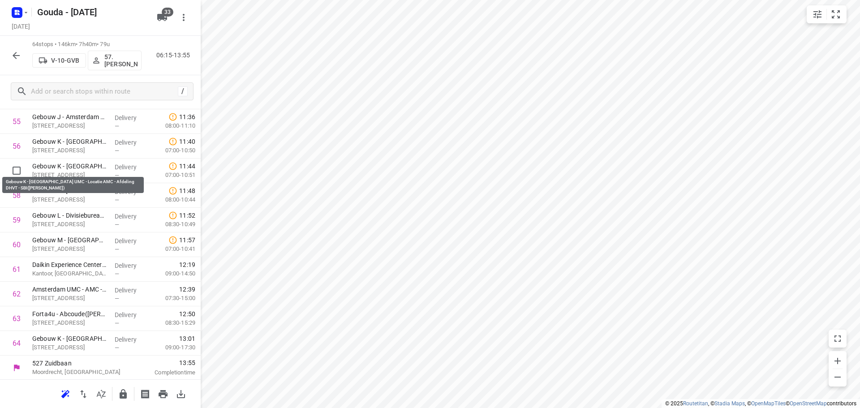
scroll to position [1400, 0]
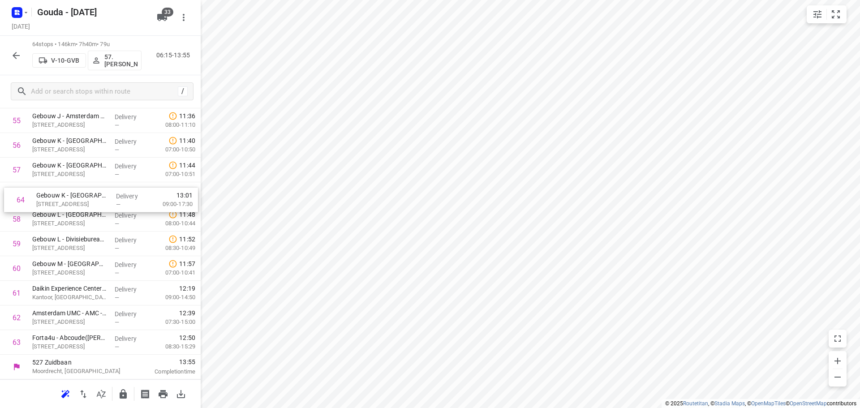
drag, startPoint x: 88, startPoint y: 348, endPoint x: 91, endPoint y: 186, distance: 161.8
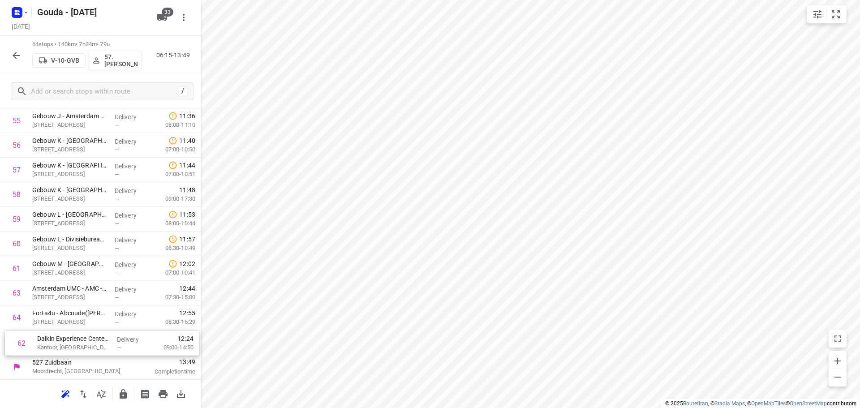
drag, startPoint x: 88, startPoint y: 295, endPoint x: 93, endPoint y: 349, distance: 53.5
click at [128, 396] on icon "button" at bounding box center [123, 394] width 11 height 11
click at [14, 53] on icon "button" at bounding box center [16, 55] width 11 height 11
